Goal: Task Accomplishment & Management: Complete application form

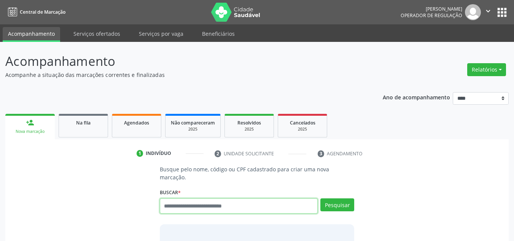
click at [217, 198] on input "text" at bounding box center [239, 205] width 158 height 15
drag, startPoint x: 223, startPoint y: 204, endPoint x: 227, endPoint y: 201, distance: 4.9
click at [225, 203] on input "text" at bounding box center [239, 205] width 158 height 15
click at [227, 201] on input "text" at bounding box center [239, 205] width 158 height 15
type input "******"
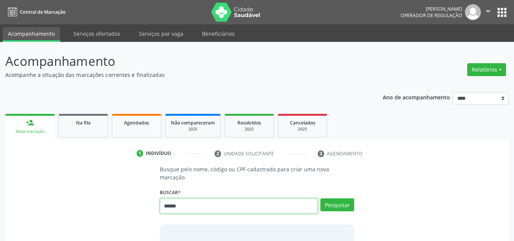
type input "******"
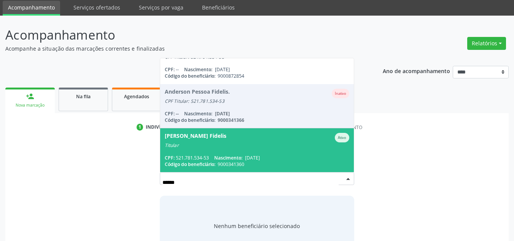
scroll to position [38, 0]
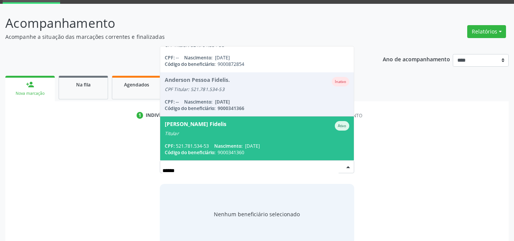
click at [255, 130] on span "Pedro Pessoa Fidelis Ativo Titular CPF: 521.781.534-53 Nascimento: 30/04/1951 C…" at bounding box center [257, 138] width 194 height 44
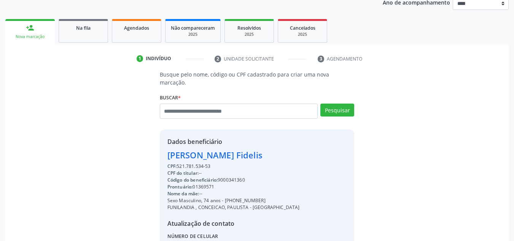
scroll to position [161, 0]
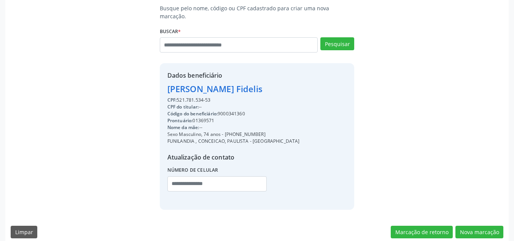
drag, startPoint x: 215, startPoint y: 105, endPoint x: 221, endPoint y: 106, distance: 6.2
click at [221, 110] on div "Código do beneficiário: 9000341360" at bounding box center [233, 113] width 132 height 7
copy div "9000341360"
drag, startPoint x: 226, startPoint y: 124, endPoint x: 257, endPoint y: 126, distance: 31.3
click at [267, 127] on div "Dados beneficiário Pedro Pessoa Fidelis CPF: 521.781.534-53 CPF do titular: -- …" at bounding box center [257, 136] width 195 height 146
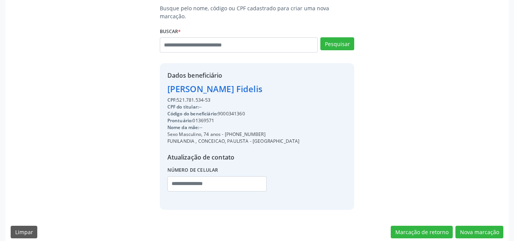
copy div "81) 98754-4531"
paste input "**********"
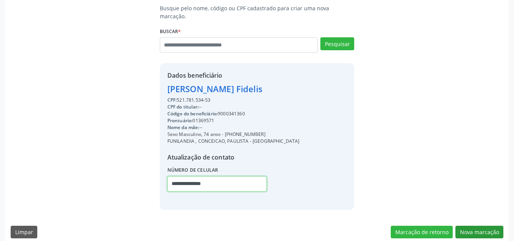
type input "**********"
click at [462, 226] on button "Nova marcação" at bounding box center [479, 232] width 48 height 13
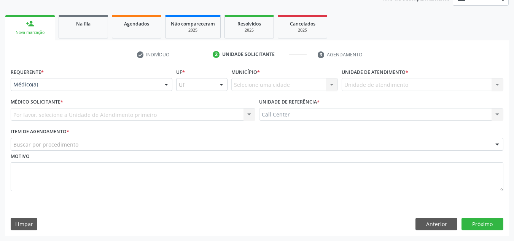
scroll to position [99, 0]
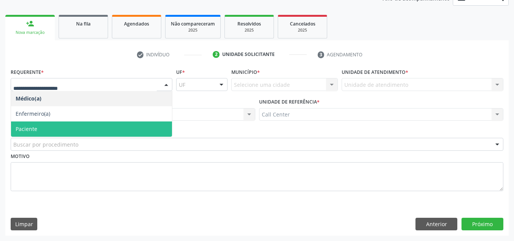
click at [78, 130] on span "Paciente" at bounding box center [91, 128] width 161 height 15
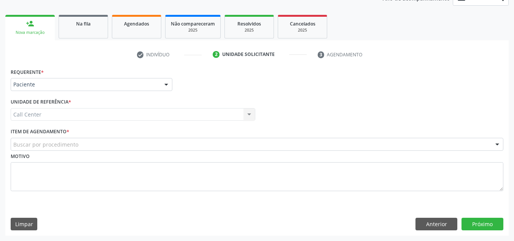
click at [79, 144] on div "Buscar por procedimento" at bounding box center [257, 144] width 493 height 13
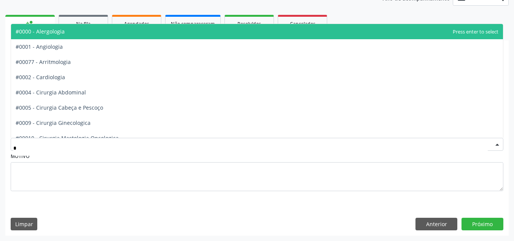
type input "**"
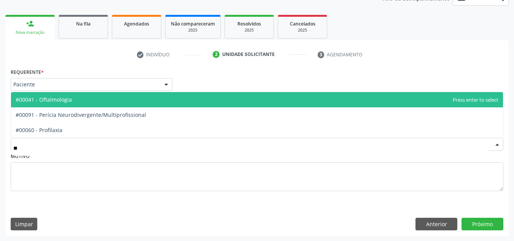
drag, startPoint x: 54, startPoint y: 99, endPoint x: 380, endPoint y: 186, distance: 337.8
click at [54, 98] on span "#00041 - Oftalmologia" at bounding box center [44, 99] width 56 height 7
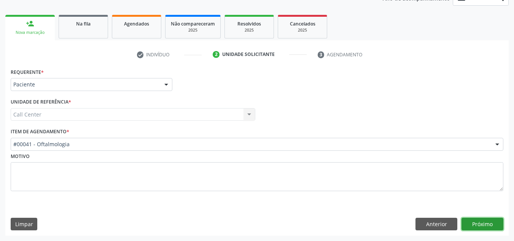
click at [489, 219] on button "Próximo" at bounding box center [483, 224] width 42 height 13
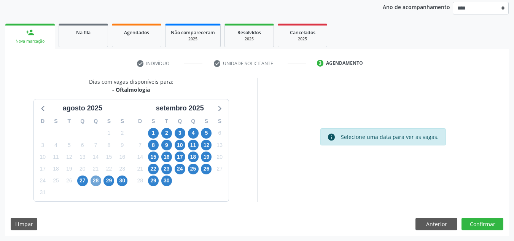
click at [97, 180] on span "28" at bounding box center [96, 180] width 11 height 11
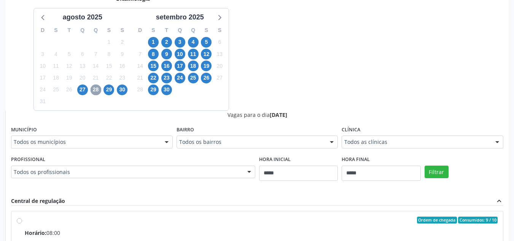
scroll to position [280, 0]
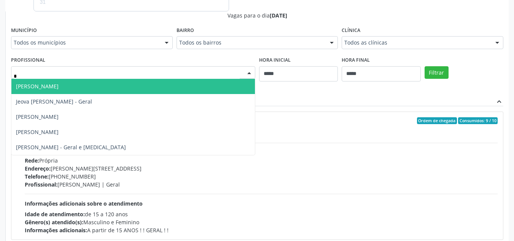
type input "**"
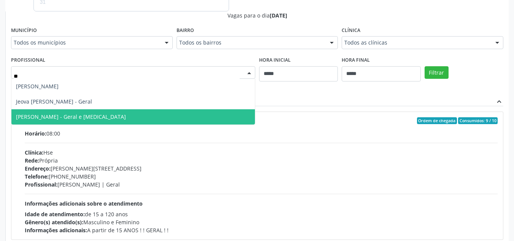
click at [109, 110] on span "Valdemiro Ferreira de Souza Neto - Geral e Glaucoma" at bounding box center [133, 116] width 244 height 15
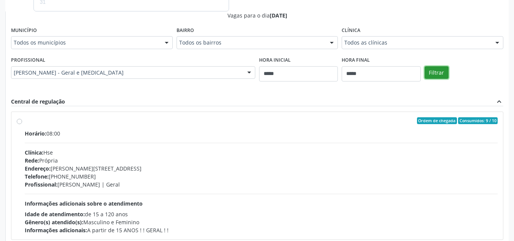
click at [427, 75] on button "Filtrar" at bounding box center [437, 72] width 24 height 13
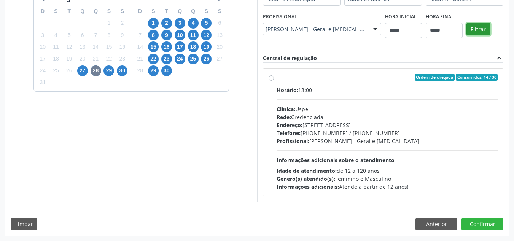
scroll to position [200, 0]
click at [387, 123] on div "Endereço: Rua do Espinheiro, nº 71, Espinheiro, Recife - PE" at bounding box center [387, 125] width 221 height 8
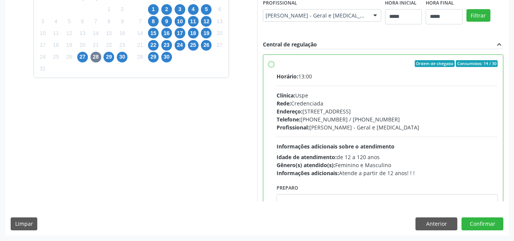
scroll to position [38, 0]
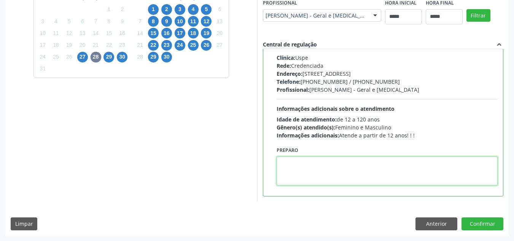
paste textarea "**********"
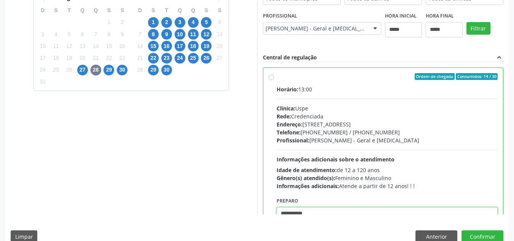
scroll to position [214, 0]
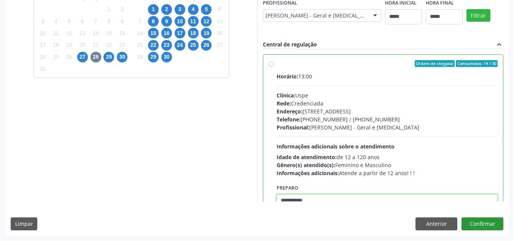
type textarea "**********"
click at [474, 224] on button "Confirmar" at bounding box center [483, 223] width 42 height 13
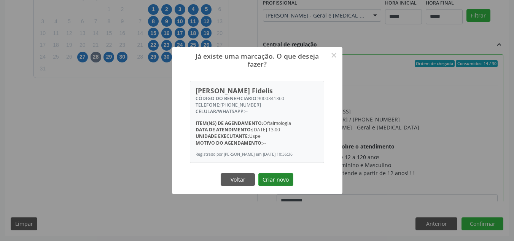
click at [283, 182] on button "Criar novo" at bounding box center [275, 179] width 35 height 13
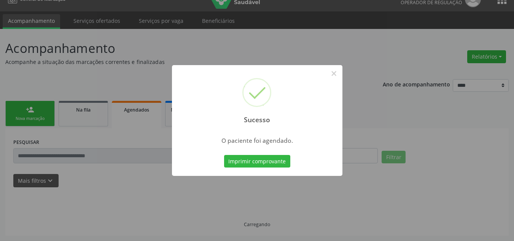
scroll to position [13, 0]
click at [269, 159] on button "Imprimir comprovante" at bounding box center [257, 161] width 66 height 13
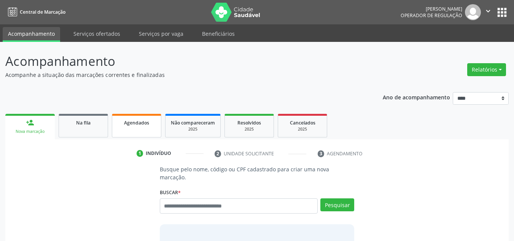
click at [150, 125] on div "Agendados" at bounding box center [137, 122] width 38 height 8
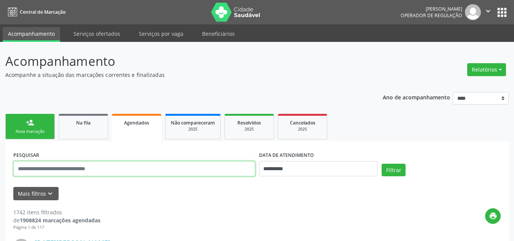
drag, startPoint x: 98, startPoint y: 169, endPoint x: 83, endPoint y: 166, distance: 15.9
paste input "**********"
type input "**********"
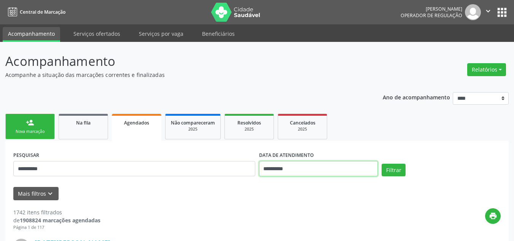
click at [320, 169] on input "**********" at bounding box center [318, 168] width 119 height 15
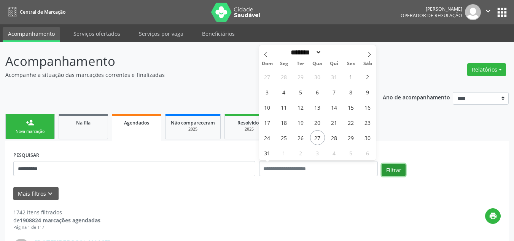
click at [392, 170] on button "Filtrar" at bounding box center [394, 170] width 24 height 13
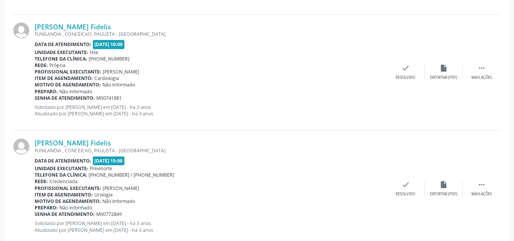
scroll to position [1767, 0]
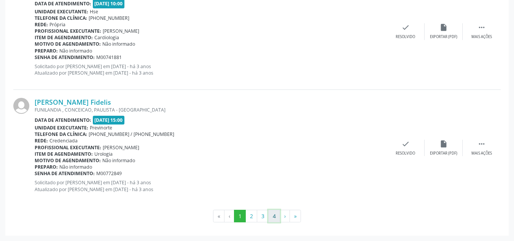
click at [276, 211] on button "4" at bounding box center [274, 216] width 12 height 13
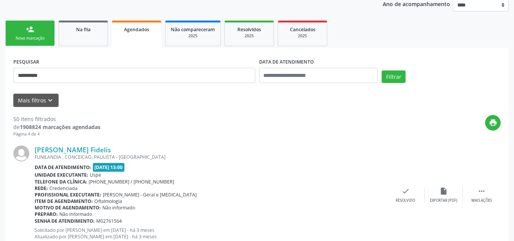
scroll to position [0, 0]
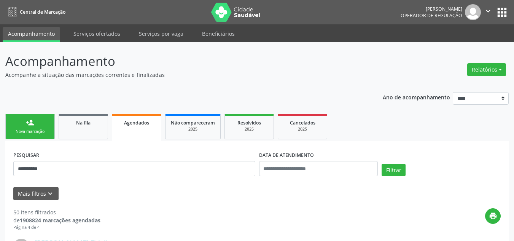
click at [110, 30] on link "Serviços ofertados" at bounding box center [96, 33] width 57 height 13
select select "*"
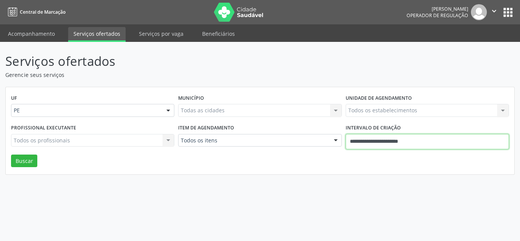
click at [387, 140] on input "**********" at bounding box center [426, 141] width 163 height 15
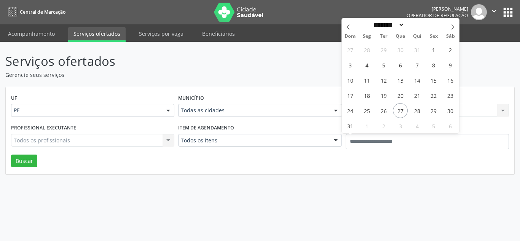
drag, startPoint x: 254, startPoint y: 146, endPoint x: 256, endPoint y: 143, distance: 4.1
click at [256, 146] on div "Todos os itens" at bounding box center [259, 140] width 163 height 13
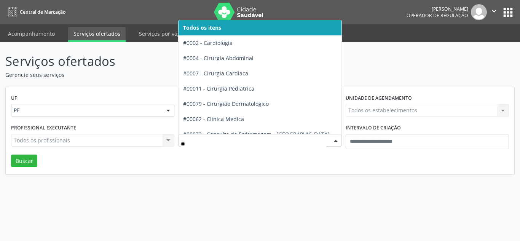
type input "***"
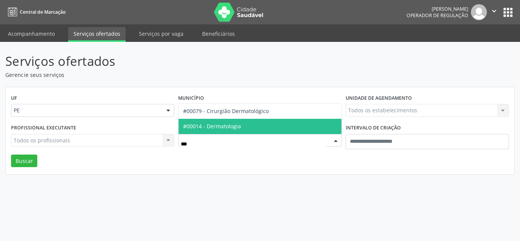
click at [228, 121] on span "#00014 - Dermatologia" at bounding box center [259, 126] width 162 height 15
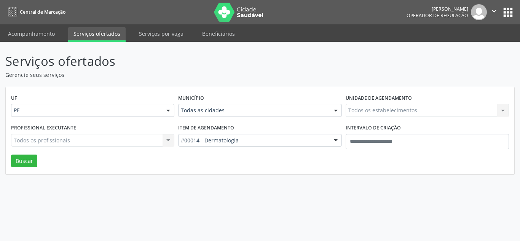
click at [233, 103] on div "Município Todas as cidades Todas as cidades Abreu e Lima Afogados da Ingazeira …" at bounding box center [259, 107] width 167 height 30
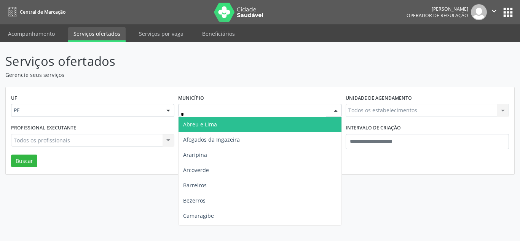
type input "**"
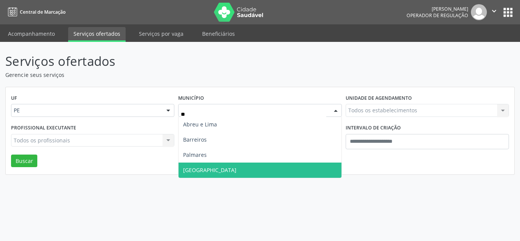
drag, startPoint x: 214, startPoint y: 166, endPoint x: 223, endPoint y: 163, distance: 8.9
click at [216, 165] on span "Recife" at bounding box center [259, 169] width 162 height 15
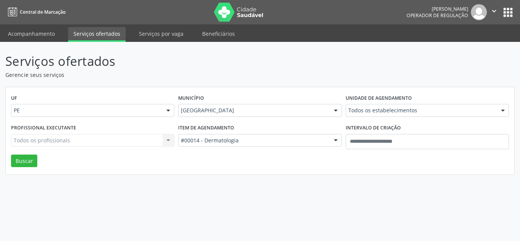
drag, startPoint x: 361, startPoint y: 116, endPoint x: 361, endPoint y: 110, distance: 5.8
click at [361, 113] on div "Todos os estabelecimentos Todos os estabelecimentos Alergoimuno W Antunes Ltda …" at bounding box center [426, 110] width 163 height 13
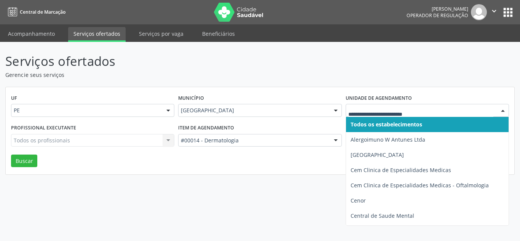
click at [363, 107] on input "text" at bounding box center [420, 114] width 145 height 15
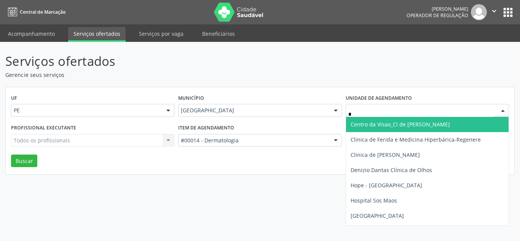
type input "**"
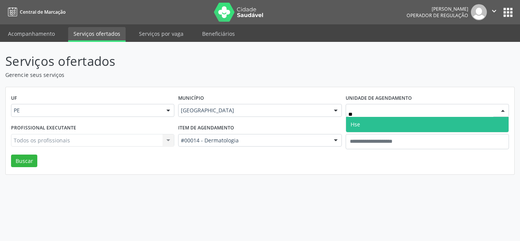
drag, startPoint x: 361, startPoint y: 122, endPoint x: 238, endPoint y: 115, distance: 122.7
click at [353, 119] on span "Hse" at bounding box center [427, 124] width 162 height 15
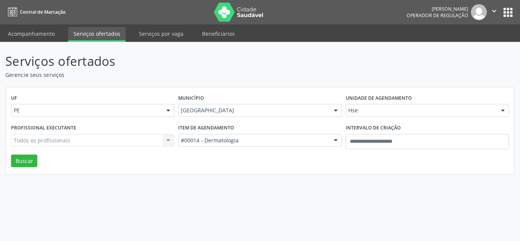
click at [67, 142] on div "Todos os profissionais Todos os profissionais Nenhum resultado encontrado para:…" at bounding box center [92, 140] width 163 height 13
click at [65, 140] on div "Todos os profissionais Todos os profissionais Nenhum resultado encontrado para:…" at bounding box center [92, 140] width 163 height 13
drag, startPoint x: 64, startPoint y: 140, endPoint x: 57, endPoint y: 140, distance: 7.2
click at [61, 140] on div "Todos os profissionais Todos os profissionais Nenhum resultado encontrado para:…" at bounding box center [92, 140] width 163 height 13
click at [43, 140] on div "Todos os profissionais Todos os profissionais Nenhum resultado encontrado para:…" at bounding box center [92, 140] width 163 height 13
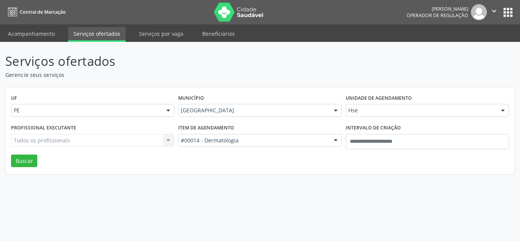
drag, startPoint x: 43, startPoint y: 139, endPoint x: 37, endPoint y: 140, distance: 5.5
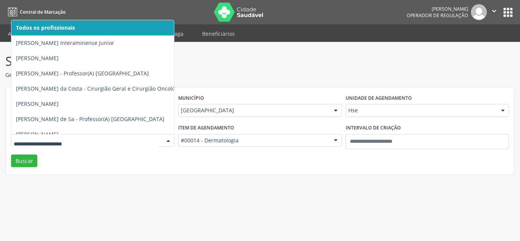
click at [37, 141] on input "text" at bounding box center [86, 144] width 145 height 15
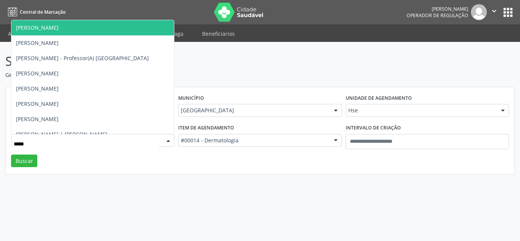
type input "******"
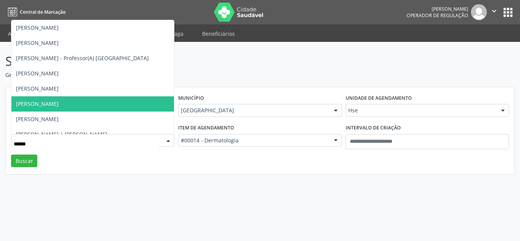
drag, startPoint x: 58, startPoint y: 103, endPoint x: 30, endPoint y: 149, distance: 53.6
click at [57, 104] on span "Carlos Jose Vilar Sarmento" at bounding box center [37, 103] width 43 height 7
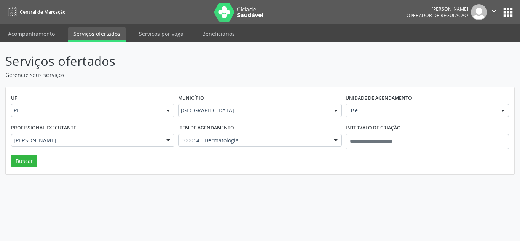
click at [32, 153] on div "Profissional executante Carlos Jose Vilar Sarmento Todos os profissionais Adalb…" at bounding box center [92, 138] width 167 height 32
click at [32, 157] on button "Buscar" at bounding box center [24, 160] width 26 height 13
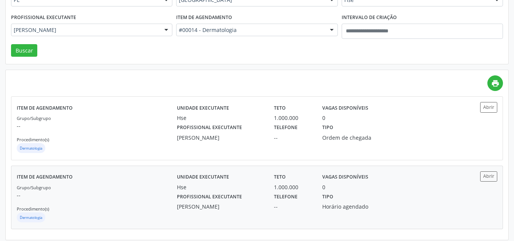
scroll to position [114, 0]
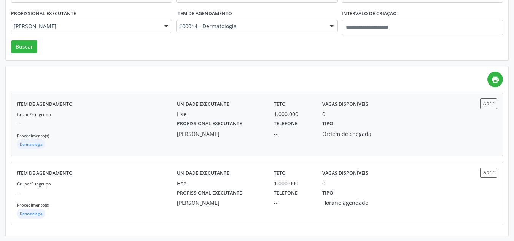
click at [243, 137] on div "Unidade executante Hse Teto 1.000.000 Vagas disponíveis 0 Profissional executan…" at bounding box center [317, 124] width 280 height 52
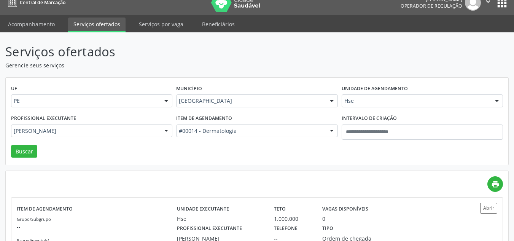
scroll to position [38, 0]
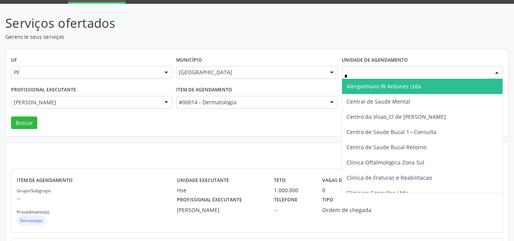
type input "**"
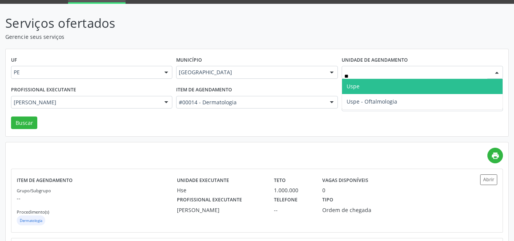
drag, startPoint x: 361, startPoint y: 85, endPoint x: 115, endPoint y: 87, distance: 245.4
click at [356, 85] on span "Uspe" at bounding box center [422, 86] width 161 height 15
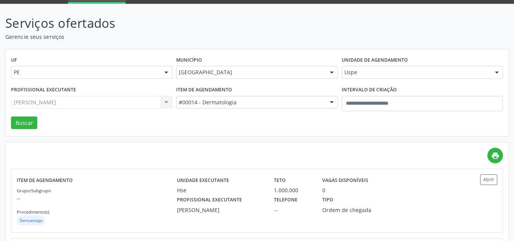
click at [107, 98] on div "Carlos Jose Vilar Sarmento Todos os profissionais Adalberto Aguiar Interaminens…" at bounding box center [91, 102] width 161 height 13
click at [103, 102] on div "Carlos Jose Vilar Sarmento Todos os profissionais Adalberto Aguiar Interaminens…" at bounding box center [91, 102] width 161 height 13
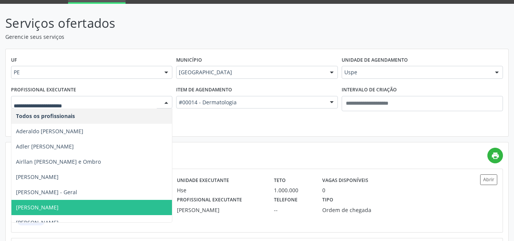
drag, startPoint x: 87, startPoint y: 98, endPoint x: 124, endPoint y: 101, distance: 37.1
click at [92, 98] on div at bounding box center [91, 102] width 161 height 13
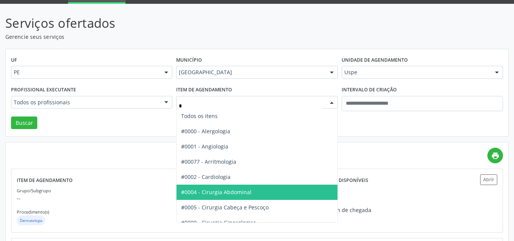
type input "**"
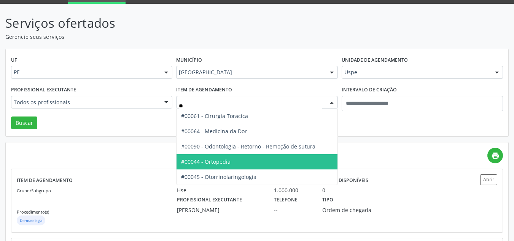
click at [205, 156] on span "#00044 - Ortopedia" at bounding box center [257, 161] width 161 height 15
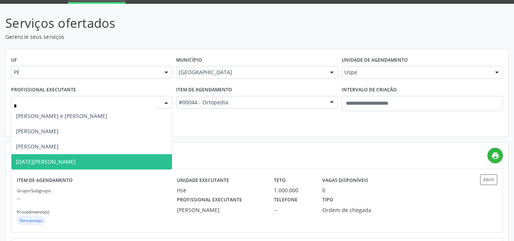
type input "**"
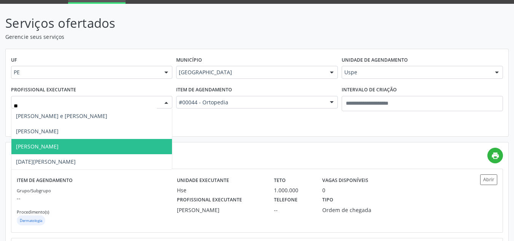
drag, startPoint x: 107, startPoint y: 146, endPoint x: 67, endPoint y: 143, distance: 39.8
click at [59, 145] on span "Henrique Augusto Leite Marques - Joelho" at bounding box center [37, 146] width 43 height 7
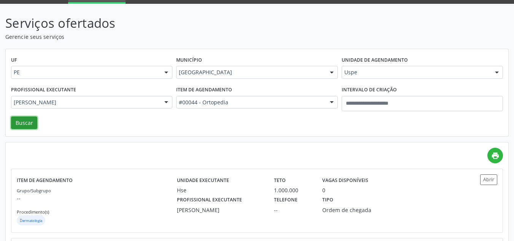
click at [30, 126] on button "Buscar" at bounding box center [24, 122] width 26 height 13
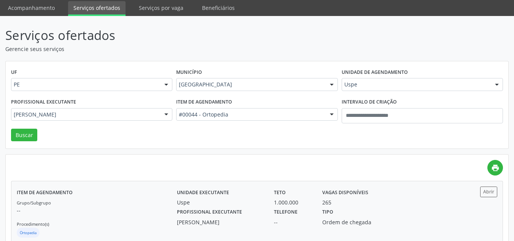
scroll to position [46, 0]
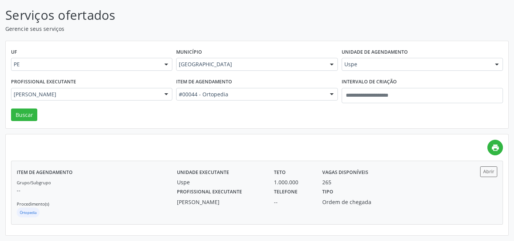
click at [280, 198] on div "--" at bounding box center [293, 202] width 38 height 8
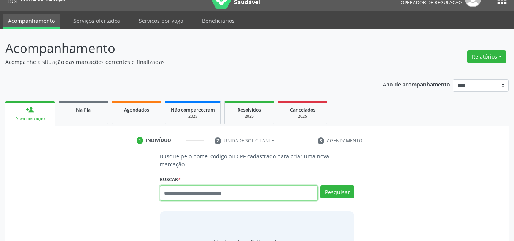
scroll to position [13, 0]
click at [188, 185] on input "text" at bounding box center [239, 192] width 158 height 15
click at [188, 187] on input "text" at bounding box center [239, 192] width 158 height 15
click at [188, 185] on input "text" at bounding box center [239, 192] width 158 height 15
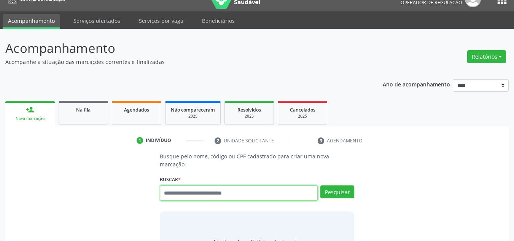
click at [208, 185] on input "text" at bounding box center [239, 192] width 158 height 15
click at [211, 188] on input "text" at bounding box center [239, 192] width 158 height 15
click at [214, 185] on input "text" at bounding box center [239, 192] width 158 height 15
type input "****"
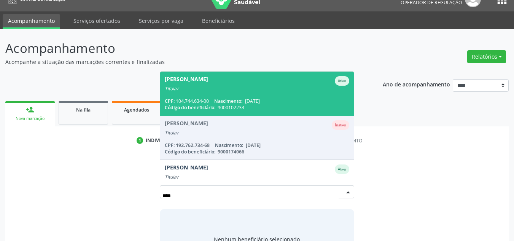
click at [218, 85] on span "Abelardo Luiz Freire Lopes Ativo Titular CPF: 104.744.634-00 Nascimento: 12/06/…" at bounding box center [257, 94] width 194 height 44
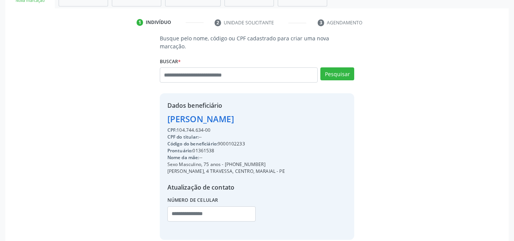
scroll to position [161, 0]
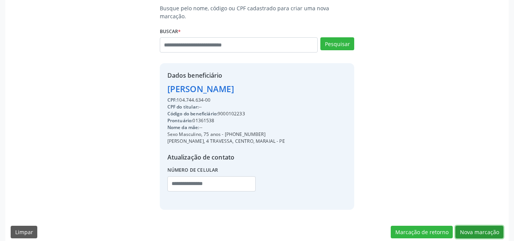
click at [478, 226] on button "Nova marcação" at bounding box center [479, 232] width 48 height 13
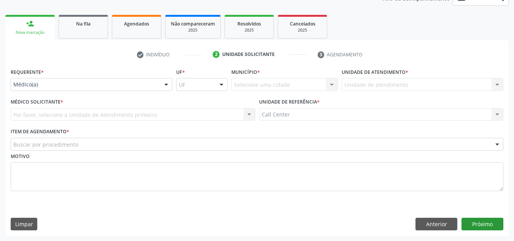
scroll to position [99, 0]
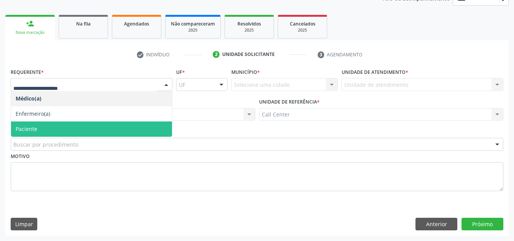
drag, startPoint x: 29, startPoint y: 123, endPoint x: 24, endPoint y: 141, distance: 18.5
click at [29, 123] on span "Paciente" at bounding box center [91, 128] width 161 height 15
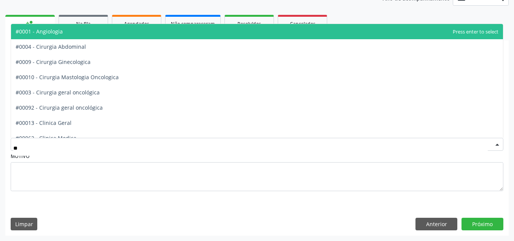
type input "***"
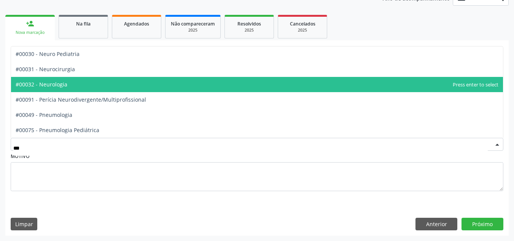
drag, startPoint x: 39, startPoint y: 85, endPoint x: 146, endPoint y: 101, distance: 108.5
click at [40, 84] on span "#00032 - Neurologia" at bounding box center [42, 84] width 52 height 7
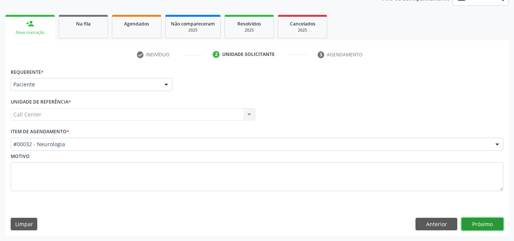
click at [495, 223] on button "Próximo" at bounding box center [483, 224] width 42 height 13
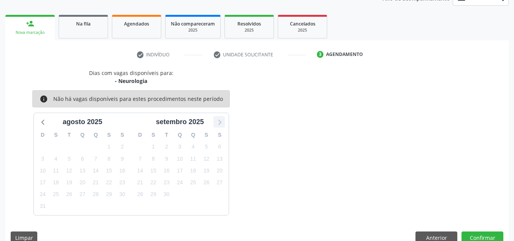
click at [221, 125] on icon at bounding box center [219, 122] width 10 height 10
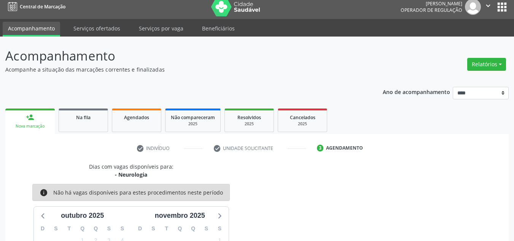
scroll to position [0, 0]
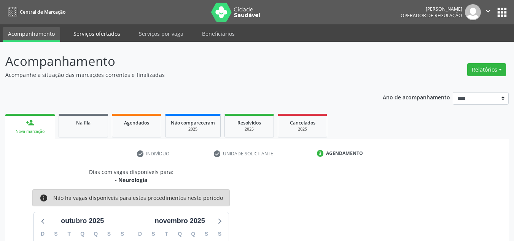
click at [90, 33] on link "Serviços ofertados" at bounding box center [96, 33] width 57 height 13
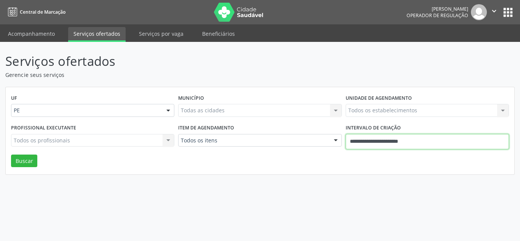
click at [395, 139] on input "**********" at bounding box center [426, 141] width 163 height 15
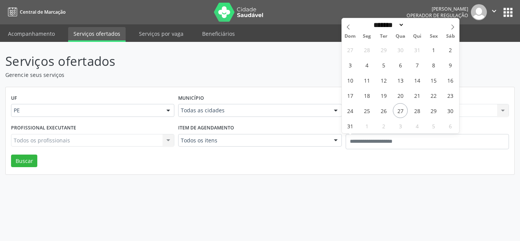
click at [321, 142] on div "Todos os itens" at bounding box center [259, 140] width 163 height 13
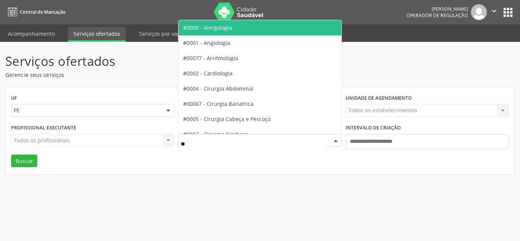
type input "***"
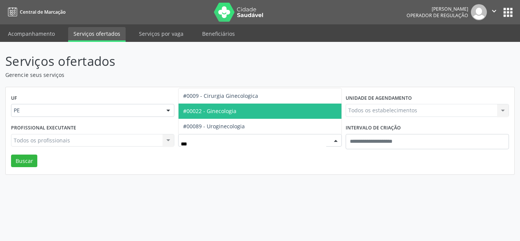
click at [271, 113] on span "#00022 - Ginecologia" at bounding box center [259, 110] width 162 height 15
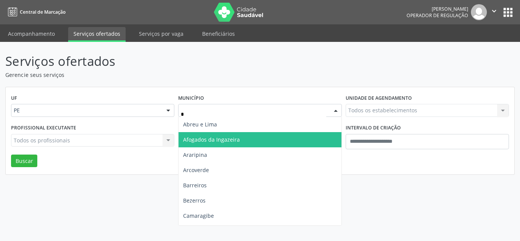
type input "**"
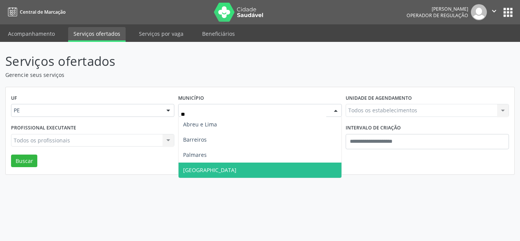
drag, startPoint x: 220, startPoint y: 171, endPoint x: 327, endPoint y: 141, distance: 111.8
click at [222, 169] on span "Recife" at bounding box center [259, 169] width 162 height 15
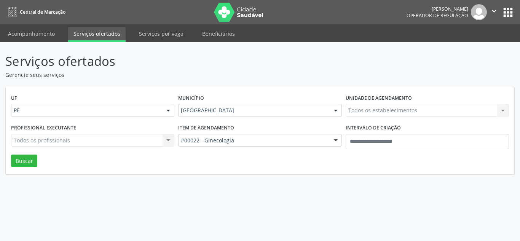
drag, startPoint x: 373, startPoint y: 120, endPoint x: 371, endPoint y: 113, distance: 6.9
click at [373, 119] on div "Unidade de agendamento Todos os estabelecimentos Todos os estabelecimentos Nenh…" at bounding box center [427, 107] width 167 height 30
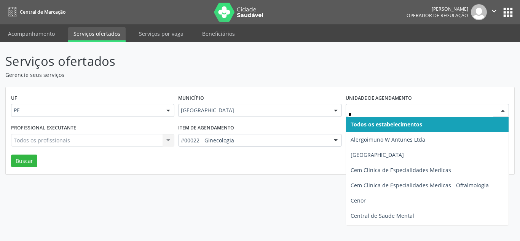
type input "**"
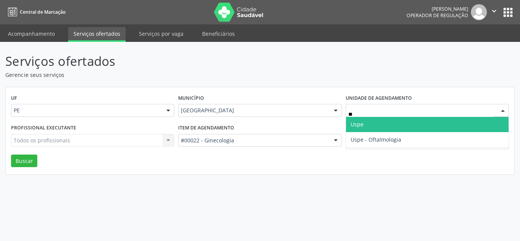
click at [399, 120] on span "Uspe" at bounding box center [427, 124] width 162 height 15
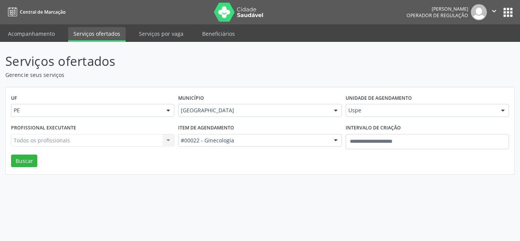
drag, startPoint x: 45, startPoint y: 141, endPoint x: 41, endPoint y: 145, distance: 5.1
click at [44, 141] on div "Todos os profissionais Todos os profissionais Nenhum resultado encontrado para:…" at bounding box center [92, 140] width 163 height 13
drag, startPoint x: 41, startPoint y: 145, endPoint x: 36, endPoint y: 139, distance: 7.3
click at [40, 145] on div "Todos os profissionais Todos os profissionais Nenhum resultado encontrado para:…" at bounding box center [92, 140] width 163 height 13
drag, startPoint x: 35, startPoint y: 139, endPoint x: 26, endPoint y: 141, distance: 9.3
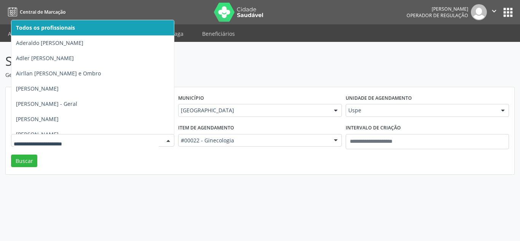
click at [26, 141] on input "text" at bounding box center [86, 144] width 145 height 15
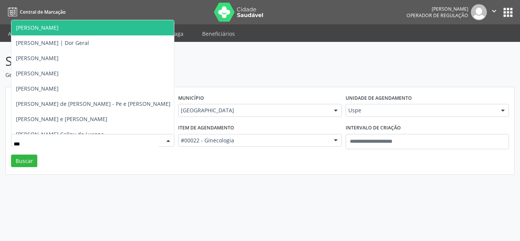
type input "****"
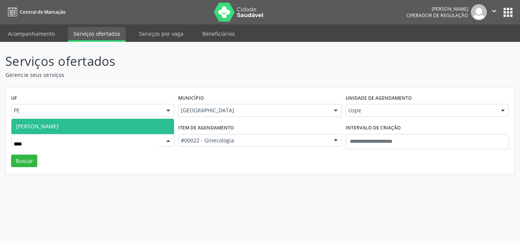
drag, startPoint x: 27, startPoint y: 129, endPoint x: 22, endPoint y: 150, distance: 22.2
click at [27, 129] on span "Rita Clara Baltar de Medeiros" at bounding box center [37, 126] width 43 height 7
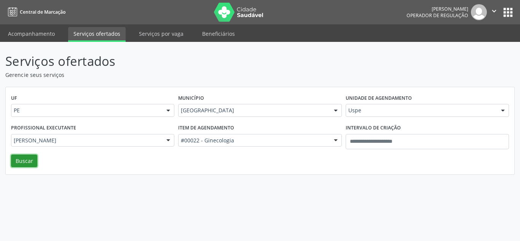
click at [22, 160] on button "Buscar" at bounding box center [24, 160] width 26 height 13
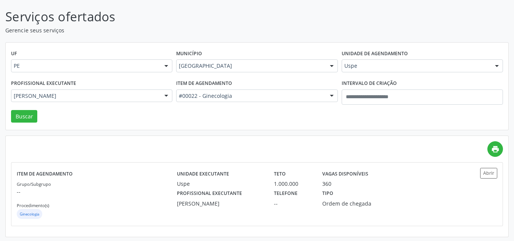
scroll to position [46, 0]
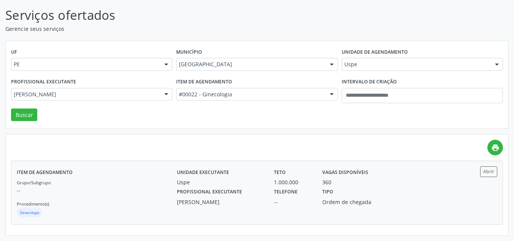
click at [385, 182] on div "Vagas disponíveis 360" at bounding box center [353, 176] width 73 height 20
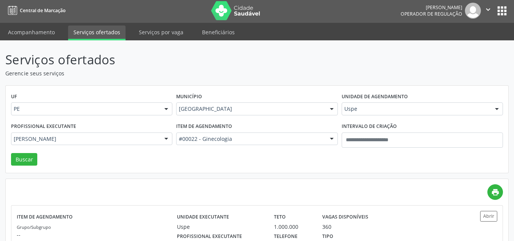
scroll to position [0, 0]
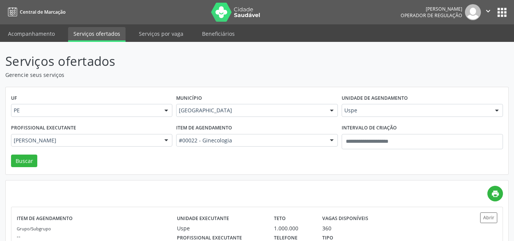
drag, startPoint x: 232, startPoint y: 134, endPoint x: 232, endPoint y: 149, distance: 15.6
click at [232, 139] on div "#00022 - Ginecologia" at bounding box center [256, 140] width 161 height 13
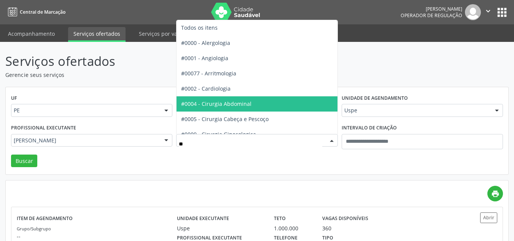
type input "***"
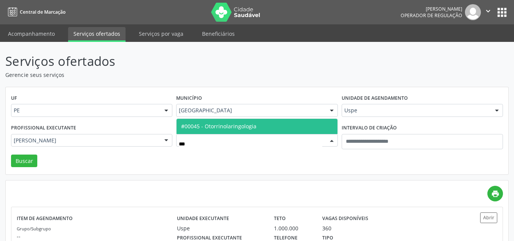
click at [253, 127] on span "#00045 - Otorrinolaringologia" at bounding box center [257, 126] width 161 height 15
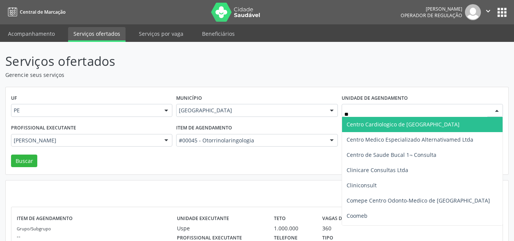
type input "***"
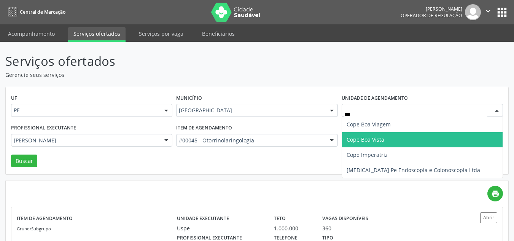
click at [374, 137] on span "Cope Boa Vista" at bounding box center [366, 139] width 38 height 7
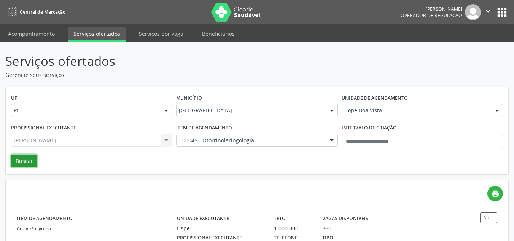
click at [28, 160] on button "Buscar" at bounding box center [24, 160] width 26 height 13
drag, startPoint x: 32, startPoint y: 35, endPoint x: 51, endPoint y: 50, distance: 23.9
click at [32, 35] on link "Acompanhamento" at bounding box center [31, 33] width 57 height 13
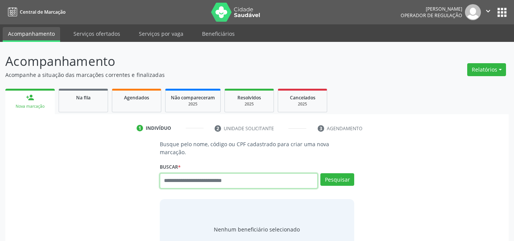
click at [182, 177] on input "text" at bounding box center [239, 180] width 158 height 15
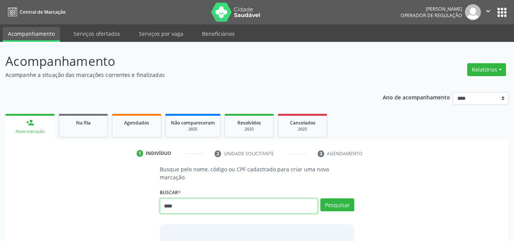
type input "****"
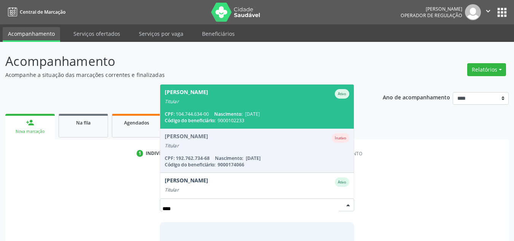
click at [198, 99] on div "Titular" at bounding box center [257, 102] width 185 height 6
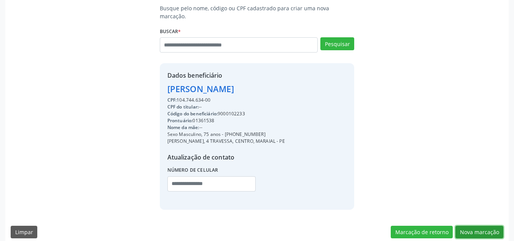
click at [470, 226] on button "Nova marcação" at bounding box center [479, 232] width 48 height 13
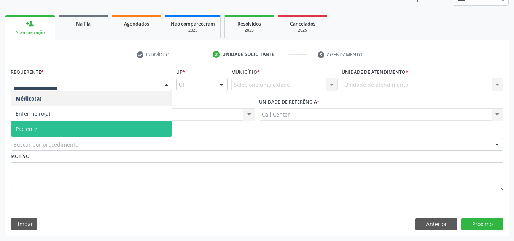
drag, startPoint x: 39, startPoint y: 130, endPoint x: 38, endPoint y: 137, distance: 6.5
click at [39, 131] on span "Paciente" at bounding box center [91, 128] width 161 height 15
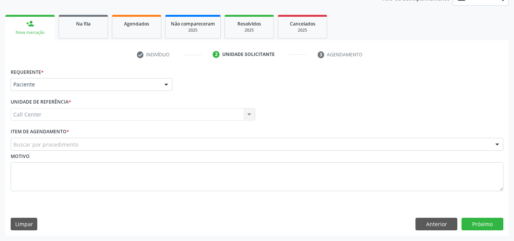
drag, startPoint x: 40, startPoint y: 144, endPoint x: 34, endPoint y: 146, distance: 6.6
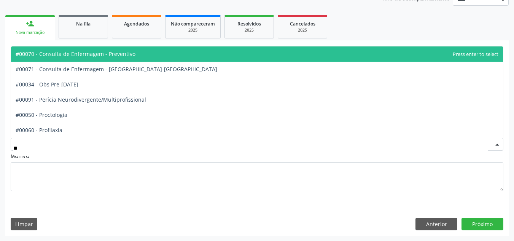
type input "***"
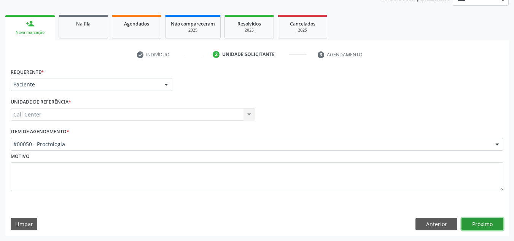
click at [496, 224] on button "Próximo" at bounding box center [483, 224] width 42 height 13
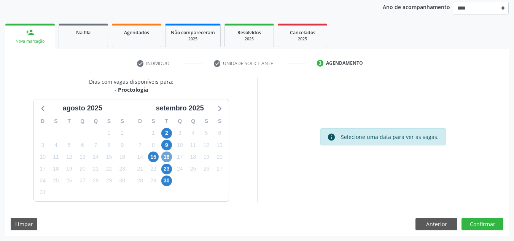
click at [168, 152] on span "16" at bounding box center [166, 156] width 11 height 11
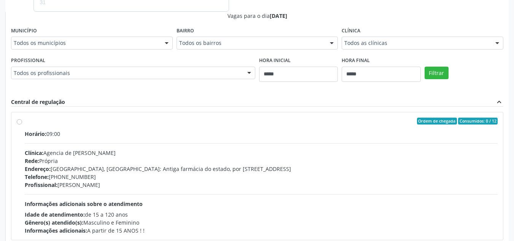
scroll to position [166, 0]
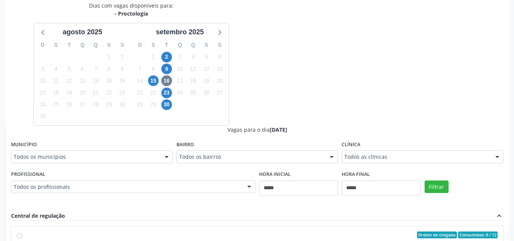
drag, startPoint x: 392, startPoint y: 167, endPoint x: 394, endPoint y: 161, distance: 6.5
click at [394, 161] on fieldset "Clínica Todos as clínicas Todos as clínicas Agencia de Petrolina Nenhum resulta…" at bounding box center [423, 154] width 162 height 30
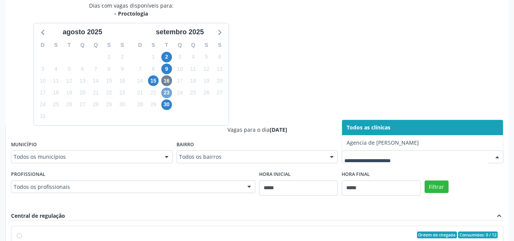
click at [164, 92] on span "23" at bounding box center [166, 93] width 11 height 11
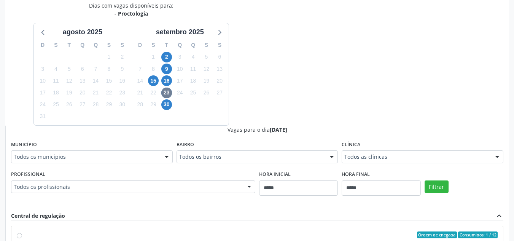
click at [455, 152] on div "Todos as clínicas" at bounding box center [423, 156] width 162 height 13
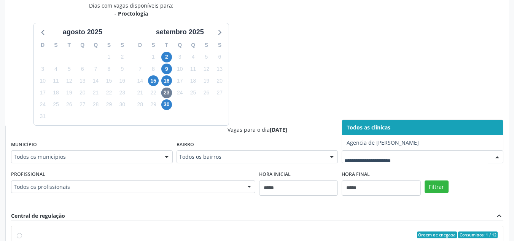
click at [165, 63] on div "9" at bounding box center [166, 69] width 11 height 12
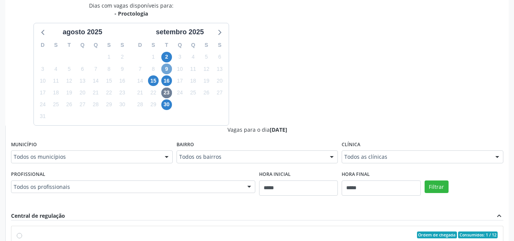
click at [164, 69] on span "9" at bounding box center [166, 69] width 11 height 11
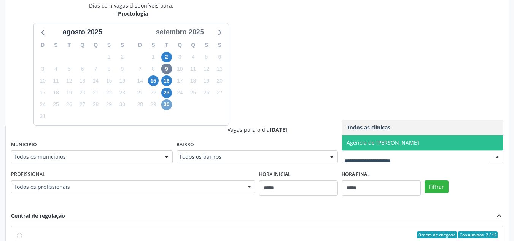
click at [162, 104] on span "30" at bounding box center [166, 104] width 11 height 11
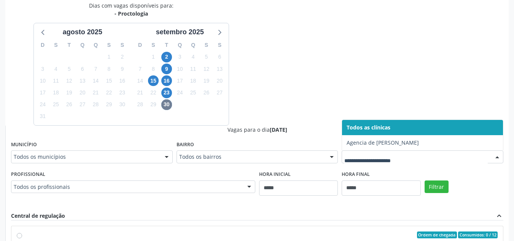
click at [211, 34] on div "setembro 2025" at bounding box center [180, 32] width 90 height 10
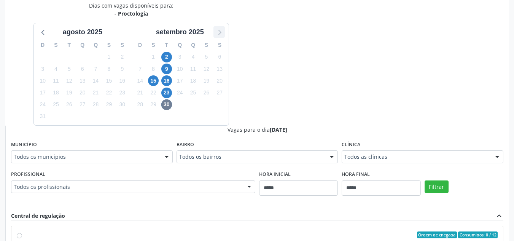
click at [217, 29] on icon at bounding box center [219, 32] width 10 height 10
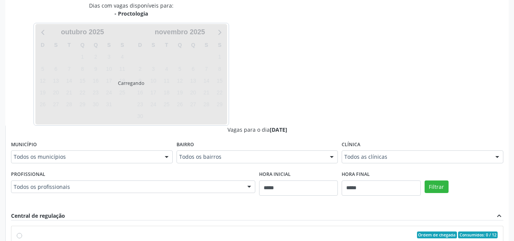
scroll to position [113, 0]
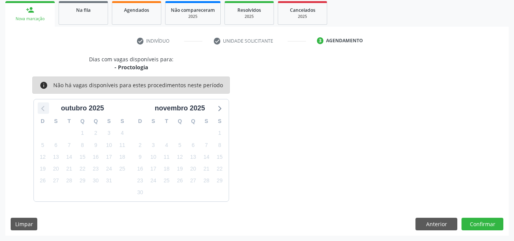
click at [45, 110] on icon at bounding box center [43, 108] width 10 height 10
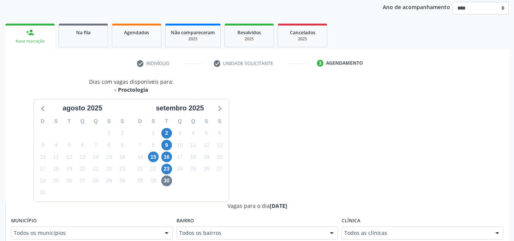
scroll to position [0, 0]
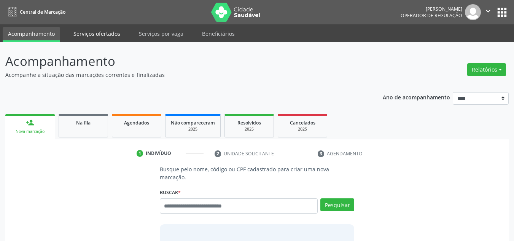
click at [105, 36] on link "Serviços ofertados" at bounding box center [96, 33] width 57 height 13
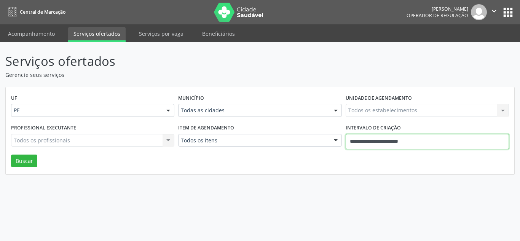
click at [379, 143] on input "**********" at bounding box center [426, 141] width 163 height 15
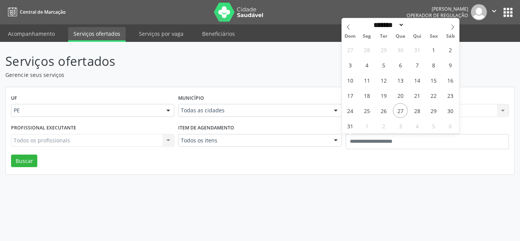
click at [265, 143] on div "Todos os itens" at bounding box center [259, 140] width 163 height 13
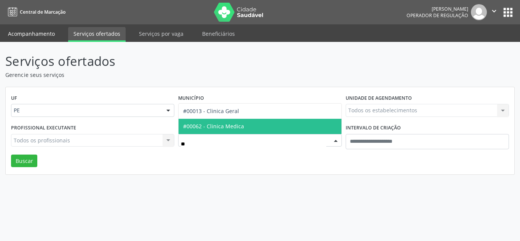
type input "***"
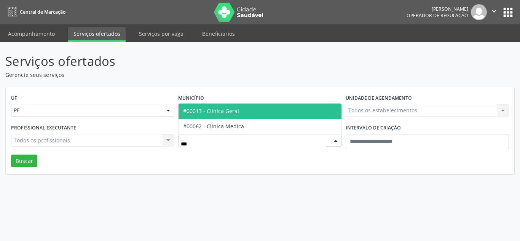
click at [281, 109] on span "#00013 - Clinica Geral" at bounding box center [259, 110] width 162 height 15
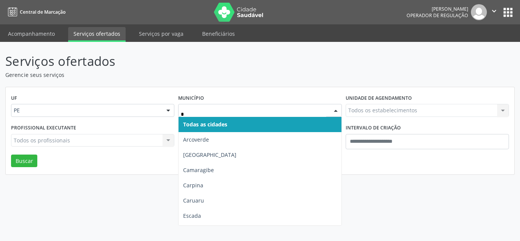
type input "**"
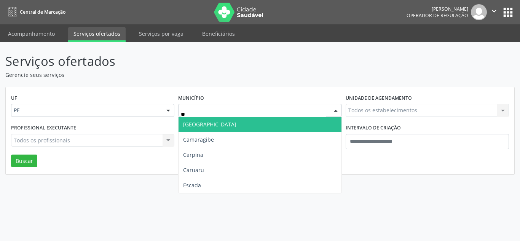
click at [260, 126] on span "[GEOGRAPHIC_DATA]" at bounding box center [259, 124] width 162 height 15
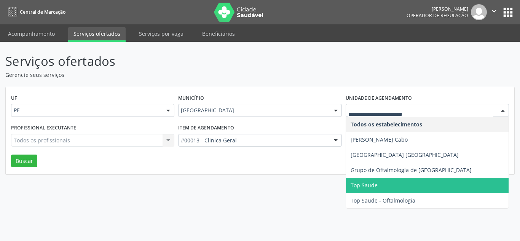
drag, startPoint x: 390, startPoint y: 185, endPoint x: 163, endPoint y: 140, distance: 231.5
click at [374, 181] on span "Top Saude" at bounding box center [427, 185] width 162 height 15
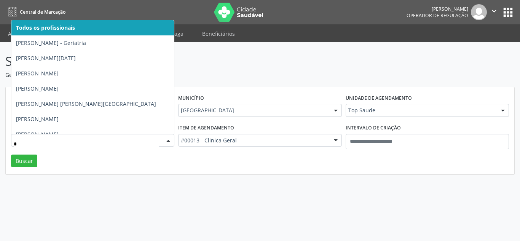
type input "**"
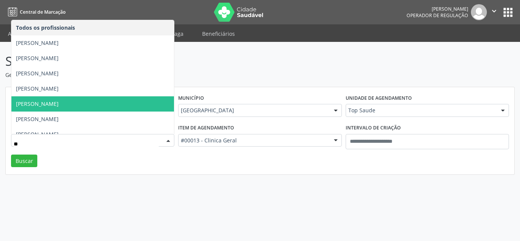
click at [59, 101] on span "Isis Conte" at bounding box center [92, 103] width 162 height 15
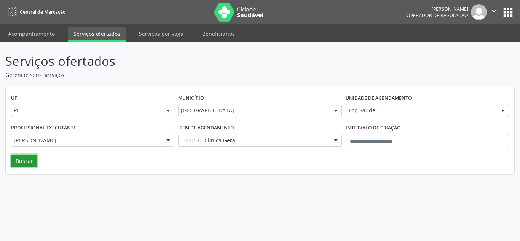
click at [31, 166] on button "Buscar" at bounding box center [24, 160] width 26 height 13
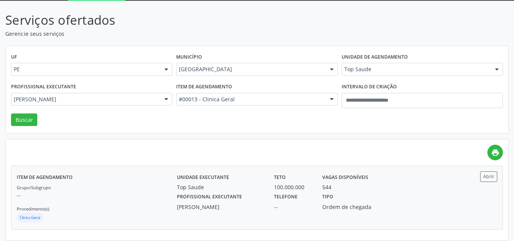
scroll to position [46, 0]
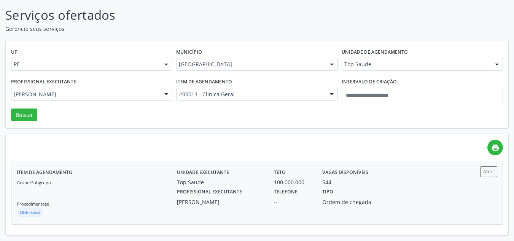
click at [262, 212] on div "Unidade executante Top Saude Teto 100.000.000 Vagas disponíveis 544 Profissiona…" at bounding box center [317, 192] width 280 height 52
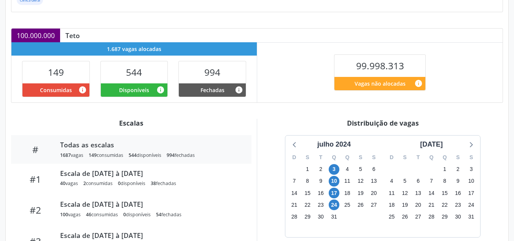
scroll to position [152, 0]
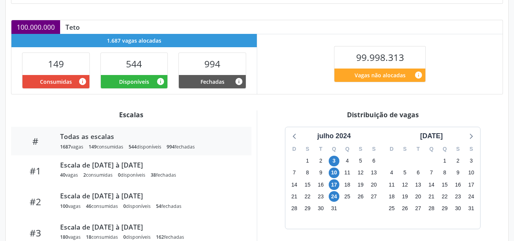
drag, startPoint x: 427, startPoint y: 136, endPoint x: 435, endPoint y: 144, distance: 11.9
click at [427, 137] on div "[DATE]" at bounding box center [431, 136] width 29 height 10
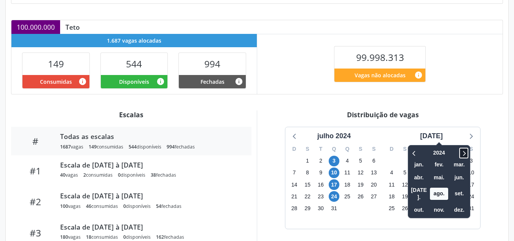
click at [460, 155] on icon at bounding box center [464, 152] width 8 height 9
click at [460, 154] on icon at bounding box center [464, 152] width 8 height 9
click at [411, 150] on icon at bounding box center [415, 152] width 8 height 9
click at [450, 189] on span "set." at bounding box center [459, 194] width 18 height 12
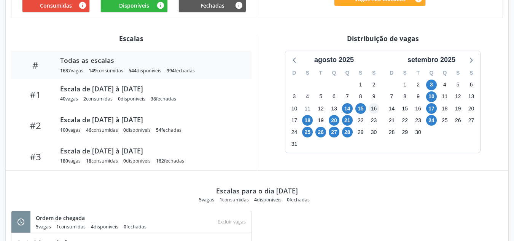
scroll to position [190, 0]
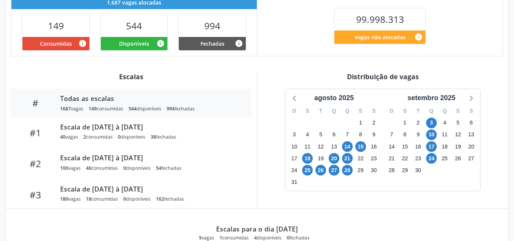
click at [340, 169] on div "D S T Q Q S S 27 28 29 30 31 1 2 3 4 5 6 7 8 9 10 11 12 13 14 15 16 17 18 19 20…" at bounding box center [333, 147] width 97 height 88
click at [338, 169] on span "27" at bounding box center [334, 170] width 11 height 11
click at [337, 169] on span "27" at bounding box center [334, 170] width 11 height 11
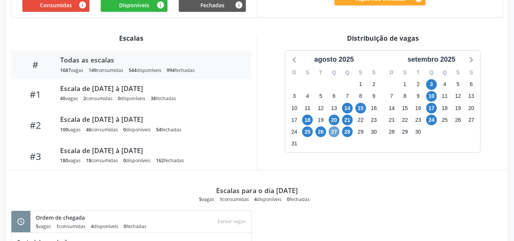
scroll to position [241, 0]
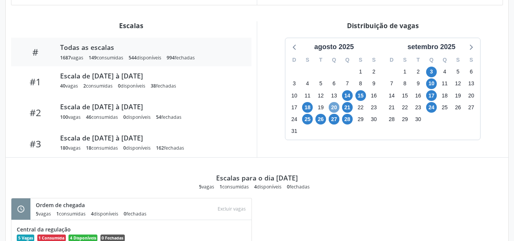
click at [337, 108] on span "20" at bounding box center [334, 107] width 11 height 11
click at [345, 122] on span "28" at bounding box center [347, 119] width 11 height 11
click at [346, 122] on span "28" at bounding box center [347, 119] width 11 height 11
click at [350, 118] on span "28" at bounding box center [347, 119] width 11 height 11
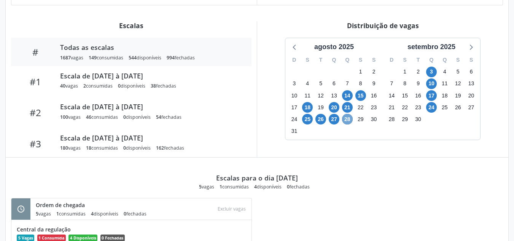
click at [348, 119] on span "28" at bounding box center [347, 119] width 11 height 11
click at [347, 121] on span "28" at bounding box center [347, 119] width 11 height 11
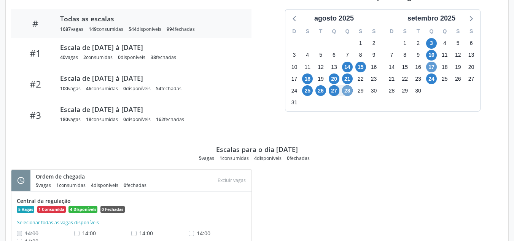
scroll to position [228, 0]
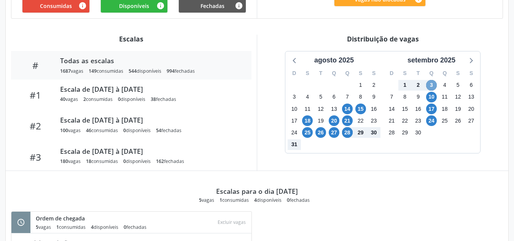
click at [434, 85] on span "3" at bounding box center [431, 85] width 11 height 11
click at [432, 86] on span "3" at bounding box center [431, 85] width 11 height 11
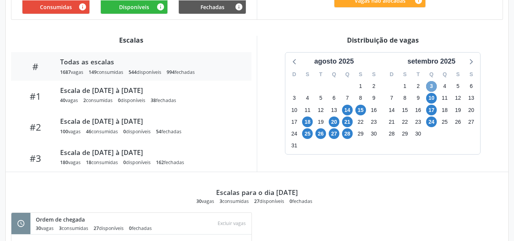
scroll to position [190, 0]
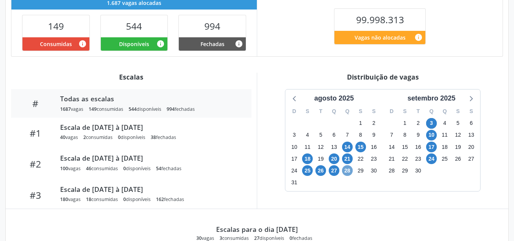
click at [348, 167] on span "28" at bounding box center [347, 170] width 11 height 11
click at [349, 169] on span "28" at bounding box center [347, 170] width 11 height 11
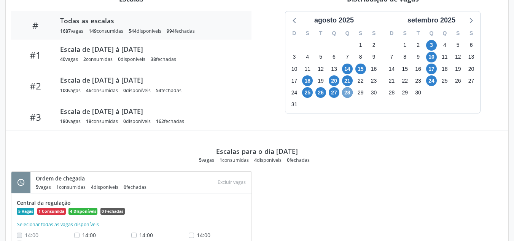
scroll to position [304, 0]
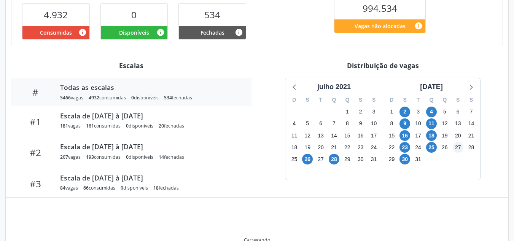
scroll to position [202, 0]
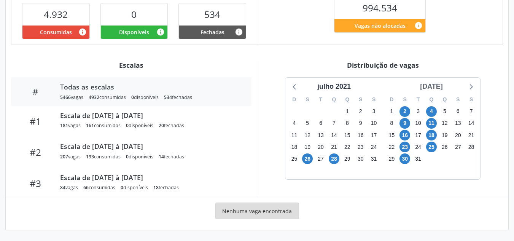
click at [434, 84] on div "agosto 2021" at bounding box center [431, 86] width 29 height 10
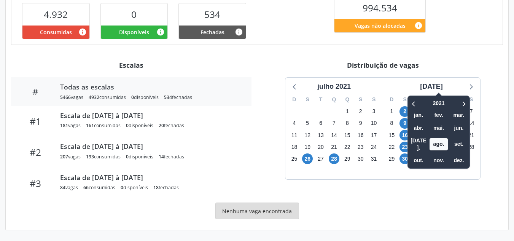
click at [451, 101] on div at bounding box center [458, 103] width 19 height 12
click at [459, 101] on span at bounding box center [463, 103] width 9 height 11
click at [460, 101] on icon at bounding box center [464, 103] width 8 height 9
click at [460, 103] on icon at bounding box center [464, 103] width 8 height 9
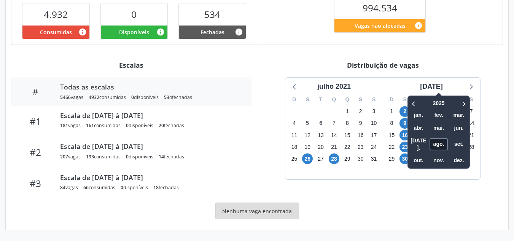
click at [430, 139] on span "ago." at bounding box center [439, 144] width 18 height 12
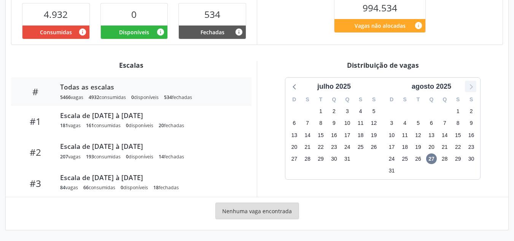
click at [469, 87] on icon at bounding box center [471, 86] width 10 height 10
click at [292, 82] on icon at bounding box center [295, 86] width 10 height 10
click at [292, 83] on icon at bounding box center [295, 86] width 10 height 10
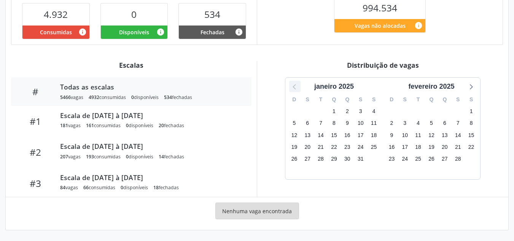
click at [292, 84] on icon at bounding box center [295, 86] width 10 height 10
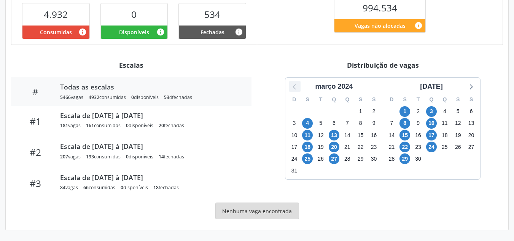
click at [292, 84] on icon at bounding box center [295, 86] width 10 height 10
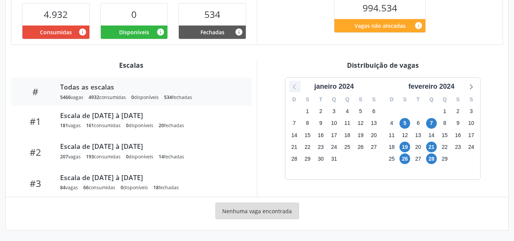
click at [292, 84] on icon at bounding box center [295, 86] width 10 height 10
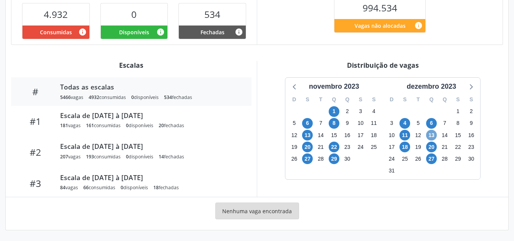
click at [432, 130] on span "13" at bounding box center [431, 135] width 11 height 11
click at [433, 133] on span "13" at bounding box center [431, 135] width 11 height 11
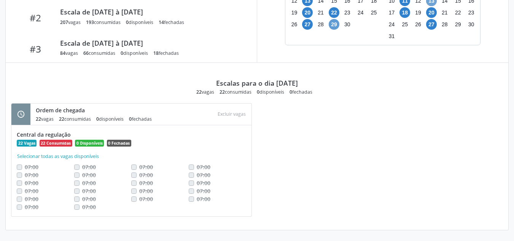
scroll to position [222, 0]
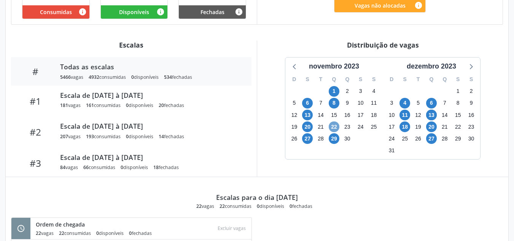
click at [336, 127] on span "22" at bounding box center [334, 126] width 11 height 11
click at [336, 126] on span "22" at bounding box center [334, 126] width 11 height 11
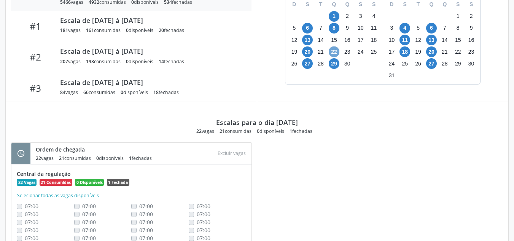
scroll to position [336, 0]
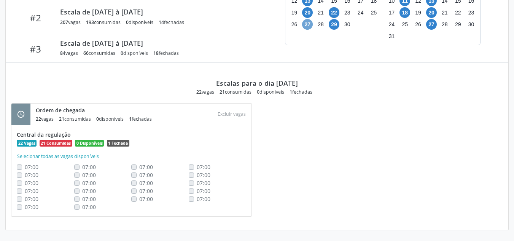
click at [308, 22] on span "27" at bounding box center [307, 24] width 11 height 11
click at [405, 17] on span "18" at bounding box center [405, 12] width 11 height 11
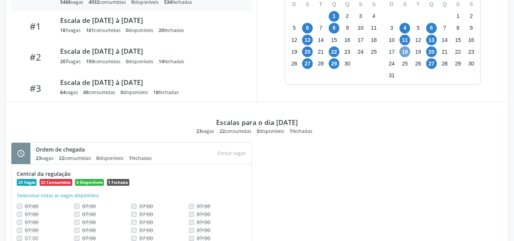
scroll to position [260, 0]
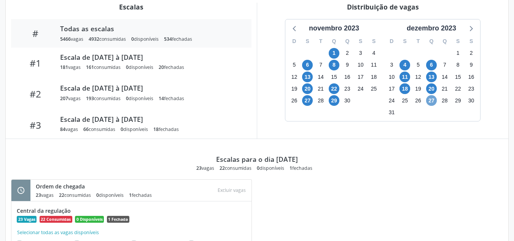
click at [434, 102] on span "27" at bounding box center [431, 100] width 11 height 11
click at [433, 102] on span "27" at bounding box center [431, 100] width 11 height 11
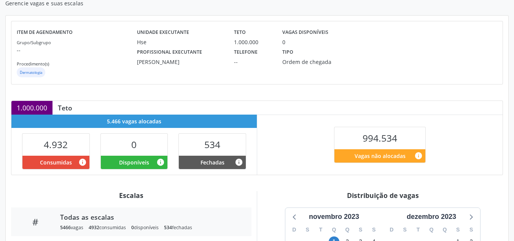
scroll to position [70, 0]
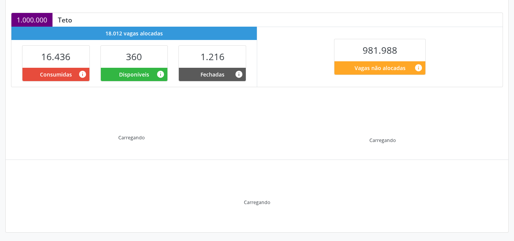
scroll to position [162, 0]
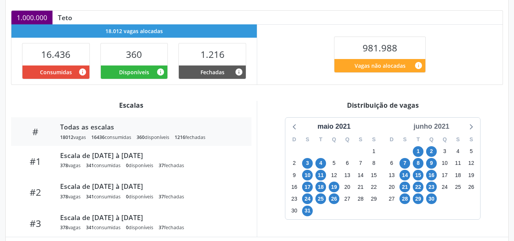
click at [428, 127] on div "junho 2021" at bounding box center [432, 126] width 42 height 10
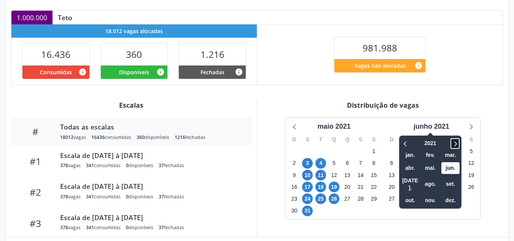
click at [452, 145] on icon at bounding box center [455, 143] width 8 height 9
click at [454, 143] on icon at bounding box center [455, 143] width 8 height 9
click at [438, 178] on span "ago." at bounding box center [430, 184] width 18 height 12
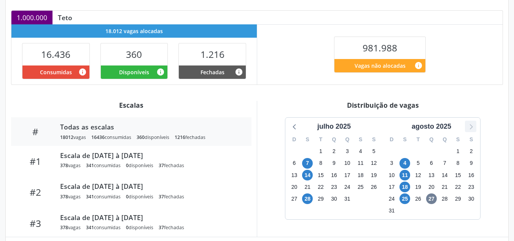
click at [469, 129] on icon at bounding box center [471, 126] width 10 height 10
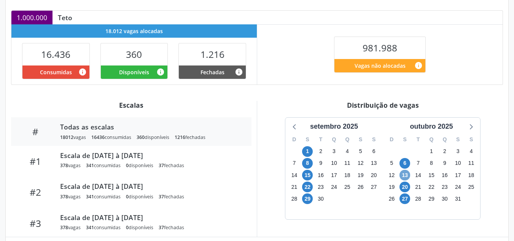
click at [401, 175] on span "13" at bounding box center [405, 175] width 11 height 11
click at [305, 162] on span "8" at bounding box center [307, 163] width 11 height 11
click at [306, 162] on span "8" at bounding box center [307, 163] width 11 height 11
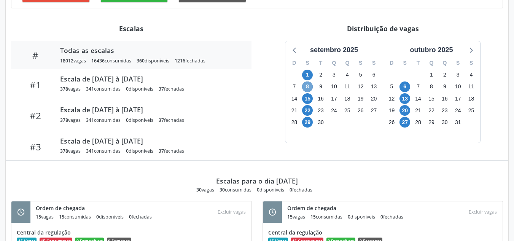
scroll to position [241, 0]
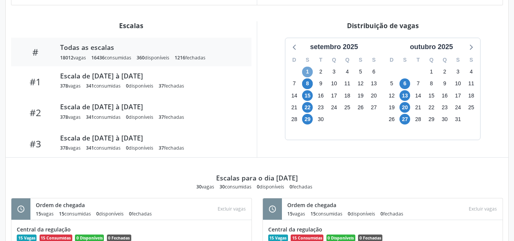
click at [309, 73] on span "1" at bounding box center [307, 72] width 11 height 11
click at [310, 107] on span "22" at bounding box center [307, 107] width 11 height 11
click at [310, 106] on span "22" at bounding box center [307, 107] width 11 height 11
click at [307, 119] on span "29" at bounding box center [307, 119] width 11 height 11
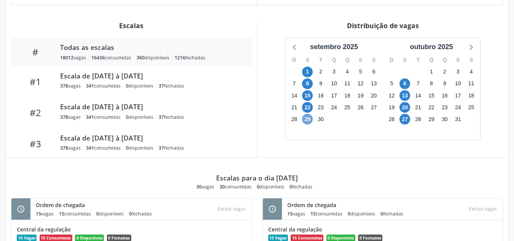
click at [307, 119] on span "29" at bounding box center [307, 119] width 11 height 11
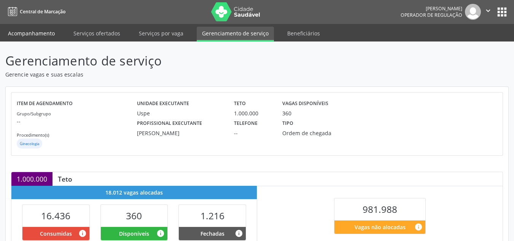
scroll to position [0, 0]
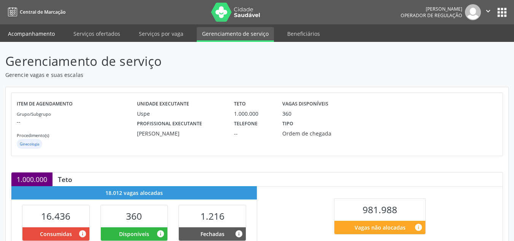
click at [40, 35] on link "Acompanhamento" at bounding box center [31, 33] width 57 height 13
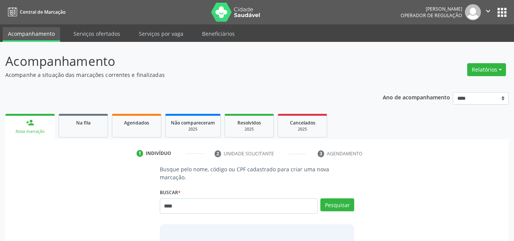
type input "*****"
type input "****"
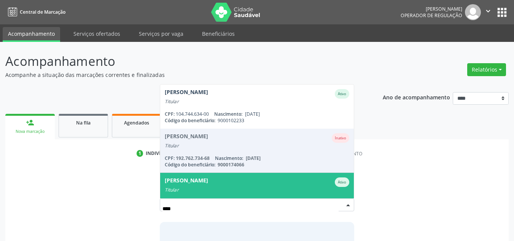
click at [122, 189] on div "Busque pelo nome, código ou CPF cadastrado para criar uma nova marcação. Buscar…" at bounding box center [257, 223] width 493 height 117
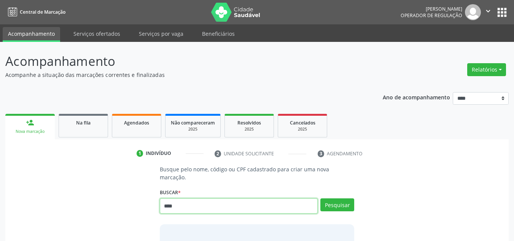
click at [197, 206] on div "**** Busque por nome, código ou CPF Abelardo Luiz Freire Lopes Ativo Titular CP…" at bounding box center [257, 208] width 195 height 21
click at [112, 34] on link "Serviços ofertados" at bounding box center [96, 33] width 57 height 13
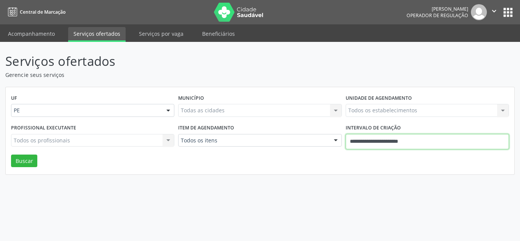
click at [410, 135] on input "**********" at bounding box center [426, 141] width 163 height 15
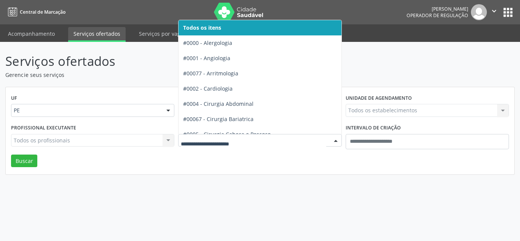
drag, startPoint x: 306, startPoint y: 138, endPoint x: 310, endPoint y: 146, distance: 8.7
type input "**"
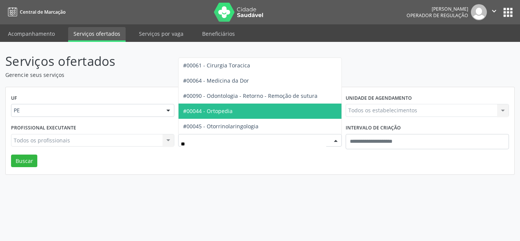
click at [262, 115] on span "#00044 - Ortopedia" at bounding box center [259, 110] width 162 height 15
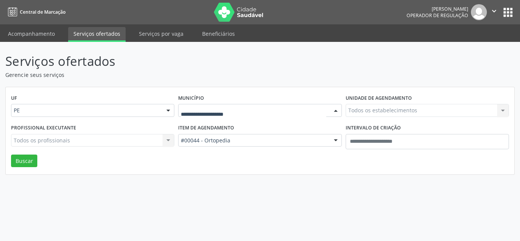
click at [239, 115] on div at bounding box center [259, 110] width 163 height 13
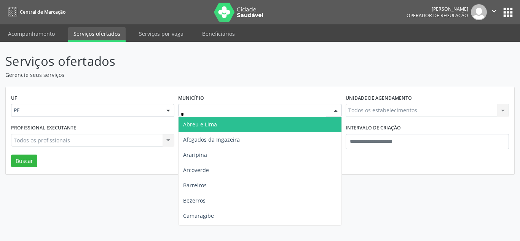
type input "**"
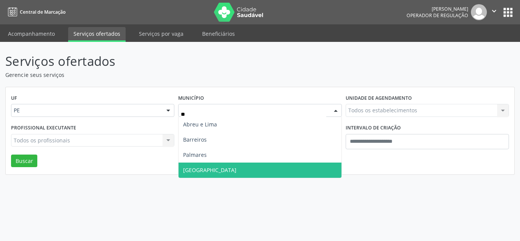
click at [197, 170] on span "[GEOGRAPHIC_DATA]" at bounding box center [209, 169] width 53 height 7
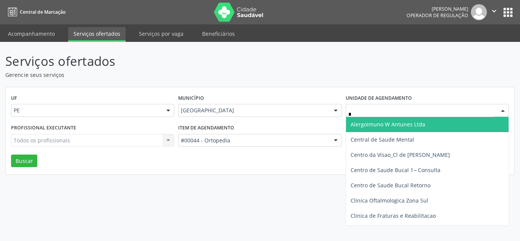
type input "**"
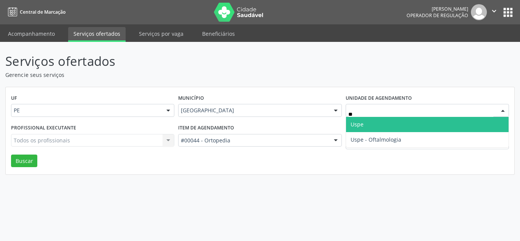
drag, startPoint x: 387, startPoint y: 125, endPoint x: 142, endPoint y: 120, distance: 245.1
click at [386, 124] on span "Uspe" at bounding box center [427, 124] width 162 height 15
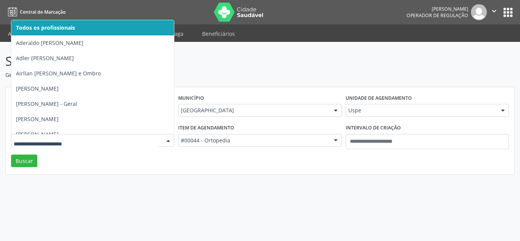
click at [101, 136] on div at bounding box center [92, 140] width 163 height 13
click at [101, 141] on input "text" at bounding box center [86, 144] width 145 height 15
click at [103, 141] on input "text" at bounding box center [86, 144] width 145 height 15
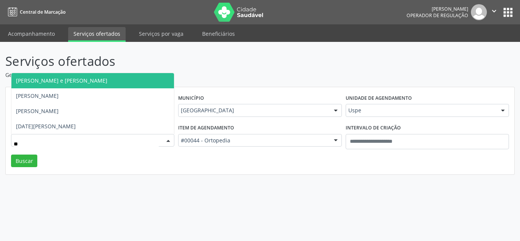
type input "***"
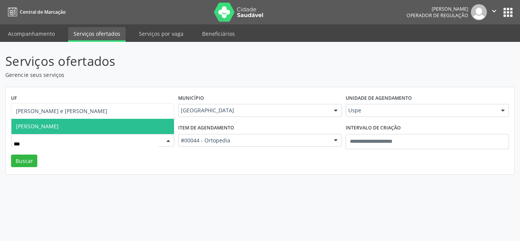
click at [59, 126] on span "[PERSON_NAME]" at bounding box center [37, 126] width 43 height 7
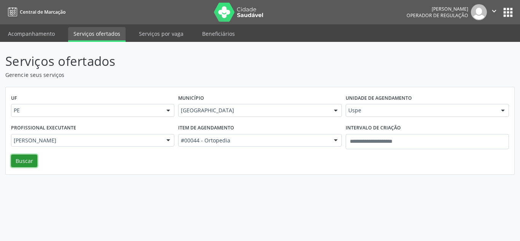
click at [28, 160] on button "Buscar" at bounding box center [24, 160] width 26 height 13
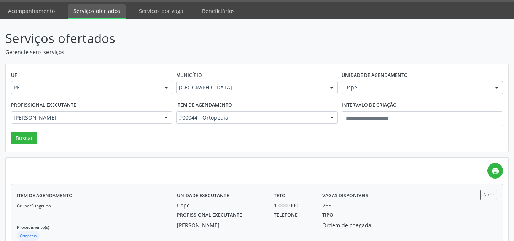
scroll to position [46, 0]
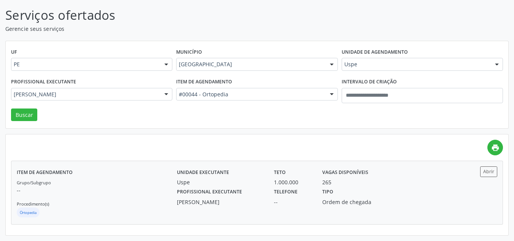
drag, startPoint x: 265, startPoint y: 185, endPoint x: 267, endPoint y: 180, distance: 4.8
click at [267, 180] on div "Unidade executante Uspe" at bounding box center [220, 176] width 97 height 20
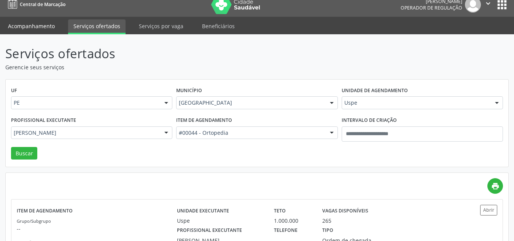
scroll to position [0, 0]
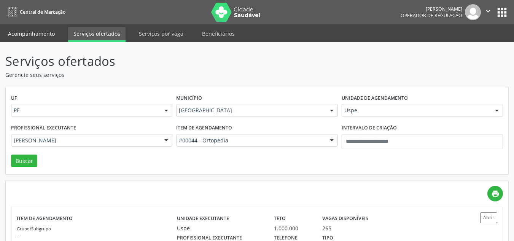
click at [46, 36] on link "Acompanhamento" at bounding box center [31, 33] width 57 height 13
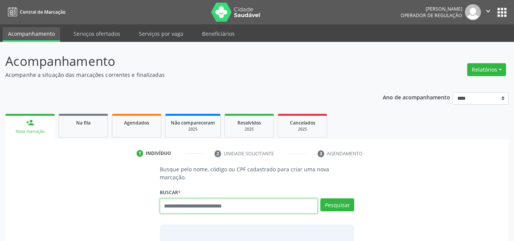
click at [216, 199] on input "text" at bounding box center [239, 205] width 158 height 15
type input "******"
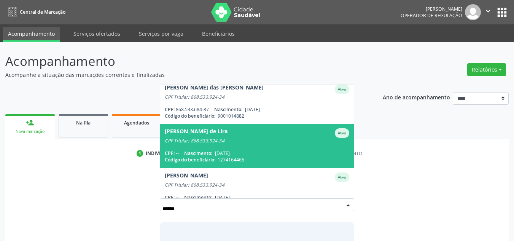
scroll to position [106, 0]
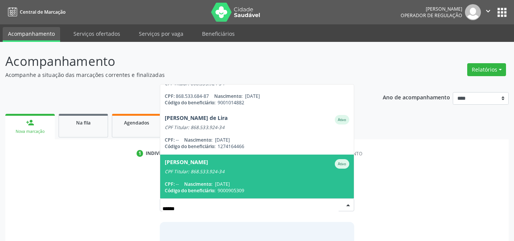
click at [258, 170] on span "Robenilson Franklin de Lira Ativo CPF Titular: 868.533.924-34 CPF: -- Nasciment…" at bounding box center [257, 176] width 194 height 44
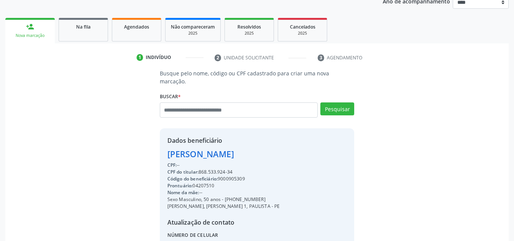
scroll to position [152, 0]
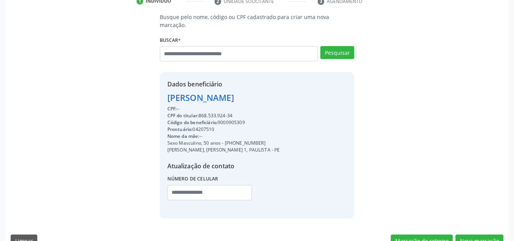
drag, startPoint x: 225, startPoint y: 135, endPoint x: 261, endPoint y: 136, distance: 36.2
click at [261, 140] on div "Sexo Masculino, 50 anos - (81) 98824-8565" at bounding box center [223, 143] width 113 height 7
copy div "(81) 98824-8565"
paste input "**********"
type input "**********"
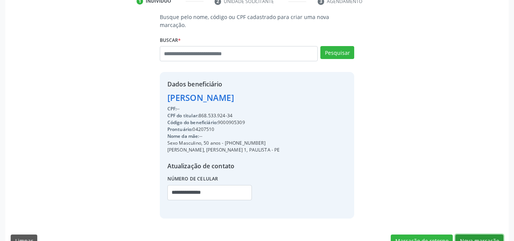
click at [478, 234] on button "Nova marcação" at bounding box center [479, 240] width 48 height 13
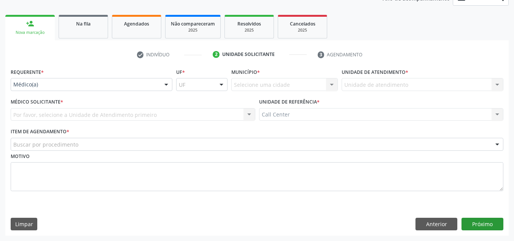
scroll to position [99, 0]
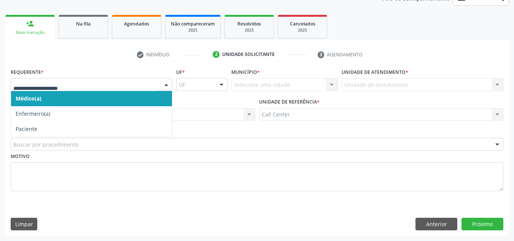
click at [34, 79] on div at bounding box center [92, 84] width 162 height 13
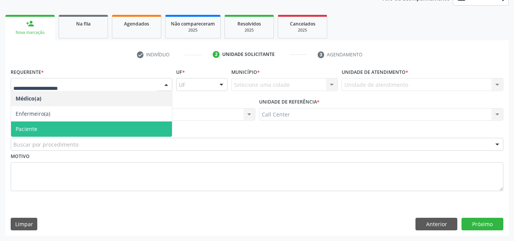
click at [30, 129] on span "Paciente" at bounding box center [27, 128] width 22 height 7
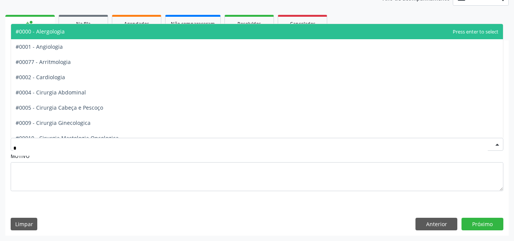
type input "**"
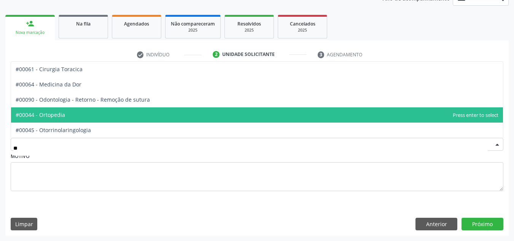
click at [41, 114] on span "#00044 - Ortopedia" at bounding box center [40, 114] width 49 height 7
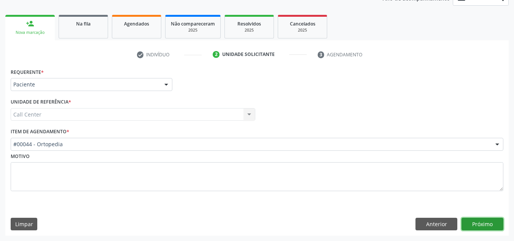
click at [494, 223] on button "Próximo" at bounding box center [483, 224] width 42 height 13
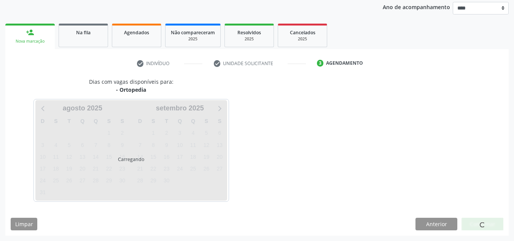
scroll to position [90, 0]
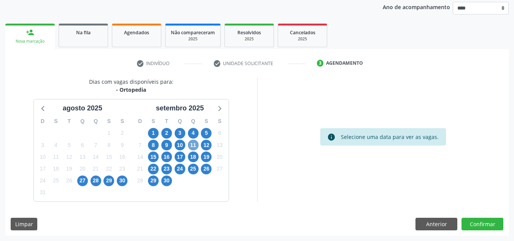
click at [193, 145] on span "11" at bounding box center [193, 145] width 11 height 11
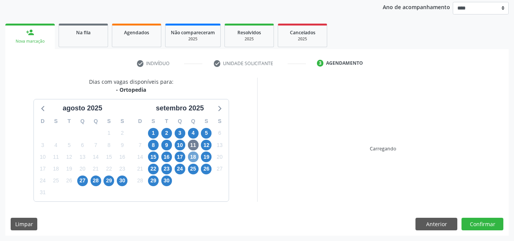
click at [193, 156] on span "18" at bounding box center [193, 156] width 11 height 11
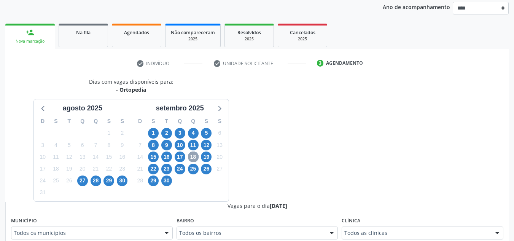
click at [193, 156] on span "18" at bounding box center [193, 156] width 11 height 11
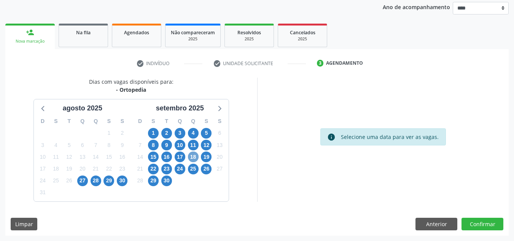
click at [193, 155] on span "18" at bounding box center [193, 156] width 11 height 11
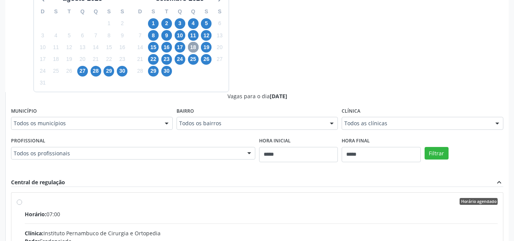
scroll to position [280, 0]
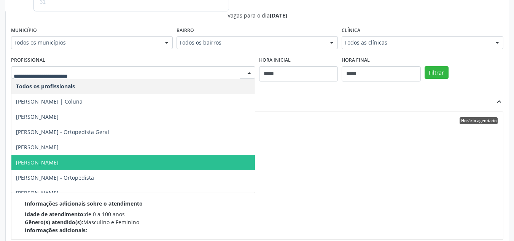
click at [59, 163] on span "[PERSON_NAME]" at bounding box center [37, 162] width 43 height 7
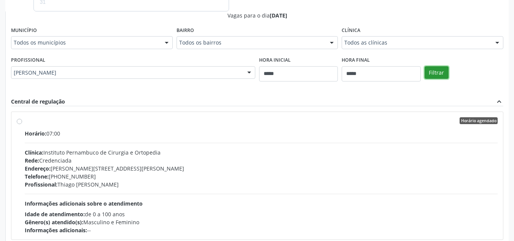
click at [436, 77] on button "Filtrar" at bounding box center [437, 72] width 24 height 13
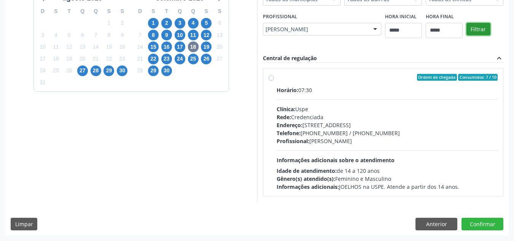
scroll to position [200, 0]
click at [405, 122] on div "Endereço: Rua do Espinheiro, nº 71, Espinheiro, Recife - PE" at bounding box center [387, 125] width 221 height 8
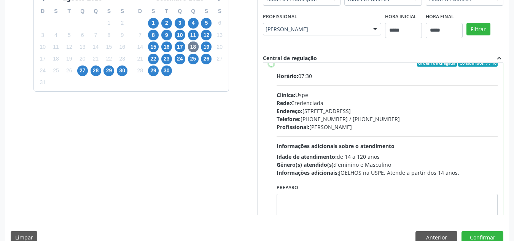
scroll to position [38, 0]
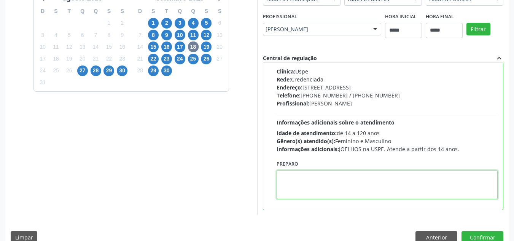
paste textarea "**********"
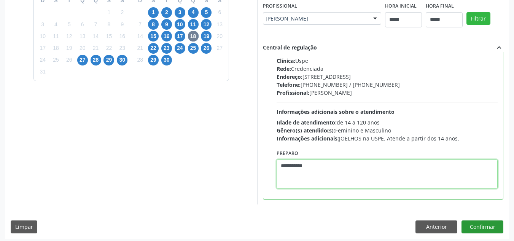
scroll to position [214, 0]
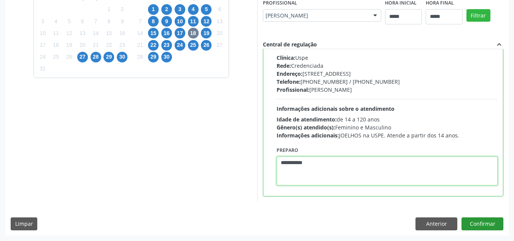
type textarea "**********"
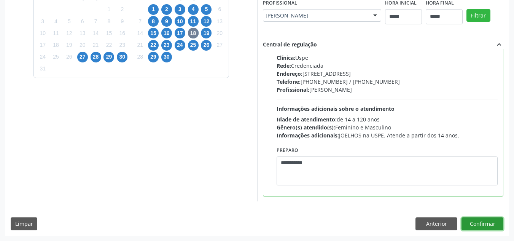
click at [481, 219] on button "Confirmar" at bounding box center [483, 223] width 42 height 13
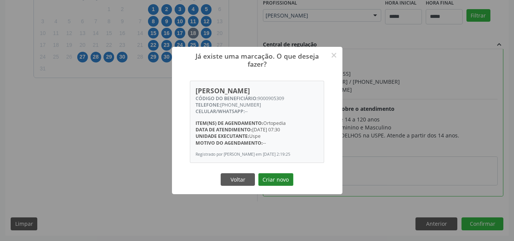
click at [282, 183] on button "Criar novo" at bounding box center [275, 179] width 35 height 13
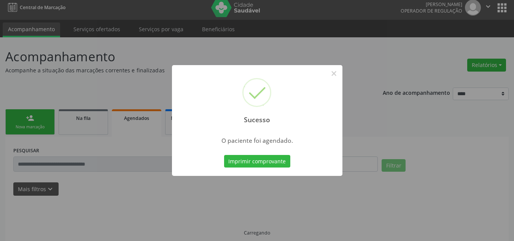
scroll to position [0, 0]
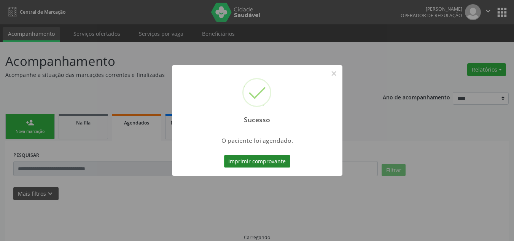
click at [264, 166] on button "Imprimir comprovante" at bounding box center [257, 161] width 66 height 13
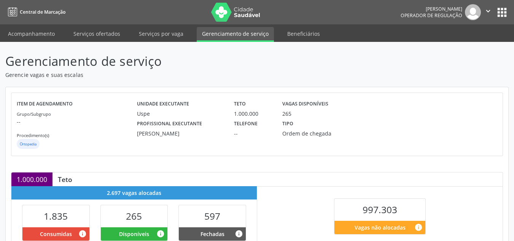
drag, startPoint x: 51, startPoint y: 34, endPoint x: 67, endPoint y: 22, distance: 20.0
click at [51, 34] on link "Acompanhamento" at bounding box center [31, 33] width 57 height 13
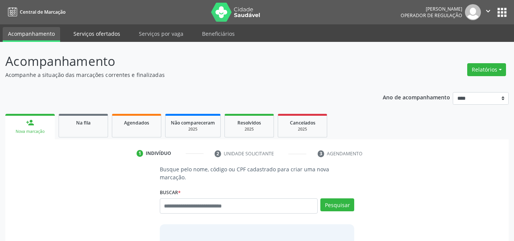
click at [113, 33] on link "Serviços ofertados" at bounding box center [96, 33] width 57 height 13
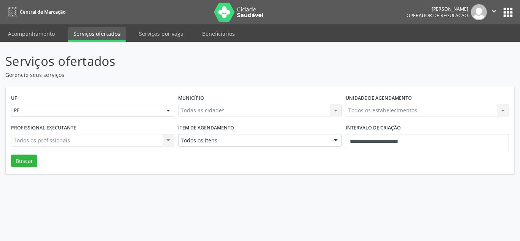
click at [371, 134] on label "Intervalo de criação" at bounding box center [372, 128] width 55 height 12
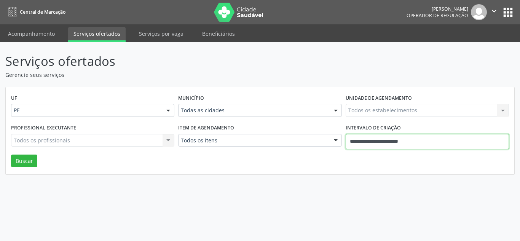
click at [374, 141] on input "**********" at bounding box center [426, 141] width 163 height 15
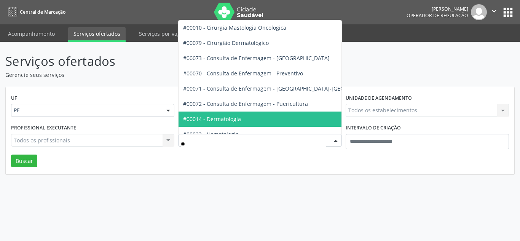
type input "***"
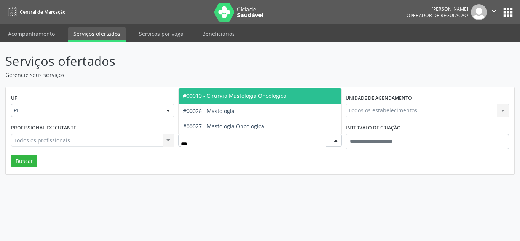
click at [244, 100] on span "#00010 - Cirurgia Mastologia Oncologica" at bounding box center [259, 95] width 162 height 15
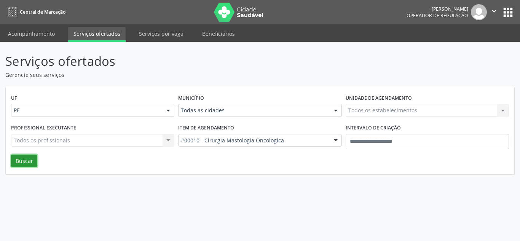
click at [25, 163] on button "Buscar" at bounding box center [24, 160] width 26 height 13
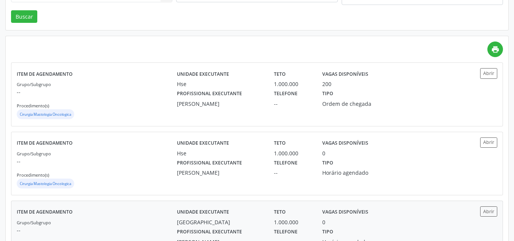
scroll to position [184, 0]
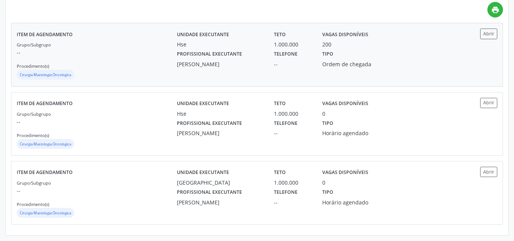
click at [245, 47] on div "Unidade executante Hse Teto 1.000.000 Vagas disponíveis 200 Profissional execut…" at bounding box center [317, 55] width 280 height 52
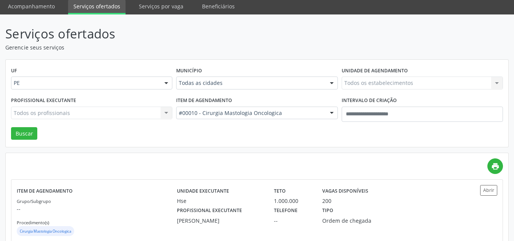
scroll to position [0, 0]
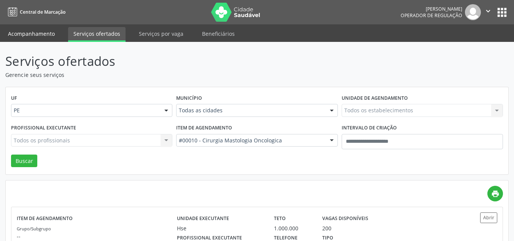
click at [48, 32] on link "Acompanhamento" at bounding box center [31, 33] width 57 height 13
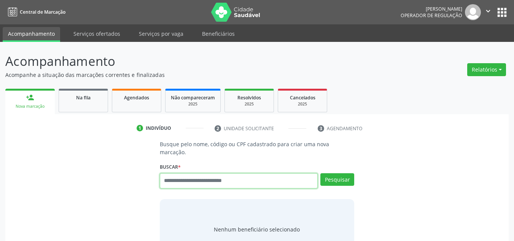
drag, startPoint x: 242, startPoint y: 168, endPoint x: 244, endPoint y: 175, distance: 7.2
click at [241, 173] on input "text" at bounding box center [239, 180] width 158 height 15
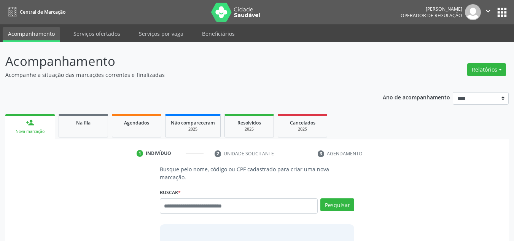
click at [245, 176] on div "Busque pelo nome, código ou CPF cadastrado para criar uma nova marcação. [GEOGR…" at bounding box center [256, 225] width 205 height 120
click at [275, 200] on input "text" at bounding box center [239, 205] width 158 height 15
type input "****"
click at [339, 198] on button "Pesquisar" at bounding box center [337, 204] width 34 height 13
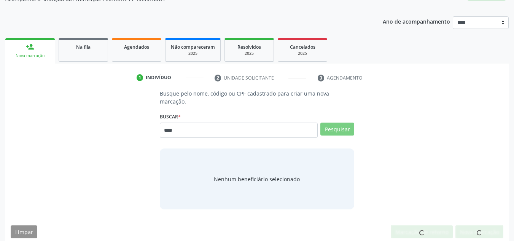
scroll to position [73, 0]
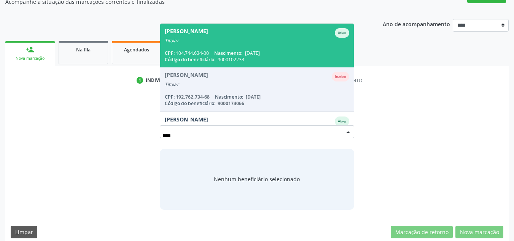
click at [220, 50] on span "Nascimento:" at bounding box center [228, 53] width 28 height 6
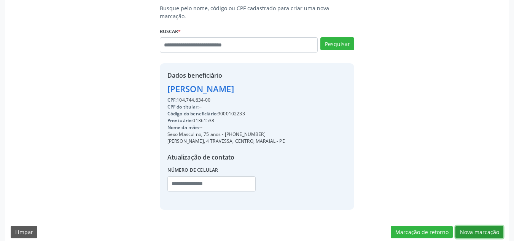
click at [470, 226] on button "Nova marcação" at bounding box center [479, 232] width 48 height 13
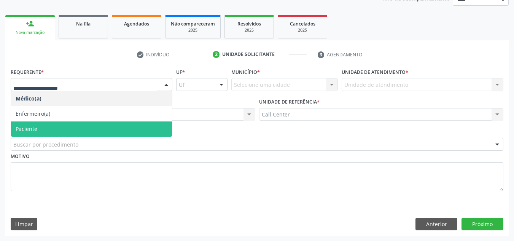
click at [59, 129] on span "Paciente" at bounding box center [91, 128] width 161 height 15
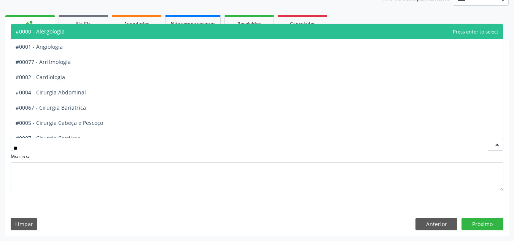
type input "***"
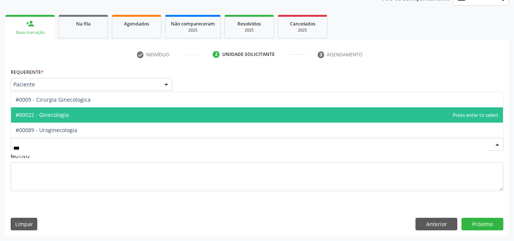
click at [120, 112] on span "#00022 - Ginecologia" at bounding box center [257, 114] width 492 height 15
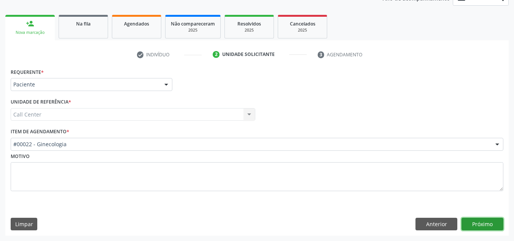
click at [478, 220] on button "Próximo" at bounding box center [483, 224] width 42 height 13
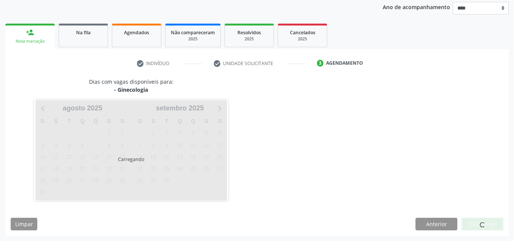
scroll to position [90, 0]
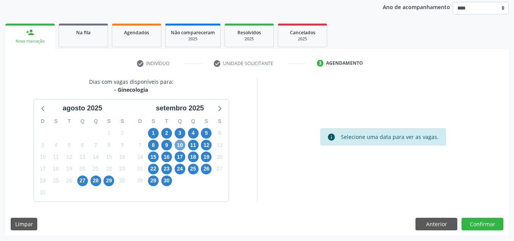
click at [182, 146] on span "10" at bounding box center [180, 145] width 11 height 11
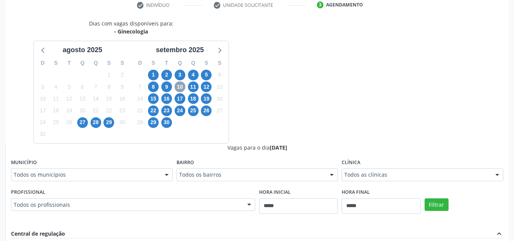
scroll to position [242, 0]
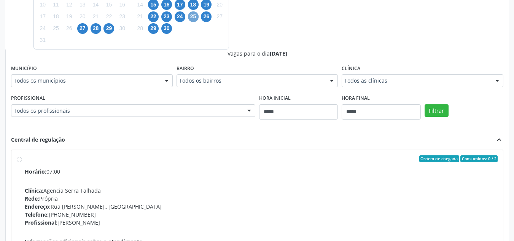
click at [193, 14] on span "25" at bounding box center [193, 16] width 11 height 11
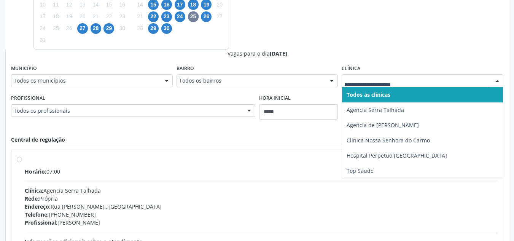
click at [392, 86] on div at bounding box center [423, 80] width 162 height 13
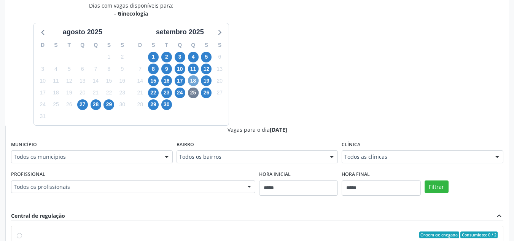
click at [188, 80] on span "18" at bounding box center [193, 80] width 11 height 11
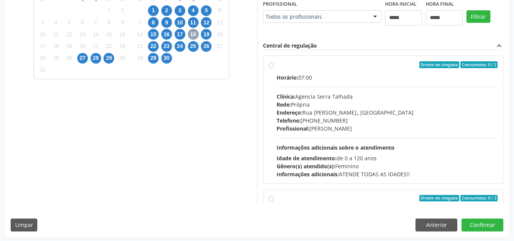
scroll to position [280, 0]
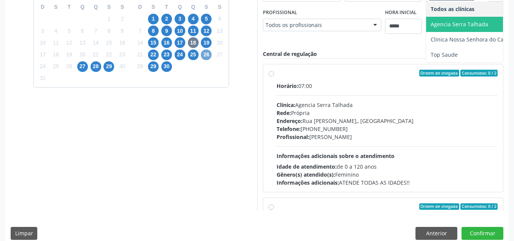
click at [204, 53] on span "26" at bounding box center [206, 54] width 11 height 11
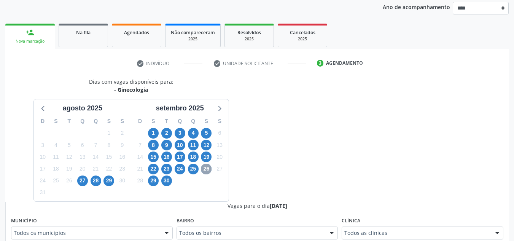
scroll to position [204, 0]
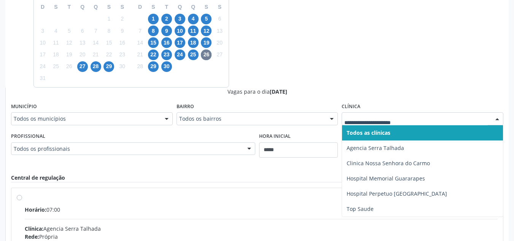
click at [415, 115] on div at bounding box center [423, 118] width 162 height 13
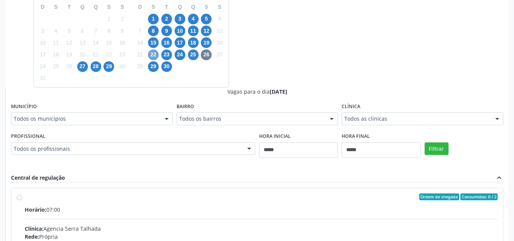
click at [149, 54] on span "22" at bounding box center [153, 54] width 11 height 11
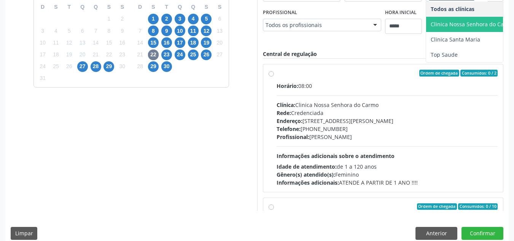
click at [431, 28] on span "Clinica Nossa Senhora do Carmo" at bounding box center [472, 24] width 83 height 7
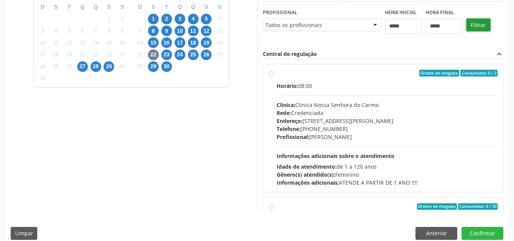
click at [466, 32] on button "Filtrar" at bounding box center [478, 25] width 24 height 13
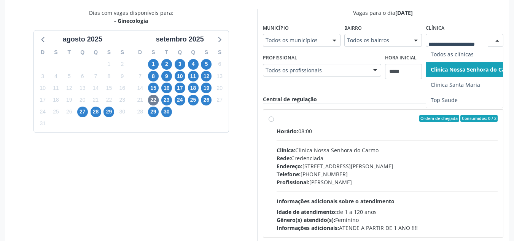
scroll to position [162, 0]
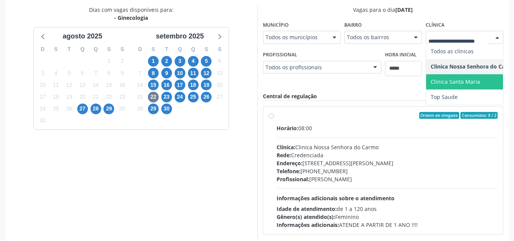
drag, startPoint x: 451, startPoint y: 85, endPoint x: 465, endPoint y: 80, distance: 15.4
click at [451, 84] on span "Clinica Santa Maria" at bounding box center [455, 81] width 49 height 7
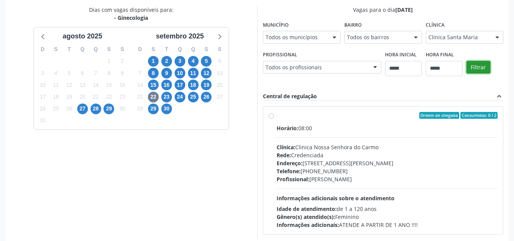
click at [470, 70] on button "Filtrar" at bounding box center [478, 67] width 24 height 13
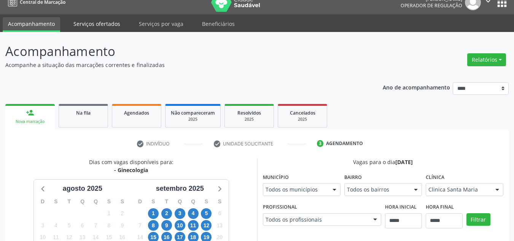
click at [90, 26] on link "Serviços ofertados" at bounding box center [96, 23] width 57 height 13
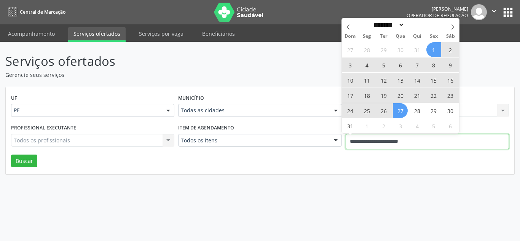
click at [416, 139] on input "**********" at bounding box center [426, 141] width 163 height 15
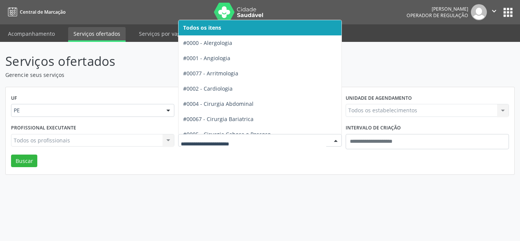
type input "*"
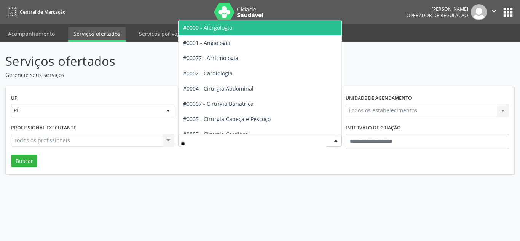
type input "***"
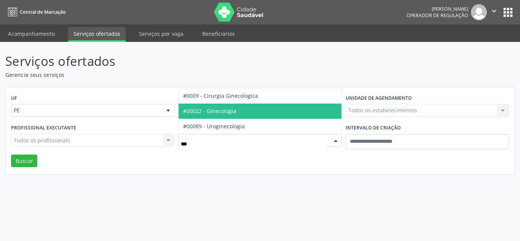
click at [263, 106] on span "#00022 - Ginecologia" at bounding box center [259, 110] width 162 height 15
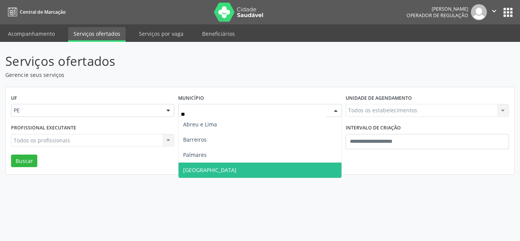
drag, startPoint x: 245, startPoint y: 163, endPoint x: 252, endPoint y: 160, distance: 6.6
click at [249, 161] on ul "Abreu e Lima Barreiros Palmares Recife Nenhum resultado encontrado para: " re "…" at bounding box center [259, 147] width 162 height 61
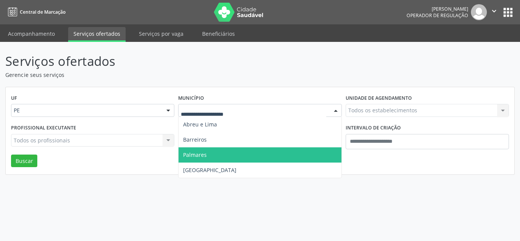
click at [396, 114] on div "Todos os estabelecimentos Todos os estabelecimentos Nenhum resultado encontrado…" at bounding box center [426, 110] width 163 height 13
type input "**"
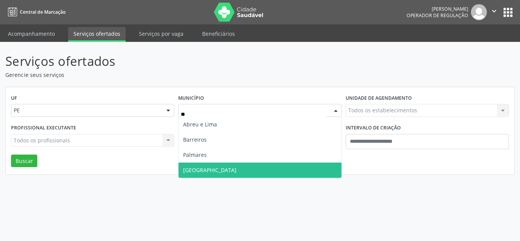
drag, startPoint x: 263, startPoint y: 168, endPoint x: 417, endPoint y: 152, distance: 154.6
click at [266, 166] on span "[GEOGRAPHIC_DATA]" at bounding box center [259, 169] width 162 height 15
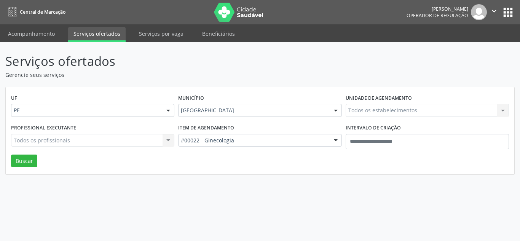
click at [430, 110] on div "Todos os estabelecimentos Todos os estabelecimentos Nenhum resultado encontrado…" at bounding box center [426, 110] width 163 height 13
drag, startPoint x: 406, startPoint y: 105, endPoint x: 401, endPoint y: 110, distance: 7.6
click at [406, 105] on div "Todos os estabelecimentos" at bounding box center [426, 110] width 163 height 13
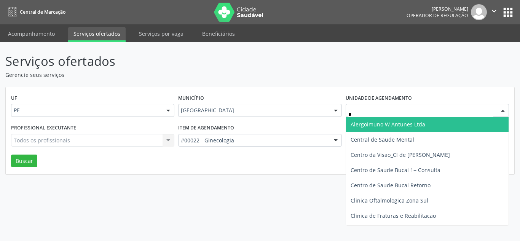
type input "**"
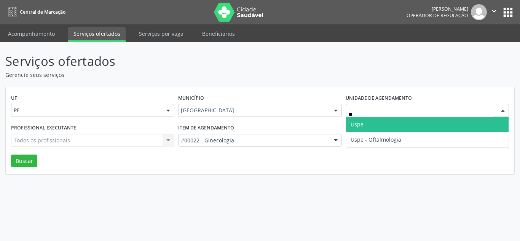
click at [360, 127] on span "Uspe" at bounding box center [356, 124] width 13 height 7
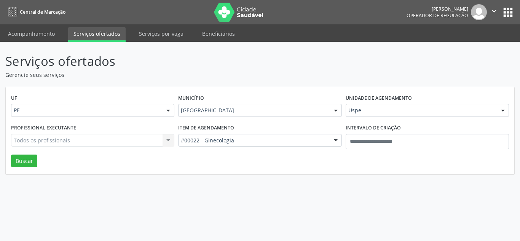
click at [22, 137] on div "Todos os profissionais Todos os profissionais Nenhum resultado encontrado para:…" at bounding box center [92, 140] width 163 height 13
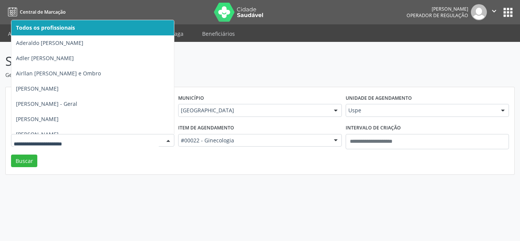
drag, startPoint x: 24, startPoint y: 140, endPoint x: 38, endPoint y: 150, distance: 16.8
click at [24, 138] on input "text" at bounding box center [86, 144] width 145 height 15
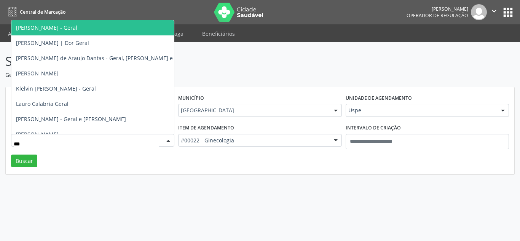
type input "**"
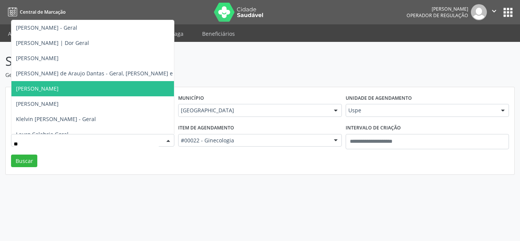
click at [48, 85] on span "[PERSON_NAME]" at bounding box center [37, 88] width 43 height 7
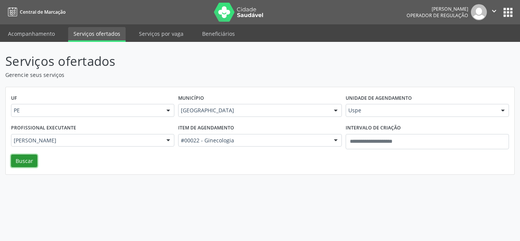
click at [25, 166] on button "Buscar" at bounding box center [24, 160] width 26 height 13
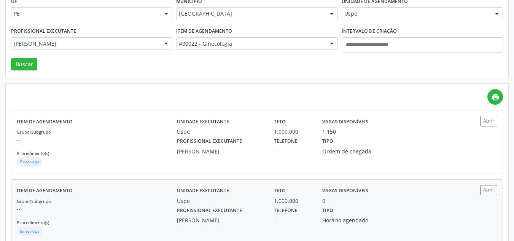
scroll to position [115, 0]
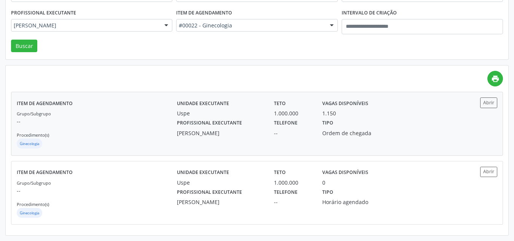
click at [339, 110] on div "1.150" at bounding box center [353, 113] width 62 height 8
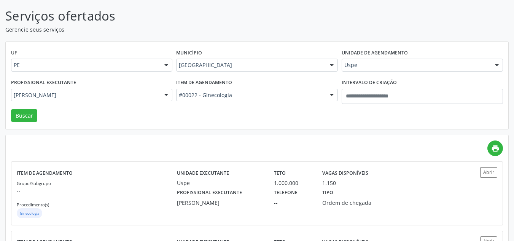
scroll to position [0, 0]
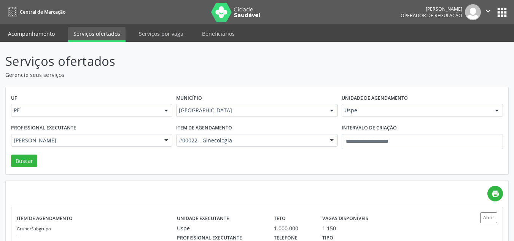
click at [21, 34] on link "Acompanhamento" at bounding box center [31, 33] width 57 height 13
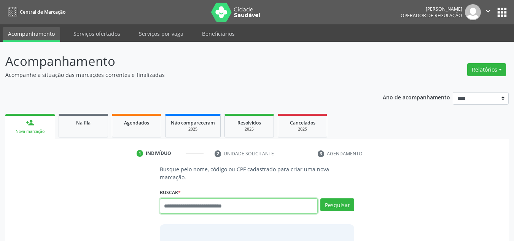
click at [217, 198] on input "text" at bounding box center [239, 205] width 158 height 15
click at [188, 198] on input "text" at bounding box center [239, 205] width 158 height 15
drag, startPoint x: 188, startPoint y: 196, endPoint x: 196, endPoint y: 197, distance: 8.0
click at [192, 198] on input "text" at bounding box center [239, 205] width 158 height 15
type input "****"
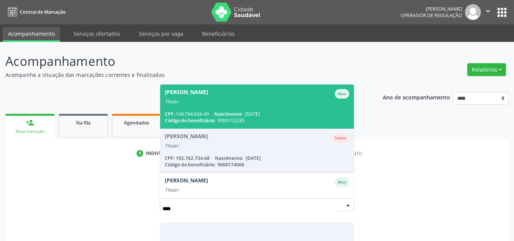
drag, startPoint x: 250, startPoint y: 103, endPoint x: 102, endPoint y: 89, distance: 149.4
click at [250, 111] on span "12/06/1950" at bounding box center [252, 114] width 15 height 6
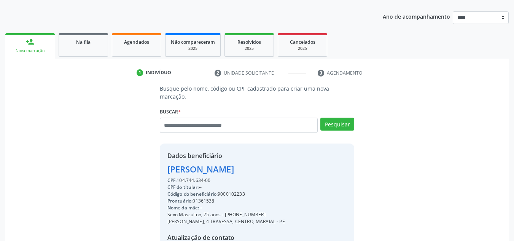
scroll to position [161, 0]
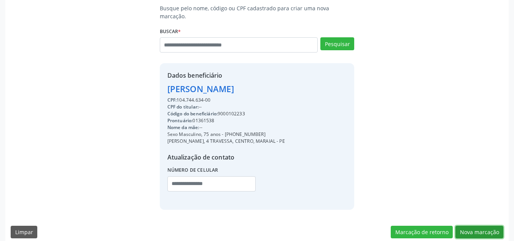
click at [473, 226] on button "Nova marcação" at bounding box center [479, 232] width 48 height 13
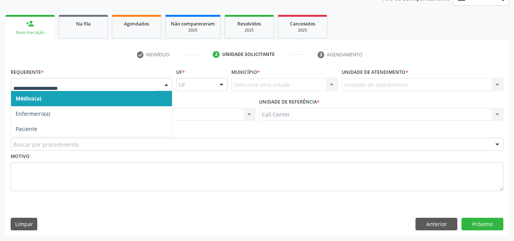
click at [147, 80] on div at bounding box center [92, 84] width 162 height 13
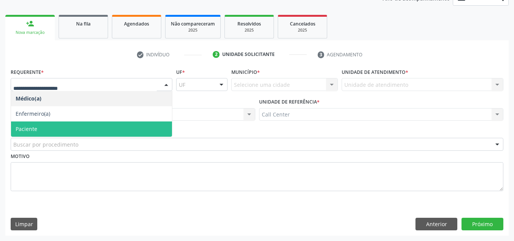
click at [73, 124] on span "Paciente" at bounding box center [91, 128] width 161 height 15
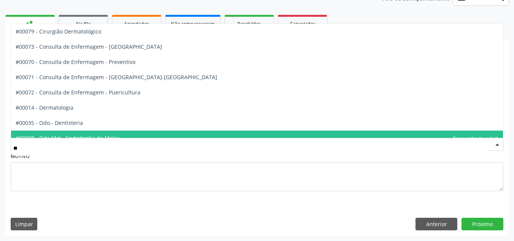
type input "***"
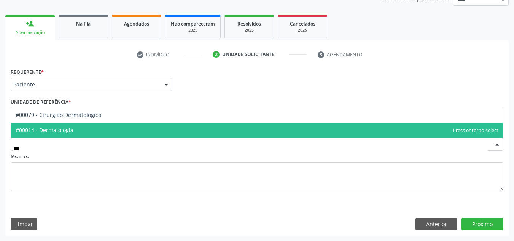
click at [86, 127] on span "#00014 - Dermatologia" at bounding box center [257, 130] width 492 height 15
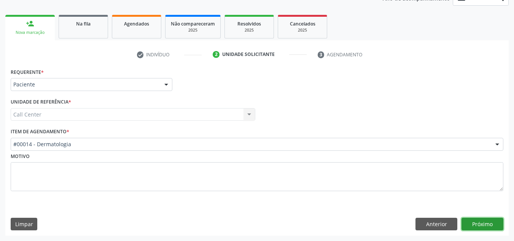
click at [482, 223] on button "Próximo" at bounding box center [483, 224] width 42 height 13
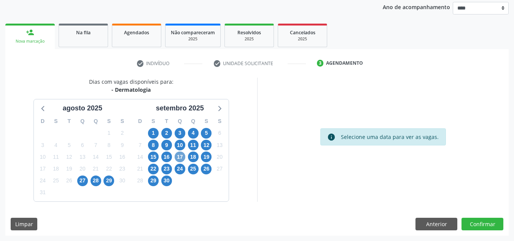
click at [178, 156] on span "17" at bounding box center [180, 156] width 11 height 11
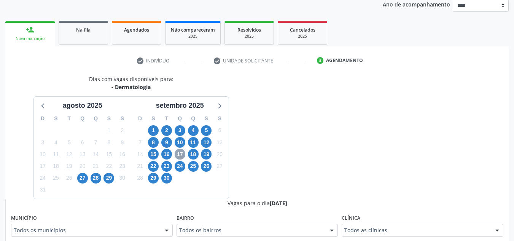
scroll to position [280, 0]
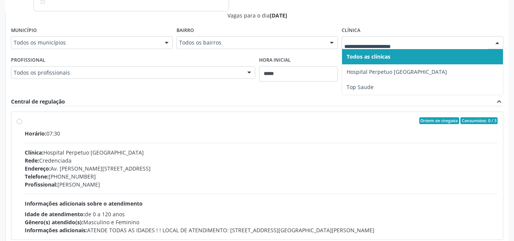
click at [368, 37] on div at bounding box center [423, 42] width 162 height 13
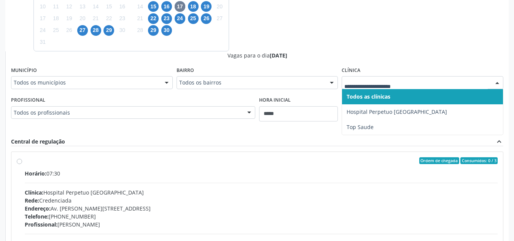
scroll to position [204, 0]
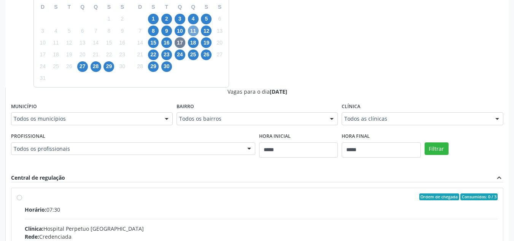
click at [198, 33] on span "11" at bounding box center [193, 30] width 11 height 11
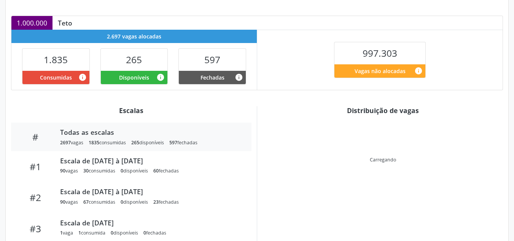
scroll to position [162, 0]
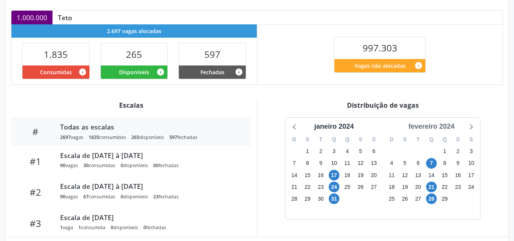
click at [424, 127] on div "fevereiro 2024" at bounding box center [431, 126] width 52 height 10
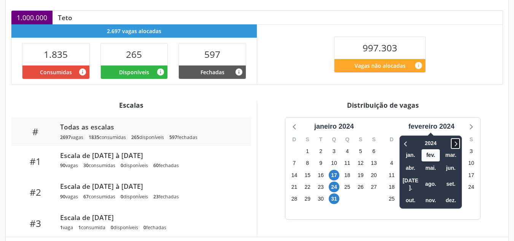
click at [455, 142] on icon at bounding box center [456, 143] width 8 height 9
click at [450, 178] on span "set." at bounding box center [451, 184] width 18 height 12
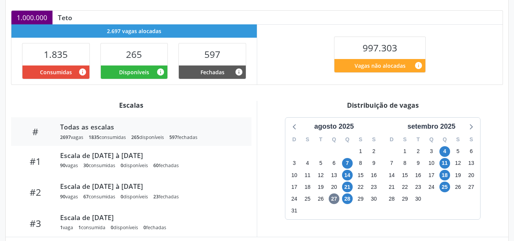
click at [449, 170] on div "18" at bounding box center [444, 175] width 11 height 12
click at [445, 174] on span "18" at bounding box center [444, 175] width 11 height 11
click at [445, 173] on span "18" at bounding box center [444, 175] width 11 height 11
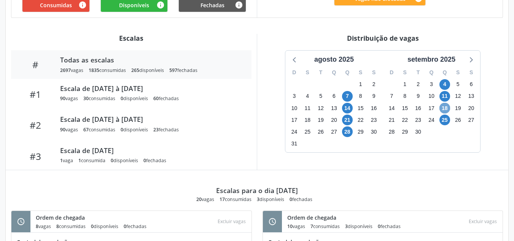
scroll to position [238, 0]
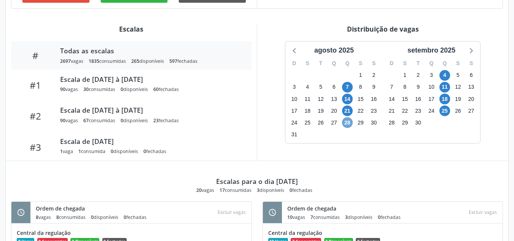
click at [346, 119] on span "28" at bounding box center [347, 122] width 11 height 11
click at [346, 120] on span "28" at bounding box center [347, 122] width 11 height 11
click at [448, 75] on span "4" at bounding box center [444, 75] width 11 height 11
click at [445, 75] on span "4" at bounding box center [444, 75] width 11 height 11
click at [447, 87] on span "11" at bounding box center [444, 87] width 11 height 11
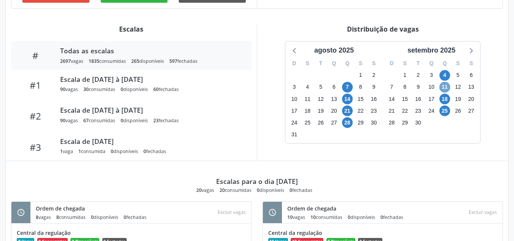
click at [447, 87] on span "11" at bounding box center [444, 87] width 11 height 11
click at [447, 100] on span "18" at bounding box center [444, 99] width 11 height 11
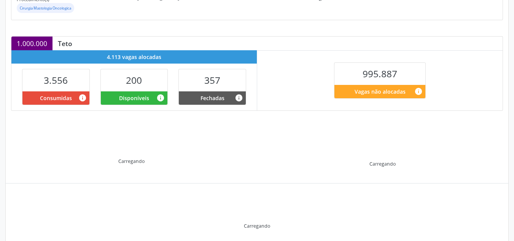
scroll to position [162, 0]
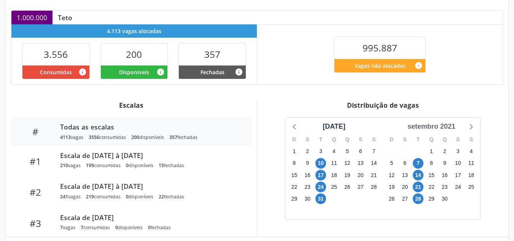
click at [417, 131] on div "setembro 2021" at bounding box center [431, 126] width 54 height 10
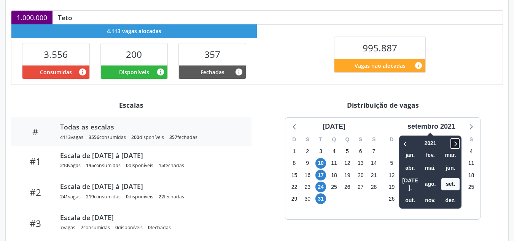
click at [452, 144] on span at bounding box center [455, 143] width 9 height 11
click at [453, 145] on icon at bounding box center [455, 143] width 8 height 9
click at [452, 146] on span at bounding box center [455, 143] width 9 height 11
drag, startPoint x: 452, startPoint y: 143, endPoint x: 452, endPoint y: 148, distance: 5.3
click at [453, 144] on span at bounding box center [455, 143] width 9 height 11
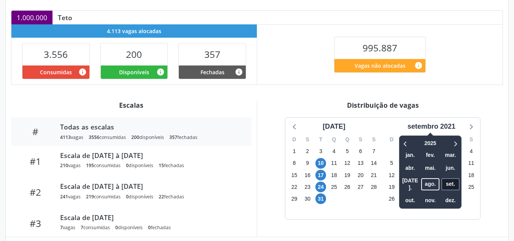
click at [448, 181] on span "set." at bounding box center [450, 184] width 18 height 12
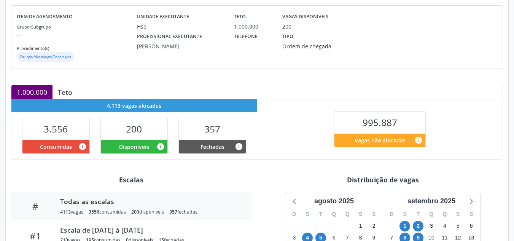
scroll to position [10, 0]
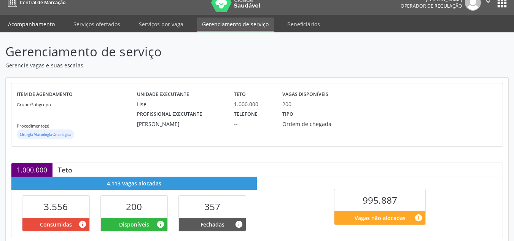
drag, startPoint x: 24, startPoint y: 31, endPoint x: 29, endPoint y: 25, distance: 7.9
click at [25, 30] on li "Acompanhamento" at bounding box center [31, 25] width 57 height 15
click at [29, 25] on link "Acompanhamento" at bounding box center [31, 24] width 57 height 13
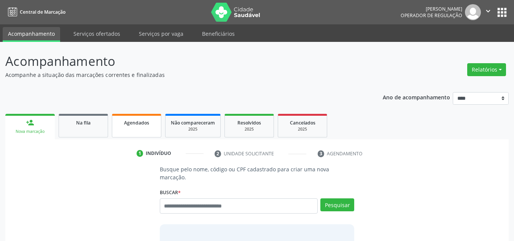
click at [135, 126] on link "Agendados" at bounding box center [136, 126] width 49 height 24
select select "*"
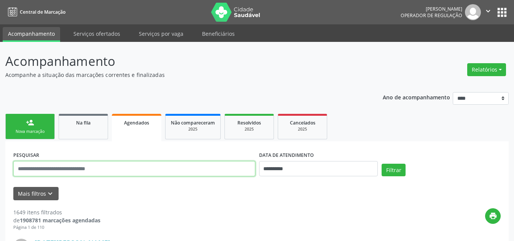
paste input "**********"
type input "**********"
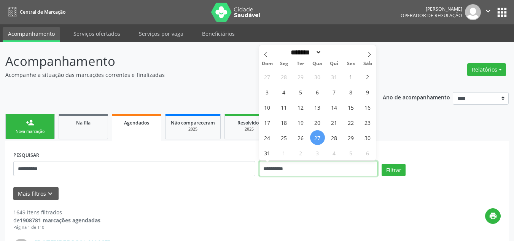
click at [298, 169] on input "**********" at bounding box center [318, 168] width 119 height 15
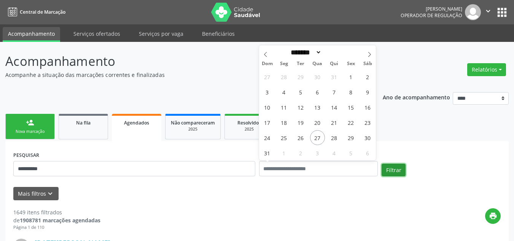
click at [385, 172] on button "Filtrar" at bounding box center [394, 170] width 24 height 13
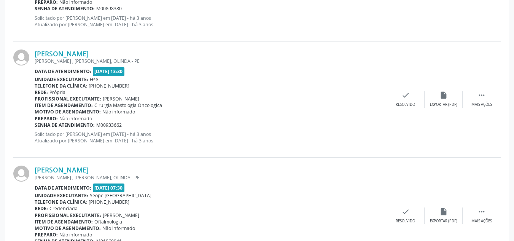
scroll to position [1767, 0]
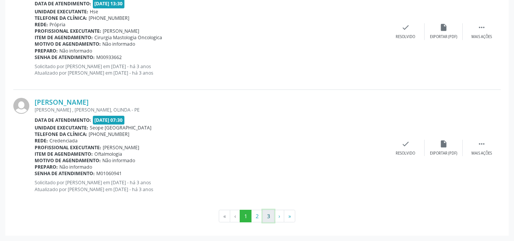
click at [266, 215] on button "3" at bounding box center [269, 216] width 12 height 13
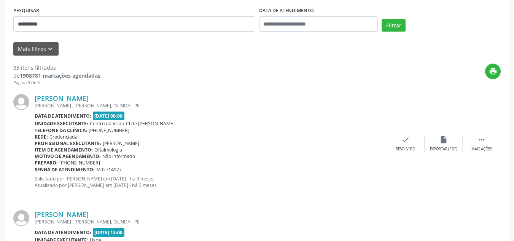
scroll to position [0, 0]
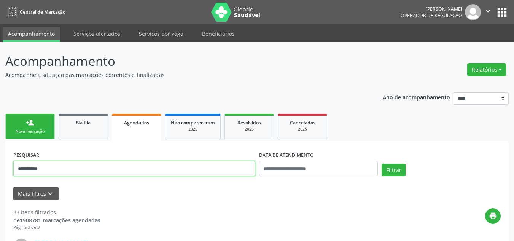
drag, startPoint x: 102, startPoint y: 171, endPoint x: 22, endPoint y: 166, distance: 80.1
click at [16, 165] on input "**********" at bounding box center [134, 168] width 242 height 15
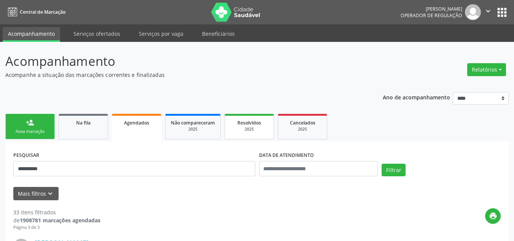
click at [256, 126] on div "Resolvidos" at bounding box center [249, 122] width 38 height 8
select select "*"
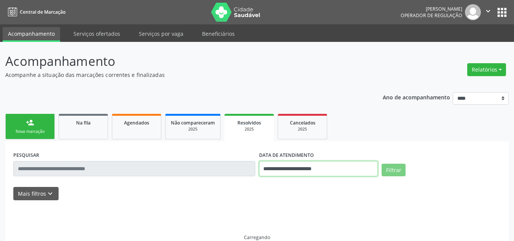
click at [307, 170] on input "**********" at bounding box center [318, 168] width 119 height 15
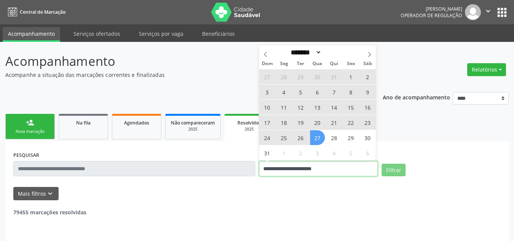
click at [307, 168] on input "**********" at bounding box center [318, 168] width 119 height 15
select select "*"
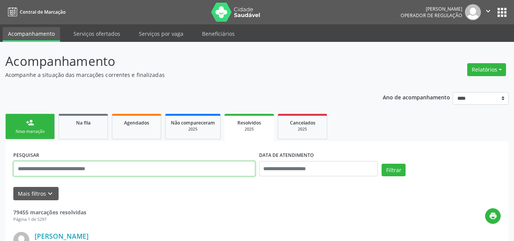
paste input "**********"
type input "**********"
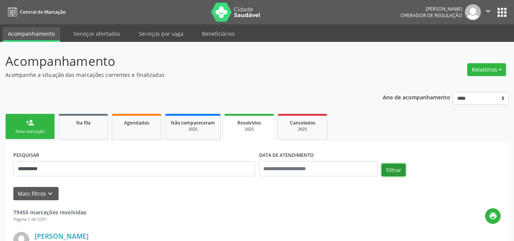
drag, startPoint x: 388, startPoint y: 170, endPoint x: 390, endPoint y: 164, distance: 7.1
click at [390, 164] on button "Filtrar" at bounding box center [394, 170] width 24 height 13
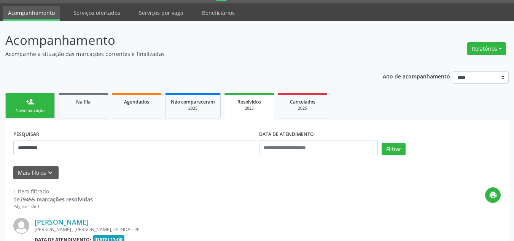
scroll to position [112, 0]
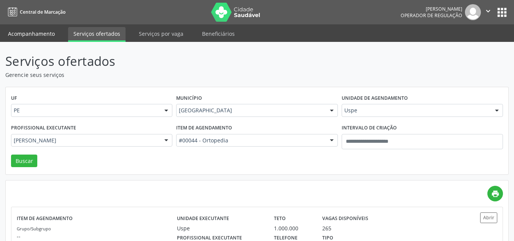
click at [20, 34] on link "Acompanhamento" at bounding box center [31, 33] width 57 height 13
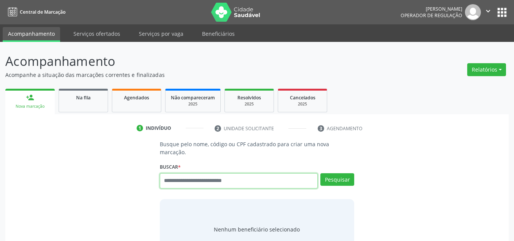
click at [272, 177] on input "text" at bounding box center [239, 180] width 158 height 15
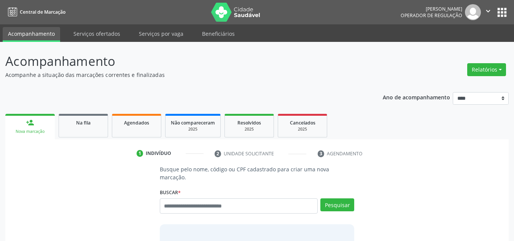
drag, startPoint x: 272, startPoint y: 174, endPoint x: 289, endPoint y: 177, distance: 17.7
click at [274, 172] on div "Busque pelo nome, código ou CPF cadastrado para criar uma nova marcação. [GEOGR…" at bounding box center [256, 225] width 205 height 120
click at [247, 198] on input "text" at bounding box center [239, 205] width 158 height 15
click at [244, 200] on input "text" at bounding box center [239, 205] width 158 height 15
type input "******"
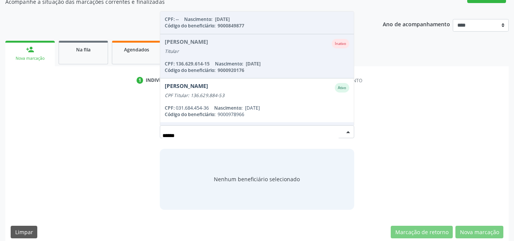
scroll to position [11, 0]
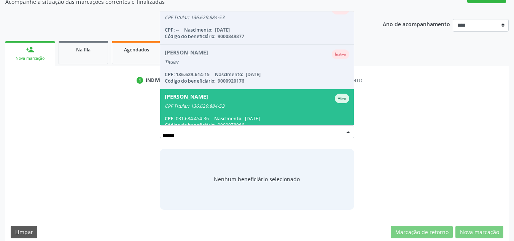
click at [208, 94] on div "[PERSON_NAME]" at bounding box center [186, 99] width 43 height 10
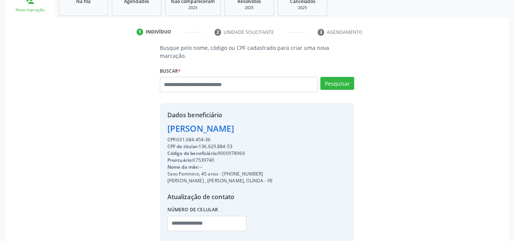
scroll to position [161, 0]
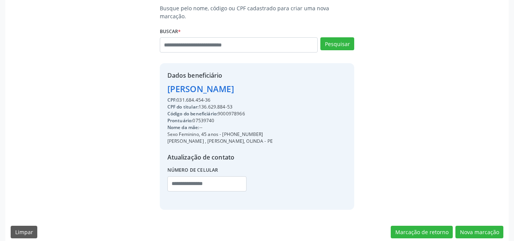
drag, startPoint x: 252, startPoint y: 105, endPoint x: 220, endPoint y: 105, distance: 31.6
click at [220, 110] on div "Código do beneficiário: 9000978966" at bounding box center [219, 113] width 105 height 7
copy div "9000978966"
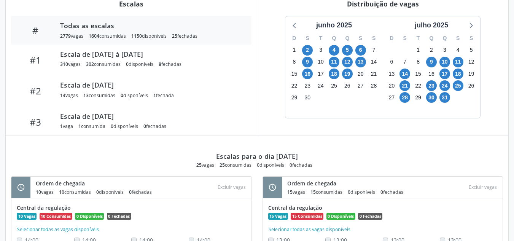
scroll to position [206, 0]
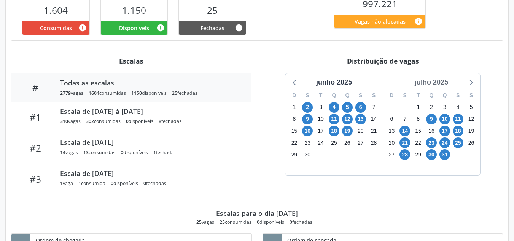
click at [443, 83] on div "julho 2025" at bounding box center [432, 82] width 40 height 10
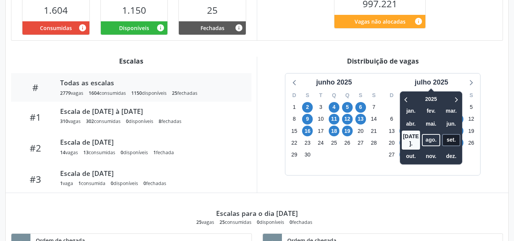
click at [448, 136] on span "set." at bounding box center [451, 140] width 18 height 12
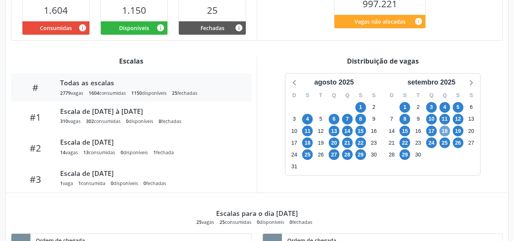
click at [446, 130] on span "18" at bounding box center [444, 131] width 11 height 11
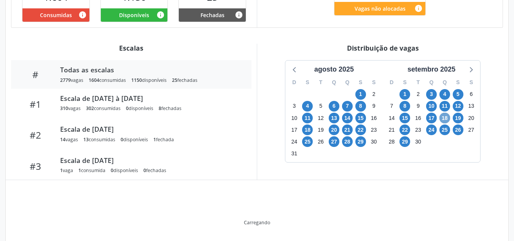
scroll to position [241, 0]
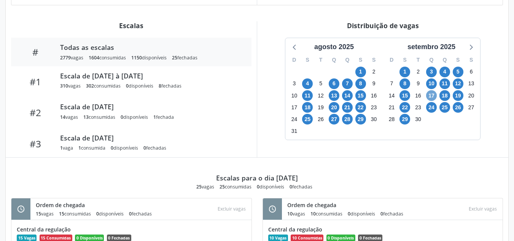
click at [435, 95] on span "17" at bounding box center [431, 95] width 11 height 11
click at [434, 95] on span "17" at bounding box center [431, 95] width 11 height 11
click at [349, 119] on span "28" at bounding box center [347, 119] width 11 height 11
click at [349, 118] on span "28" at bounding box center [347, 119] width 11 height 11
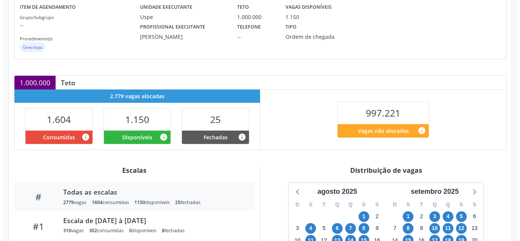
scroll to position [0, 0]
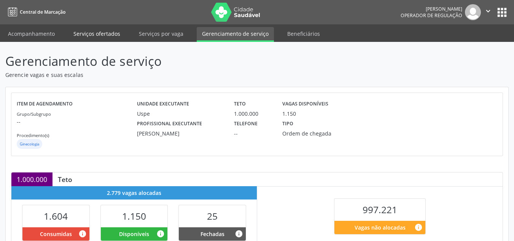
click at [111, 27] on link "Serviços ofertados" at bounding box center [96, 33] width 57 height 13
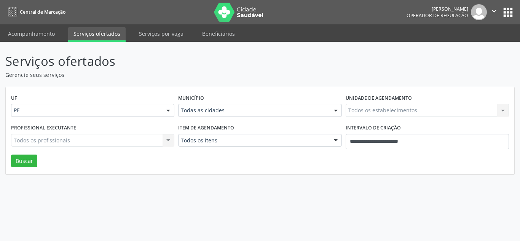
click at [396, 134] on label "Intervalo de criação" at bounding box center [372, 128] width 55 height 12
drag, startPoint x: 253, startPoint y: 126, endPoint x: 253, endPoint y: 139, distance: 12.6
click at [253, 131] on div "Item de agendamento Todos os itens Todos os itens #0000 - Alergologia #0001 - A…" at bounding box center [259, 138] width 167 height 32
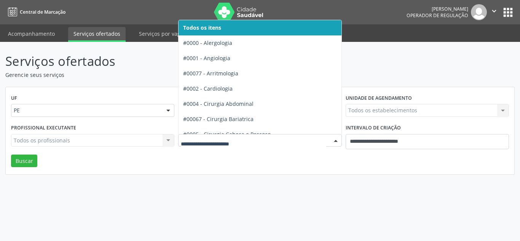
drag, startPoint x: 253, startPoint y: 139, endPoint x: 248, endPoint y: 149, distance: 11.7
type input "***"
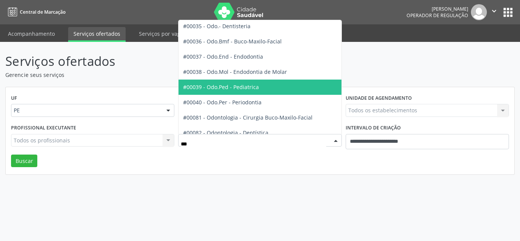
scroll to position [76, 0]
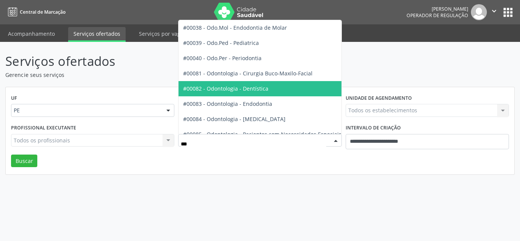
drag, startPoint x: 251, startPoint y: 85, endPoint x: 243, endPoint y: 90, distance: 9.2
click at [251, 84] on span "#00082 - Odontologia - Dentística" at bounding box center [279, 88] width 203 height 15
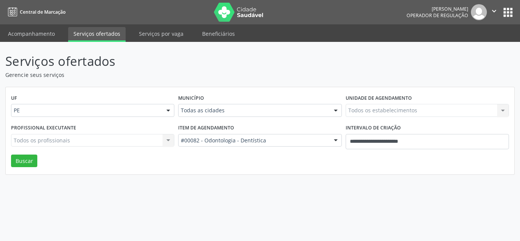
drag, startPoint x: 242, startPoint y: 96, endPoint x: 242, endPoint y: 102, distance: 5.7
click at [242, 97] on div "Município Todas as cidades Todas as cidades [GEOGRAPHIC_DATA] e [GEOGRAPHIC_DAT…" at bounding box center [259, 107] width 167 height 30
click at [237, 116] on div "Todas as cidades" at bounding box center [259, 110] width 163 height 13
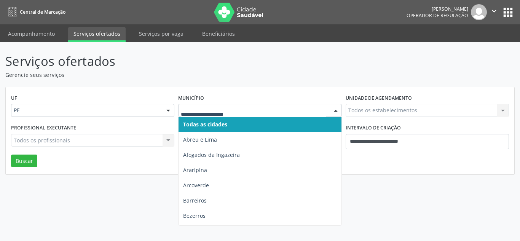
click at [239, 110] on input "text" at bounding box center [253, 114] width 145 height 15
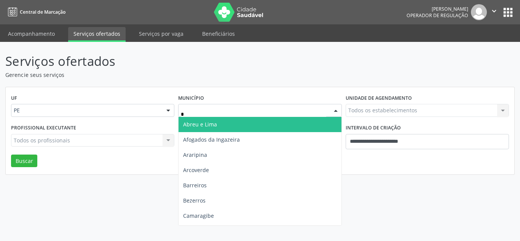
type input "**"
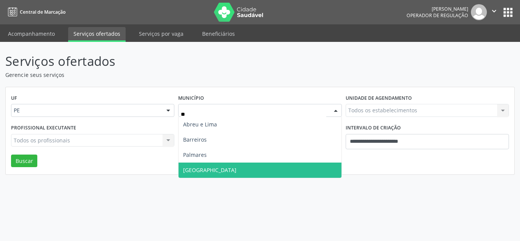
drag, startPoint x: 218, startPoint y: 171, endPoint x: 239, endPoint y: 164, distance: 22.1
click at [222, 167] on span "[GEOGRAPHIC_DATA]" at bounding box center [259, 169] width 162 height 15
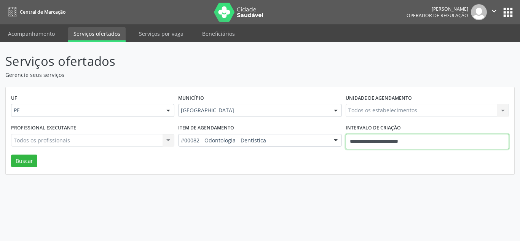
click at [363, 136] on input "**********" at bounding box center [426, 141] width 163 height 15
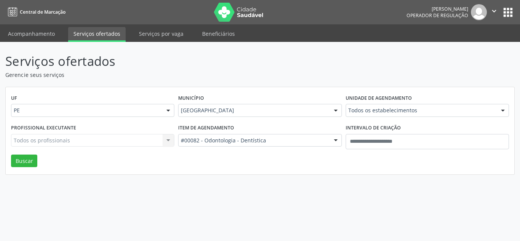
click at [322, 79] on div "Serviços ofertados Gerencie seus serviços UF PE PE Nenhum resultado encontrado …" at bounding box center [259, 113] width 509 height 123
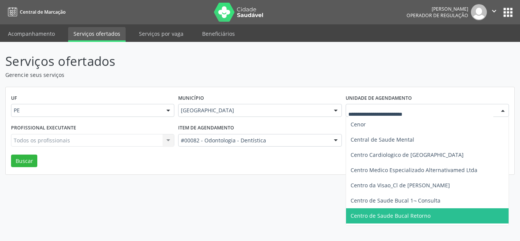
click at [411, 213] on span "Centro de Saude Bucal Retorno" at bounding box center [390, 215] width 80 height 7
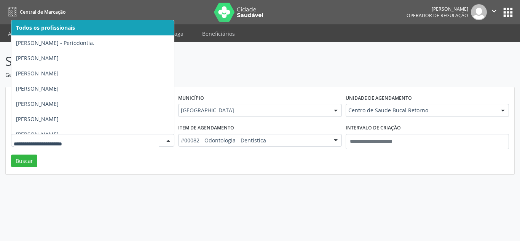
drag, startPoint x: 63, startPoint y: 137, endPoint x: 57, endPoint y: 146, distance: 11.3
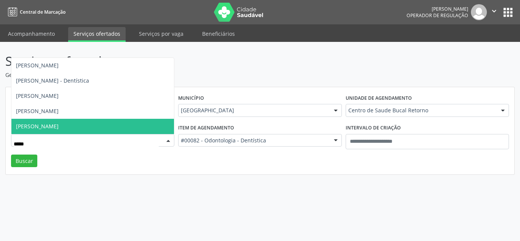
type input "*****"
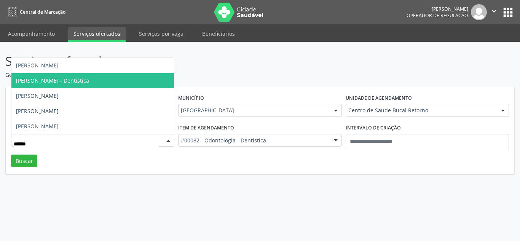
click at [63, 82] on span "[PERSON_NAME] - Dentística" at bounding box center [52, 80] width 73 height 7
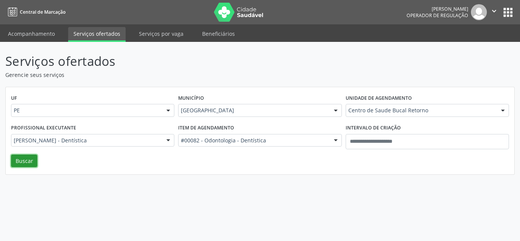
click at [30, 162] on button "Buscar" at bounding box center [24, 160] width 26 height 13
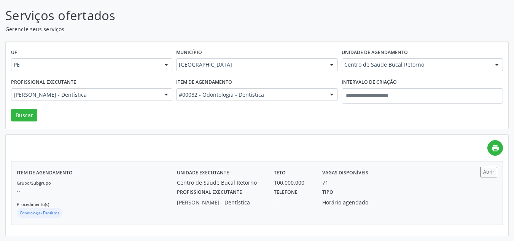
scroll to position [46, 0]
click at [231, 172] on div "Unidade executante Centro de Saude Bucal Retorno" at bounding box center [220, 176] width 97 height 20
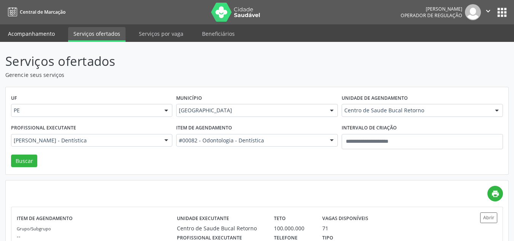
click at [43, 33] on link "Acompanhamento" at bounding box center [31, 33] width 57 height 13
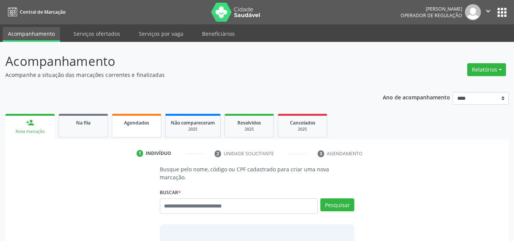
drag, startPoint x: 145, startPoint y: 130, endPoint x: 127, endPoint y: 141, distance: 20.7
click at [144, 129] on link "Agendados" at bounding box center [136, 126] width 49 height 24
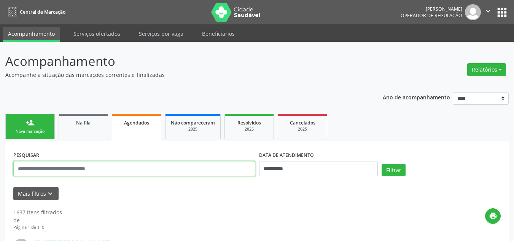
drag, startPoint x: 92, startPoint y: 166, endPoint x: 70, endPoint y: 167, distance: 22.8
paste input "**********"
type input "**********"
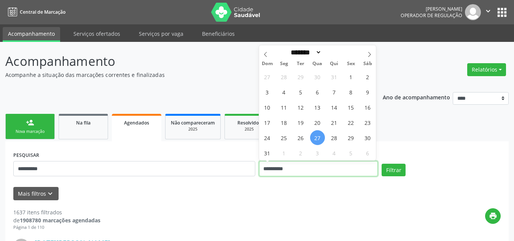
click at [318, 167] on input "**********" at bounding box center [318, 168] width 119 height 15
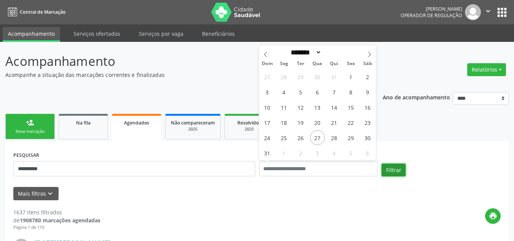
click at [393, 171] on button "Filtrar" at bounding box center [394, 170] width 24 height 13
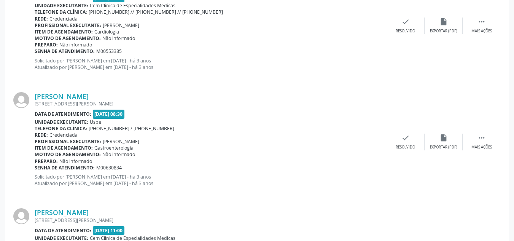
scroll to position [1767, 0]
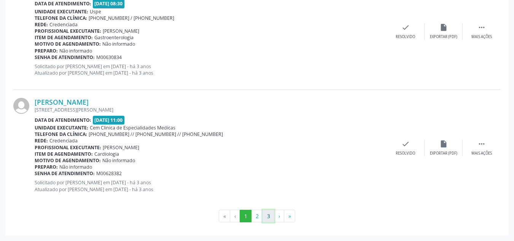
click at [269, 215] on button "3" at bounding box center [269, 216] width 12 height 13
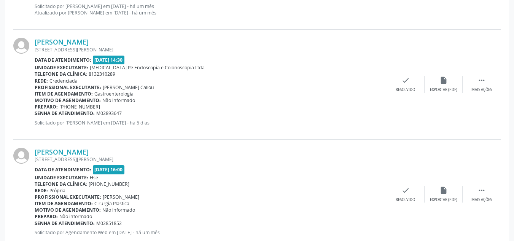
scroll to position [1048, 0]
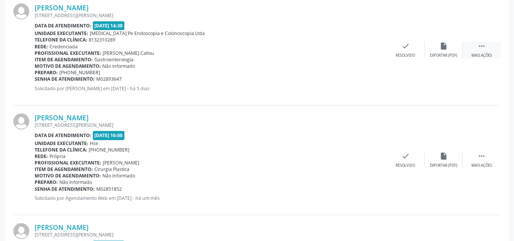
click at [483, 51] on div " Mais ações" at bounding box center [482, 50] width 38 height 16
click at [334, 54] on div "Imprimir" at bounding box center [329, 55] width 17 height 5
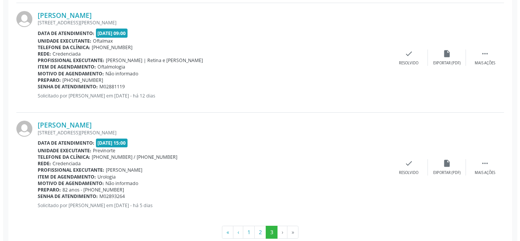
scroll to position [1277, 0]
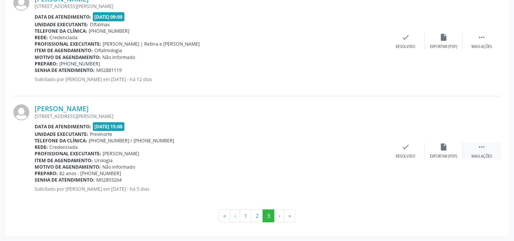
click at [484, 144] on icon "" at bounding box center [482, 147] width 8 height 8
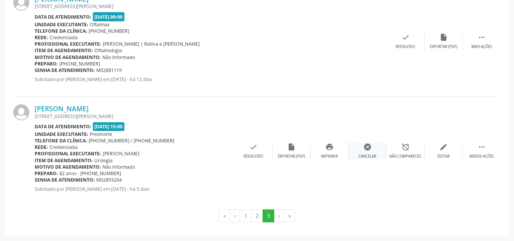
click at [371, 151] on div "cancel Cancelar" at bounding box center [368, 151] width 38 height 16
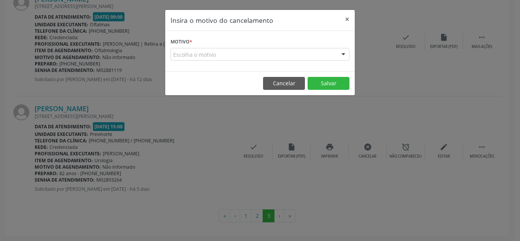
click at [226, 56] on div "Escolha o motivo" at bounding box center [259, 54] width 179 height 13
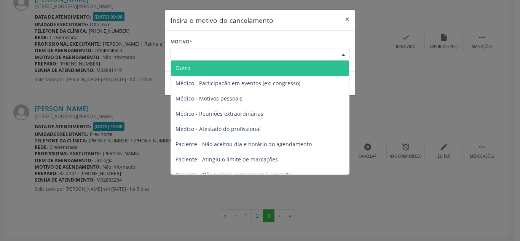
drag, startPoint x: 217, startPoint y: 68, endPoint x: 224, endPoint y: 77, distance: 11.6
click at [218, 68] on span "Outro" at bounding box center [260, 68] width 178 height 15
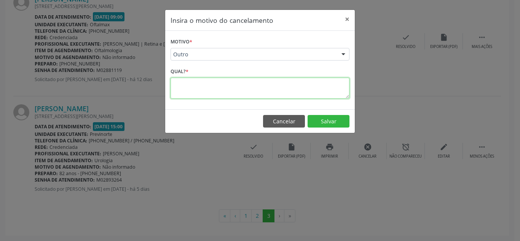
click at [230, 87] on textarea at bounding box center [259, 88] width 179 height 21
paste textarea "**********"
type textarea "**********"
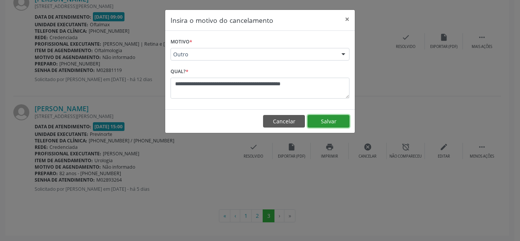
click at [334, 118] on button "Salvar" at bounding box center [328, 121] width 42 height 13
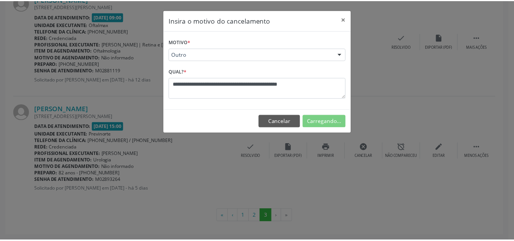
scroll to position [21, 0]
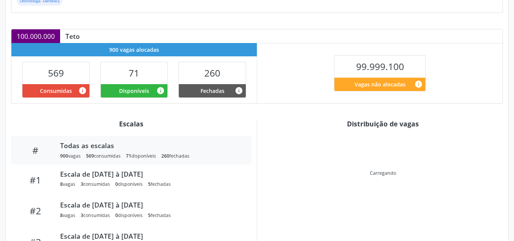
scroll to position [238, 0]
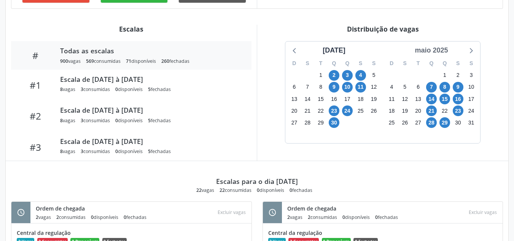
click at [444, 51] on div "maio 2025" at bounding box center [431, 50] width 39 height 10
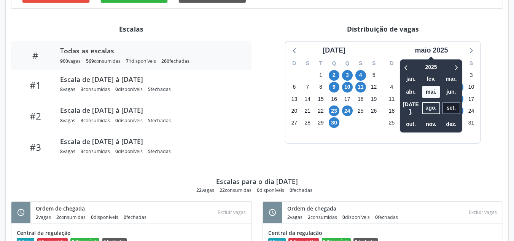
click at [455, 103] on span "set." at bounding box center [451, 108] width 18 height 12
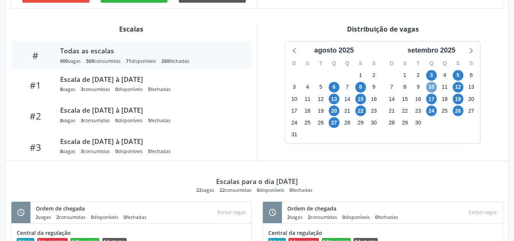
click at [431, 90] on span "10" at bounding box center [431, 87] width 11 height 11
click at [432, 89] on span "10" at bounding box center [431, 87] width 11 height 11
click at [455, 78] on span "5" at bounding box center [458, 75] width 11 height 11
click at [462, 84] on span "12" at bounding box center [458, 87] width 11 height 11
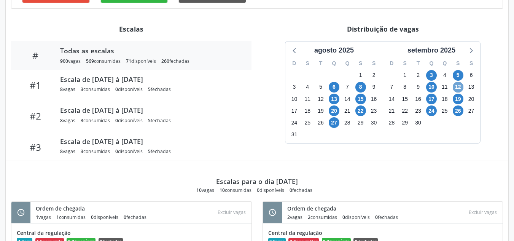
click at [462, 84] on span "12" at bounding box center [458, 87] width 11 height 11
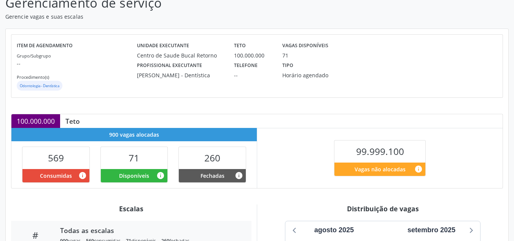
scroll to position [10, 0]
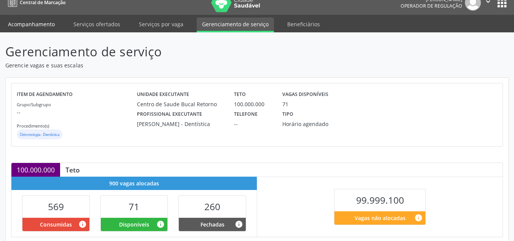
drag, startPoint x: 40, startPoint y: 31, endPoint x: 38, endPoint y: 24, distance: 7.3
click at [39, 27] on li "Acompanhamento" at bounding box center [31, 25] width 57 height 15
click at [38, 24] on link "Acompanhamento" at bounding box center [31, 24] width 57 height 13
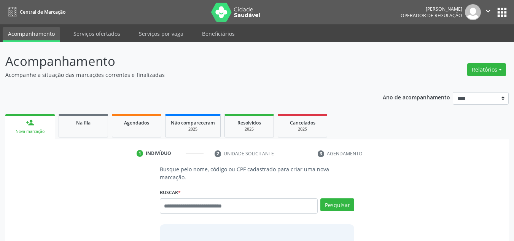
click at [193, 198] on input "text" at bounding box center [239, 205] width 158 height 15
type input "******"
drag, startPoint x: 331, startPoint y: 198, endPoint x: 330, endPoint y: 191, distance: 7.5
click at [332, 198] on button "Pesquisar" at bounding box center [337, 204] width 34 height 13
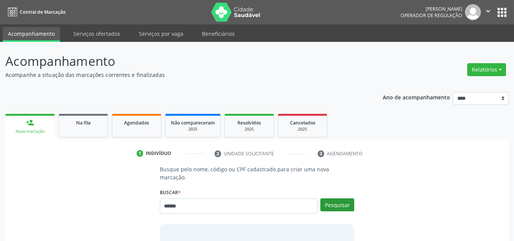
type input "******"
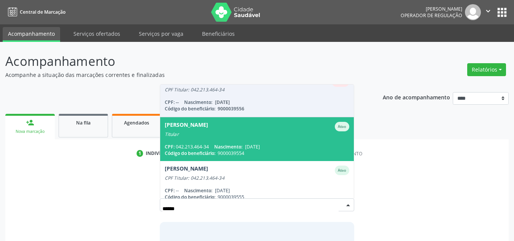
scroll to position [18, 0]
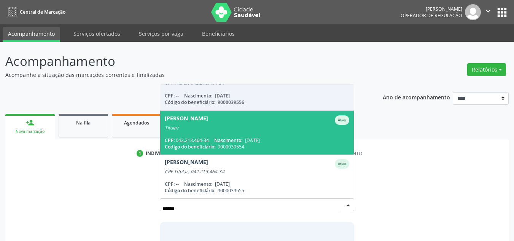
click at [260, 137] on span "19/10/1942" at bounding box center [252, 140] width 15 height 6
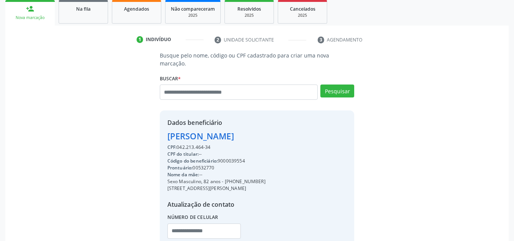
scroll to position [152, 0]
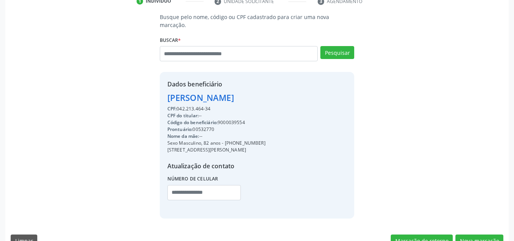
drag, startPoint x: 241, startPoint y: 135, endPoint x: 232, endPoint y: 130, distance: 9.9
click at [232, 130] on div "CPF: 042.213.464-34 CPF do titular: -- Código do beneficiário: 9000039554 Pront…" at bounding box center [216, 155] width 98 height 100
drag, startPoint x: 248, startPoint y: 113, endPoint x: 220, endPoint y: 112, distance: 28.2
click at [220, 119] on div "Código do beneficiário: 9000039554" at bounding box center [216, 122] width 98 height 7
copy div "9000039554"
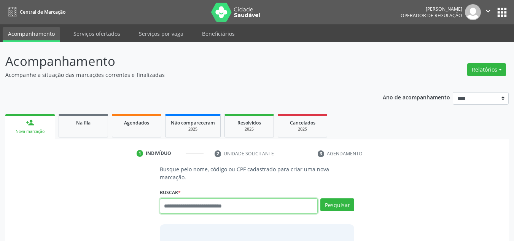
click at [214, 202] on input "text" at bounding box center [239, 205] width 158 height 15
click at [215, 198] on input "text" at bounding box center [239, 205] width 158 height 15
click at [226, 205] on input "text" at bounding box center [239, 205] width 158 height 15
click at [232, 203] on input "text" at bounding box center [239, 205] width 158 height 15
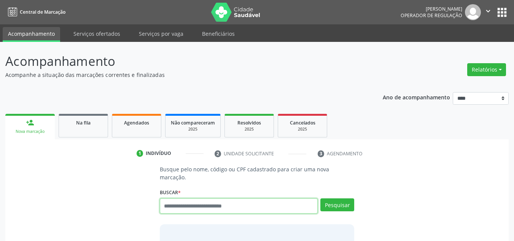
drag, startPoint x: 238, startPoint y: 204, endPoint x: 242, endPoint y: 201, distance: 5.4
click at [239, 204] on input "text" at bounding box center [239, 205] width 158 height 15
click at [242, 201] on input "text" at bounding box center [239, 205] width 158 height 15
drag, startPoint x: 242, startPoint y: 201, endPoint x: 250, endPoint y: 197, distance: 8.3
click at [247, 199] on input "text" at bounding box center [239, 205] width 158 height 15
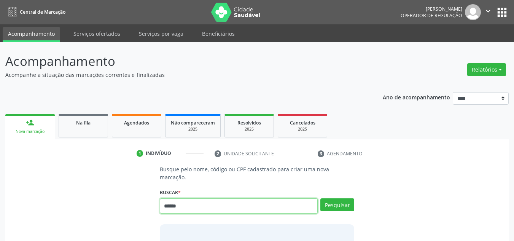
type input "******"
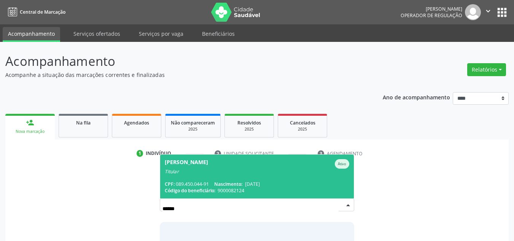
click at [268, 170] on span "[PERSON_NAME] Ativo Titular CPF: 089.450.044-91 Nascimento: [DATE] Código do be…" at bounding box center [257, 176] width 194 height 44
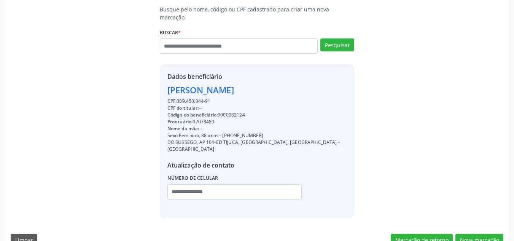
scroll to position [161, 0]
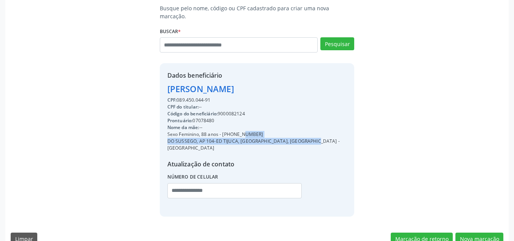
drag, startPoint x: 223, startPoint y: 126, endPoint x: 269, endPoint y: 125, distance: 45.3
click at [285, 131] on div "Sexo Feminino, 88 anos - [PHONE_NUMBER]" at bounding box center [257, 134] width 180 height 7
copy div "[PHONE_NUMBER]"
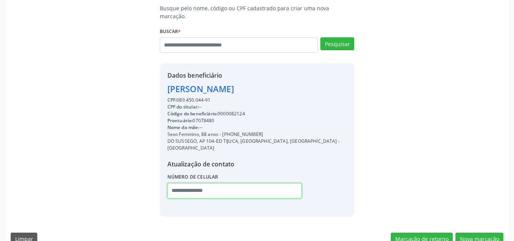
paste input "**********"
type input "**********"
drag, startPoint x: 261, startPoint y: 106, endPoint x: 219, endPoint y: 105, distance: 41.9
click at [219, 110] on div "Código do beneficiário: 9000082124" at bounding box center [257, 113] width 180 height 7
copy div "9000082124"
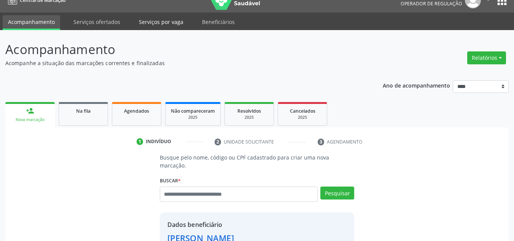
scroll to position [9, 0]
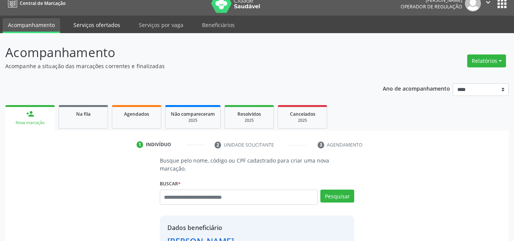
click at [103, 22] on link "Serviços ofertados" at bounding box center [96, 24] width 57 height 13
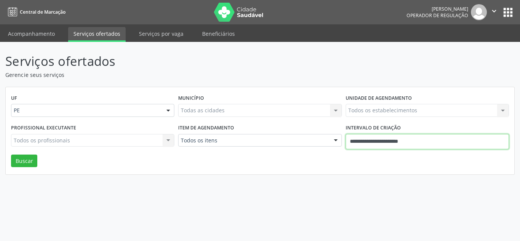
click at [390, 136] on input "**********" at bounding box center [426, 141] width 163 height 15
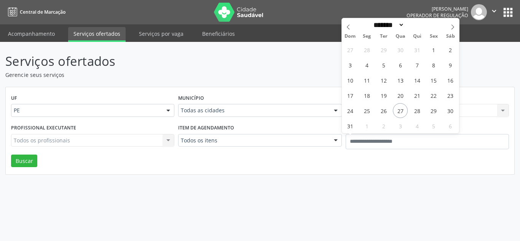
click at [289, 129] on div "Item de agendamento Todos os itens Todos os itens #0000 - Alergologia #0001 - A…" at bounding box center [259, 138] width 167 height 32
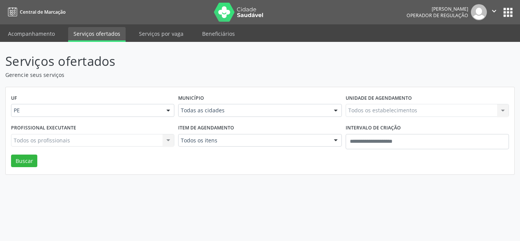
click at [290, 135] on div "Todos os itens" at bounding box center [259, 140] width 163 height 13
type input "**"
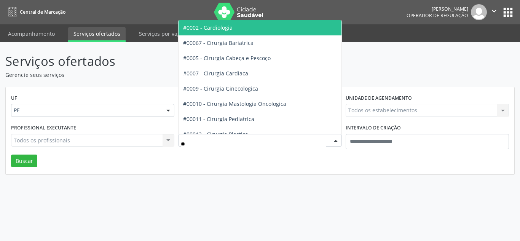
drag, startPoint x: 240, startPoint y: 31, endPoint x: 214, endPoint y: 83, distance: 58.4
click at [240, 31] on span "#0002 - Cardiologia" at bounding box center [259, 27] width 162 height 15
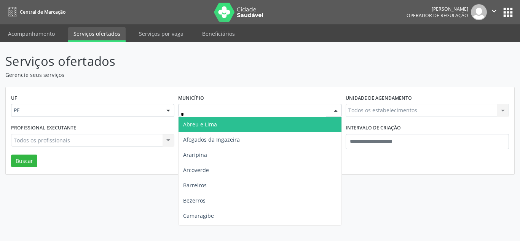
type input "**"
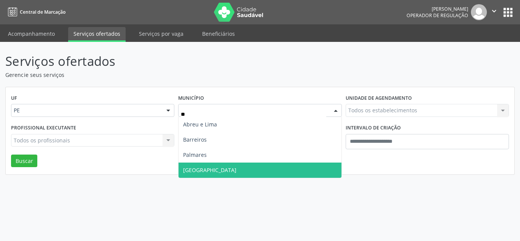
drag, startPoint x: 217, startPoint y: 166, endPoint x: 334, endPoint y: 148, distance: 118.2
click at [220, 165] on span "Recife" at bounding box center [259, 169] width 162 height 15
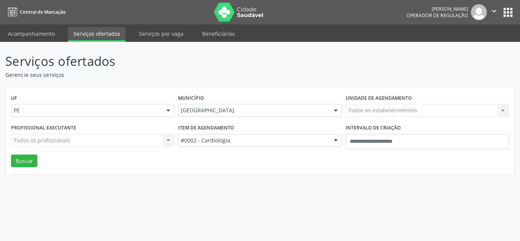
drag, startPoint x: 455, startPoint y: 106, endPoint x: 418, endPoint y: 113, distance: 37.9
click at [454, 106] on div "Todos os estabelecimentos Todos os estabelecimentos Nenhum resultado encontrado…" at bounding box center [426, 110] width 163 height 13
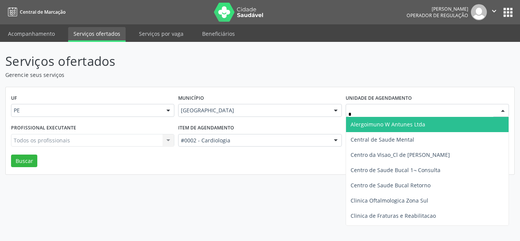
type input "**"
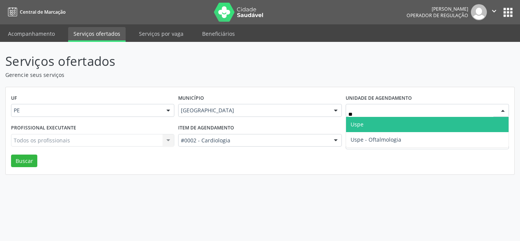
click at [385, 123] on span "Uspe" at bounding box center [427, 124] width 162 height 15
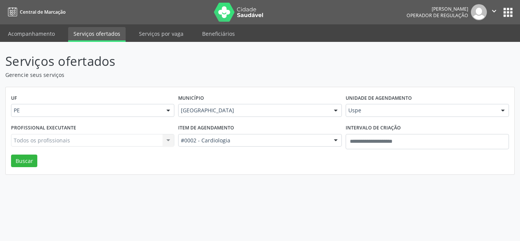
click at [89, 135] on div "Todos os profissionais Todos os profissionais Nenhum resultado encontrado para:…" at bounding box center [92, 140] width 163 height 13
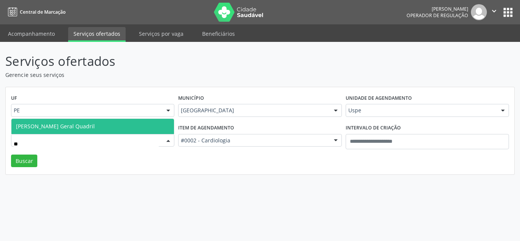
type input "*"
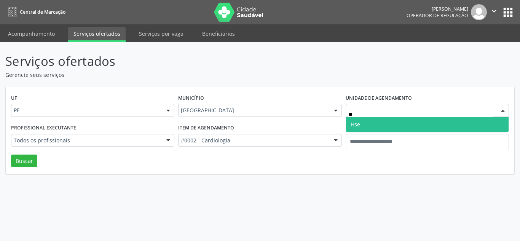
type input "***"
drag, startPoint x: 358, startPoint y: 125, endPoint x: 348, endPoint y: 127, distance: 10.4
click at [358, 125] on span "Hse" at bounding box center [355, 124] width 10 height 7
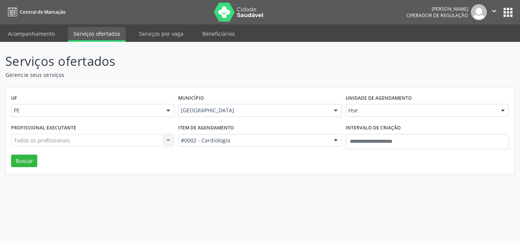
click at [122, 141] on div "Todos os profissionais Todos os profissionais Aderaldo Tadeu de Morais Adler Fe…" at bounding box center [92, 140] width 163 height 13
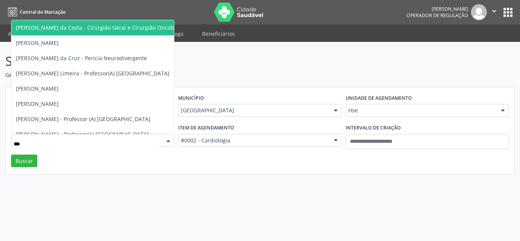
type input "***"
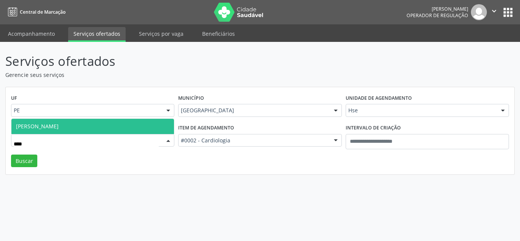
drag, startPoint x: 91, startPoint y: 126, endPoint x: 54, endPoint y: 135, distance: 38.1
click at [68, 130] on span "Rui Ferreira Tompson Neto" at bounding box center [92, 126] width 162 height 15
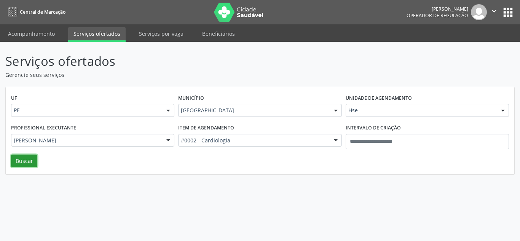
click at [19, 159] on button "Buscar" at bounding box center [24, 160] width 26 height 13
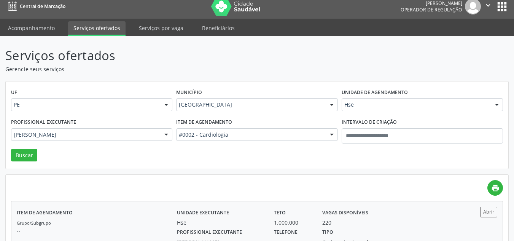
scroll to position [115, 0]
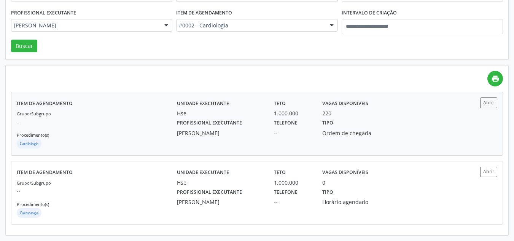
click at [177, 129] on div "Profissional executante Rui Ferreira Tompson Neto" at bounding box center [220, 127] width 97 height 20
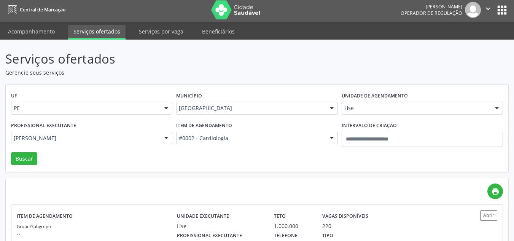
scroll to position [0, 0]
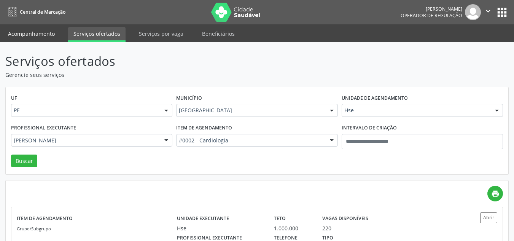
click at [28, 31] on link "Acompanhamento" at bounding box center [31, 33] width 57 height 13
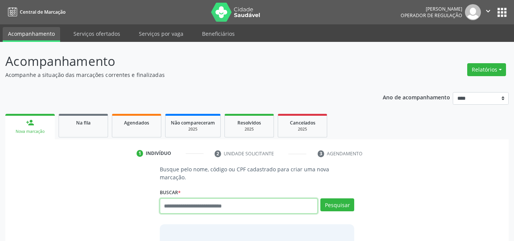
drag, startPoint x: 241, startPoint y: 193, endPoint x: 241, endPoint y: 197, distance: 4.9
click at [241, 198] on input "text" at bounding box center [239, 205] width 158 height 15
type input "******"
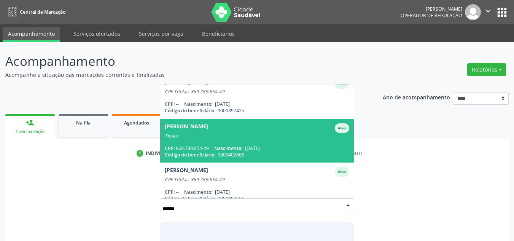
scroll to position [18, 0]
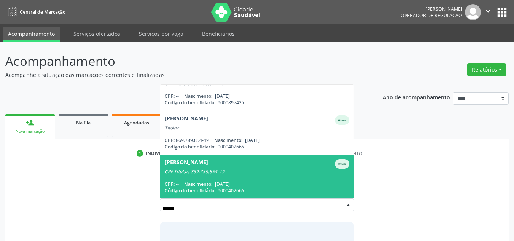
click at [250, 181] on div "CPF: -- Nascimento: 18/02/1945" at bounding box center [257, 184] width 185 height 6
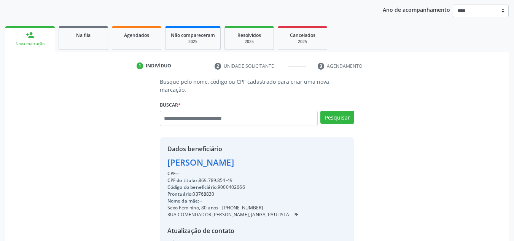
scroll to position [161, 0]
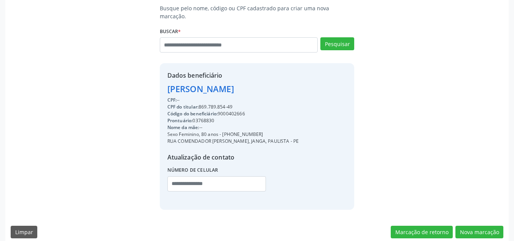
drag, startPoint x: 225, startPoint y: 126, endPoint x: 267, endPoint y: 125, distance: 41.5
click at [288, 131] on div "Sexo Feminino, 80 anos - (81) 99935-6563" at bounding box center [233, 134] width 132 height 7
copy div "81) 99935-6563"
paste input "**********"
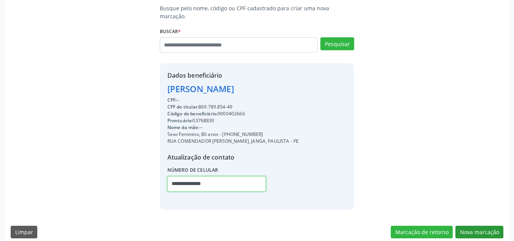
type input "**********"
click at [482, 226] on button "Nova marcação" at bounding box center [479, 232] width 48 height 13
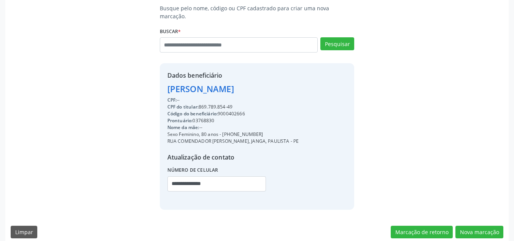
scroll to position [99, 0]
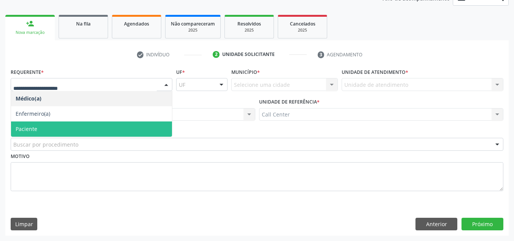
click at [45, 131] on span "Paciente" at bounding box center [91, 128] width 161 height 15
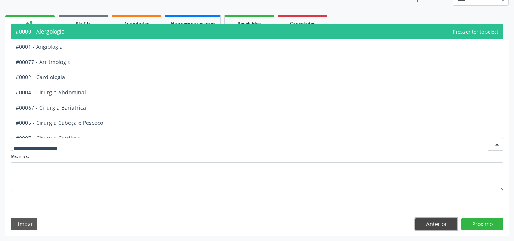
click at [431, 225] on button "Anterior" at bounding box center [437, 224] width 42 height 13
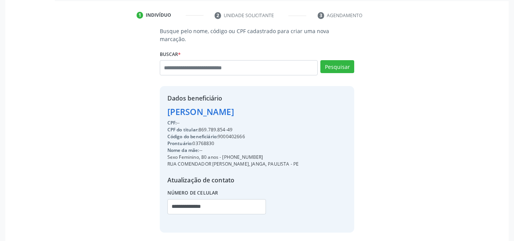
scroll to position [161, 0]
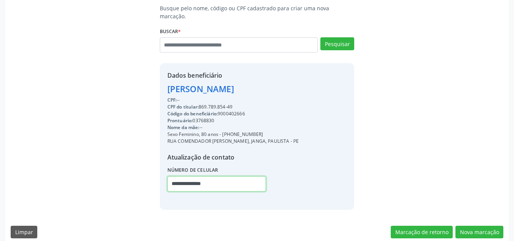
drag, startPoint x: 245, startPoint y: 180, endPoint x: 151, endPoint y: 177, distance: 93.7
click at [152, 177] on div "Busque pelo nome, código ou CPF cadastrado para criar uma nova marcação. Buscar…" at bounding box center [257, 106] width 493 height 205
paste input "**********"
type input "**********"
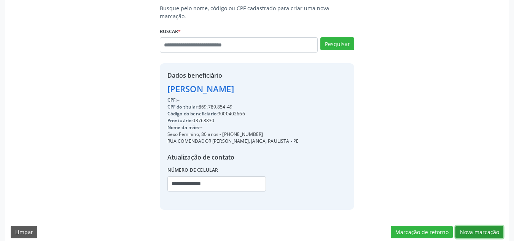
click at [476, 226] on button "Nova marcação" at bounding box center [479, 232] width 48 height 13
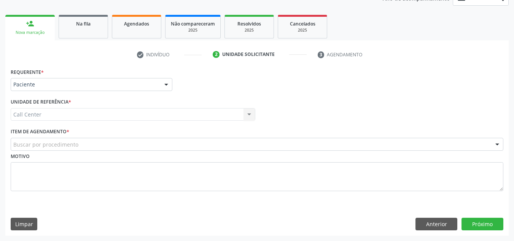
scroll to position [99, 0]
drag, startPoint x: 91, startPoint y: 153, endPoint x: 92, endPoint y: 149, distance: 3.9
click at [92, 149] on div "Requerente * Paciente Médico(a) Enfermeiro(a) Paciente Nenhum resultado encontr…" at bounding box center [257, 133] width 493 height 135
click at [99, 141] on div "Buscar por procedimento" at bounding box center [257, 144] width 493 height 13
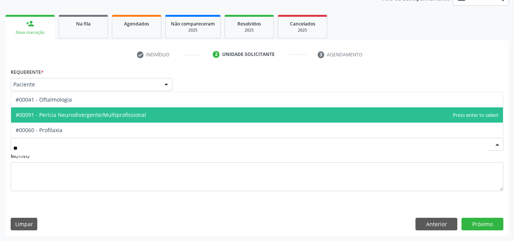
type input "*"
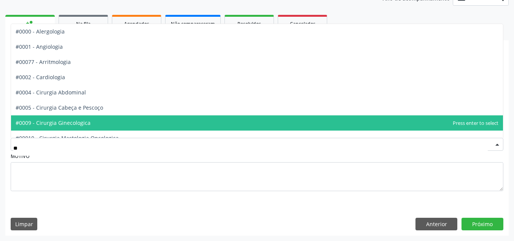
type input "***"
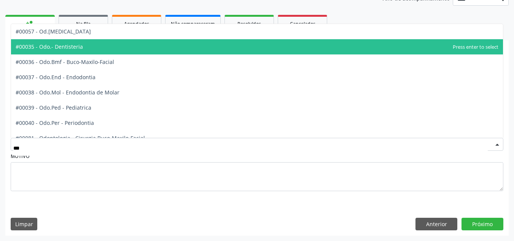
click at [94, 44] on span "#00035 - Odo.- Dentisteria" at bounding box center [257, 46] width 492 height 15
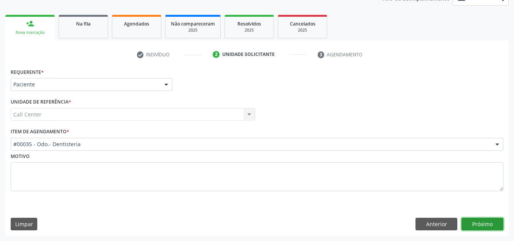
click at [481, 221] on button "Próximo" at bounding box center [483, 224] width 42 height 13
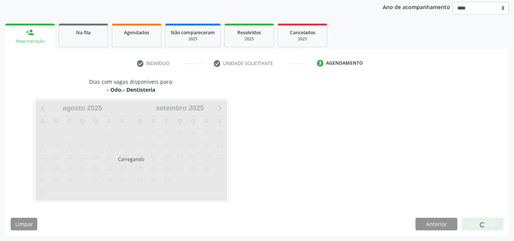
scroll to position [90, 0]
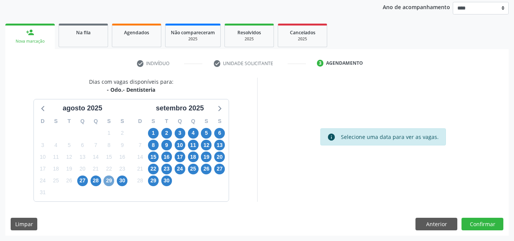
click at [105, 178] on span "29" at bounding box center [108, 180] width 11 height 11
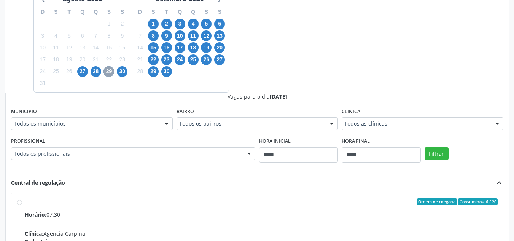
scroll to position [242, 0]
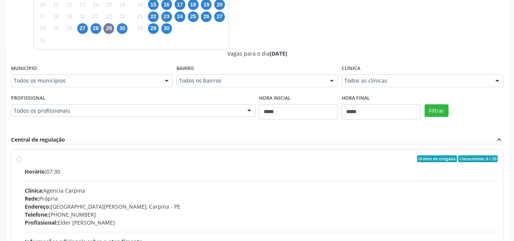
click at [389, 73] on div "Clínica Todos as clínicas Todos as clínicas Agencia Carpina Agencia de Ouricuri…" at bounding box center [423, 75] width 162 height 24
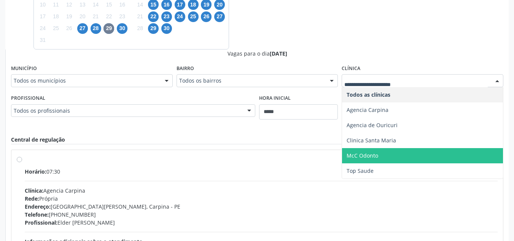
drag, startPoint x: 379, startPoint y: 155, endPoint x: 311, endPoint y: 126, distance: 74.3
click at [379, 155] on span "McC Odonto" at bounding box center [422, 155] width 161 height 15
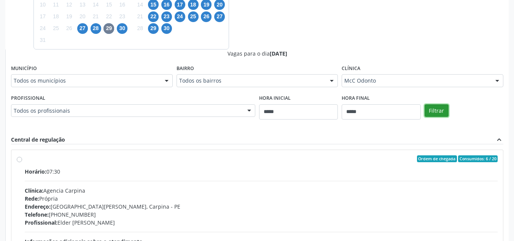
click at [428, 105] on button "Filtrar" at bounding box center [437, 110] width 24 height 13
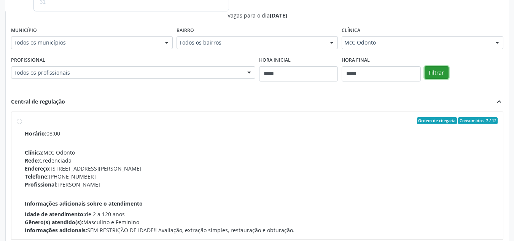
scroll to position [324, 0]
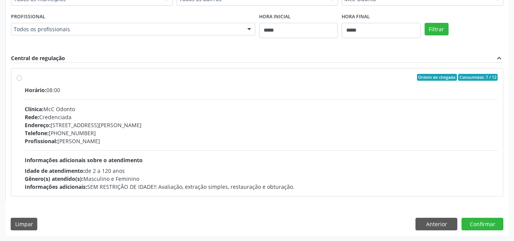
click at [152, 107] on div "Clínica: McC Odonto" at bounding box center [261, 109] width 473 height 8
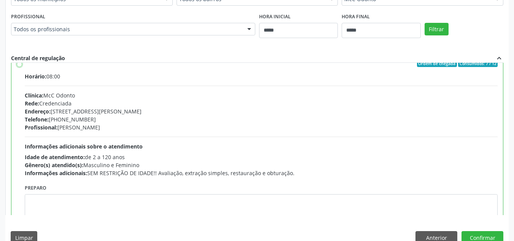
scroll to position [38, 0]
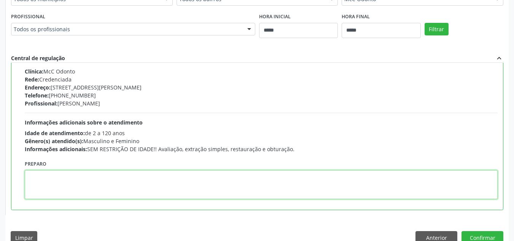
paste textarea "**********"
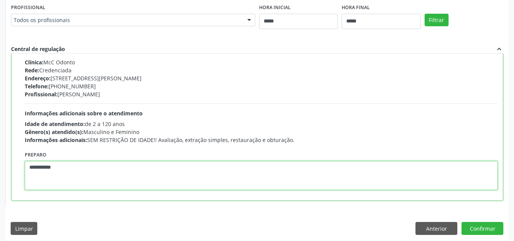
scroll to position [338, 0]
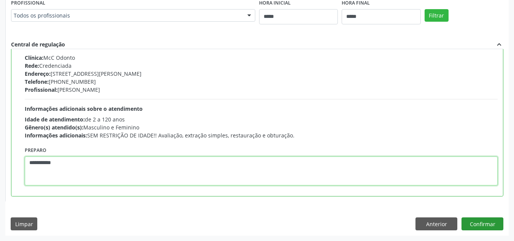
type textarea "**********"
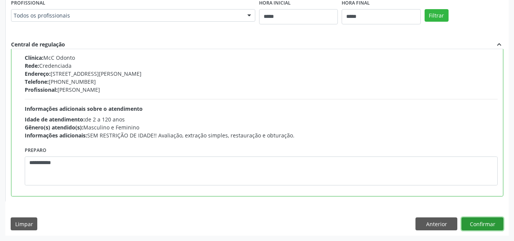
click at [494, 219] on button "Confirmar" at bounding box center [483, 223] width 42 height 13
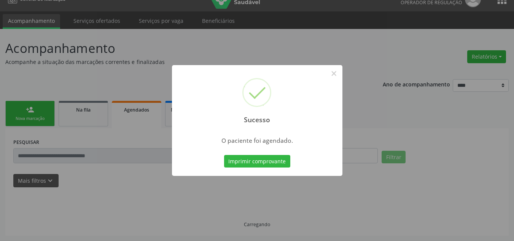
scroll to position [13, 0]
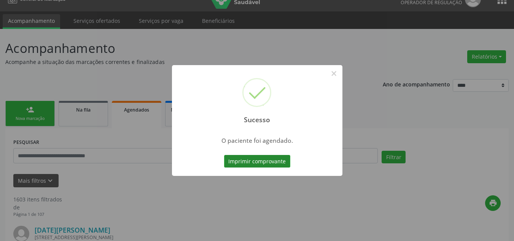
click at [270, 161] on button "Imprimir comprovante" at bounding box center [257, 161] width 66 height 13
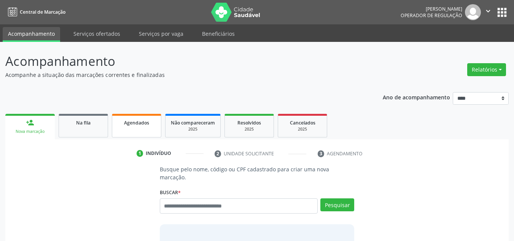
click at [132, 123] on span "Agendados" at bounding box center [136, 122] width 25 height 6
select select "*"
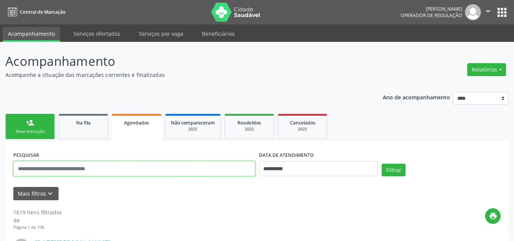
drag, startPoint x: 107, startPoint y: 167, endPoint x: 91, endPoint y: 167, distance: 15.6
paste input "**********"
type input "**********"
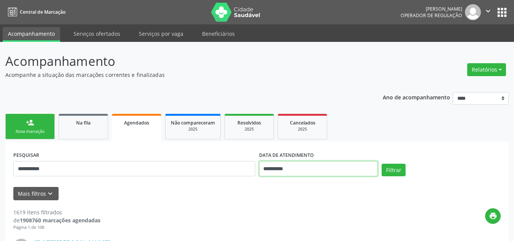
click at [290, 167] on input "**********" at bounding box center [318, 168] width 119 height 15
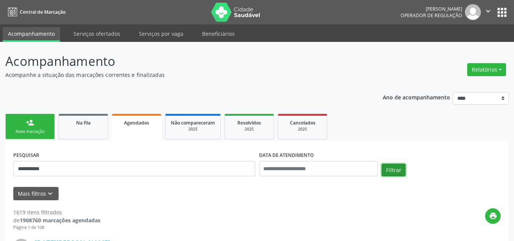
click at [395, 169] on button "Filtrar" at bounding box center [394, 170] width 24 height 13
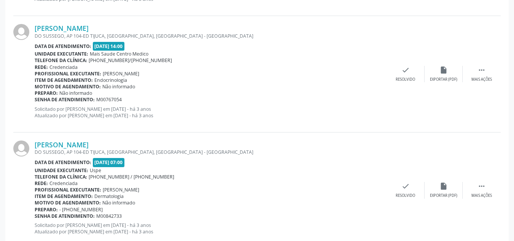
scroll to position [1767, 0]
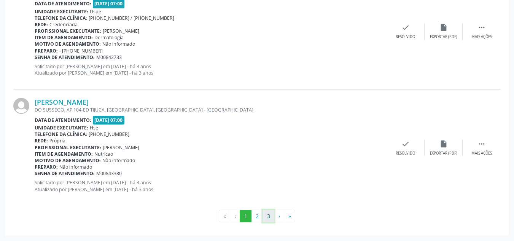
click at [269, 221] on button "3" at bounding box center [269, 216] width 12 height 13
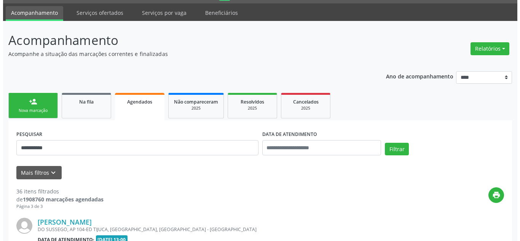
scroll to position [715, 0]
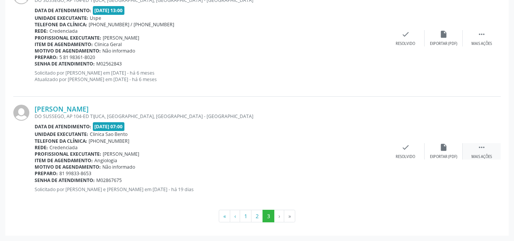
click at [487, 152] on div " Mais ações" at bounding box center [482, 151] width 38 height 16
click at [367, 153] on div "cancel Cancelar" at bounding box center [368, 151] width 38 height 16
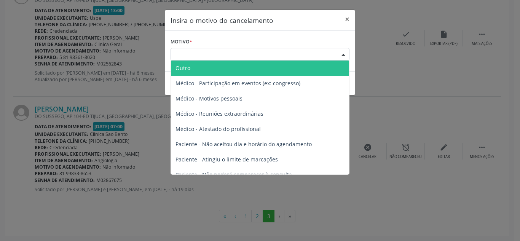
click at [227, 50] on div "Escolha o motivo" at bounding box center [259, 54] width 179 height 13
click at [215, 65] on span "Outro" at bounding box center [260, 68] width 178 height 15
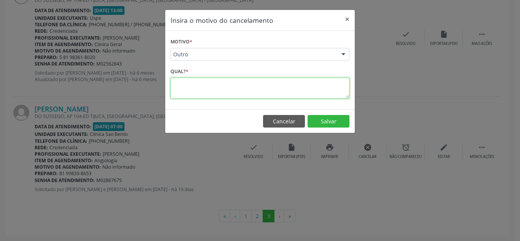
click at [207, 86] on textarea at bounding box center [259, 88] width 179 height 21
drag, startPoint x: 234, startPoint y: 73, endPoint x: 230, endPoint y: 88, distance: 14.9
click at [230, 86] on div "Qual? * *****" at bounding box center [259, 82] width 179 height 32
click at [231, 84] on textarea "*****" at bounding box center [259, 88] width 179 height 21
paste textarea "**********"
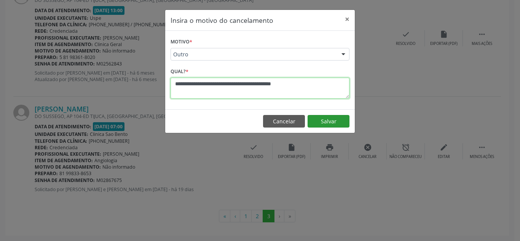
type textarea "**********"
click at [330, 117] on button "Salvar" at bounding box center [328, 121] width 42 height 13
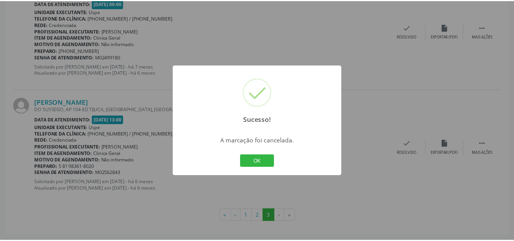
scroll to position [605, 0]
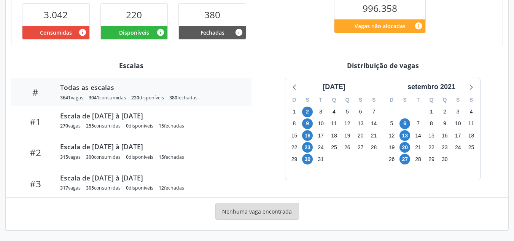
scroll to position [202, 0]
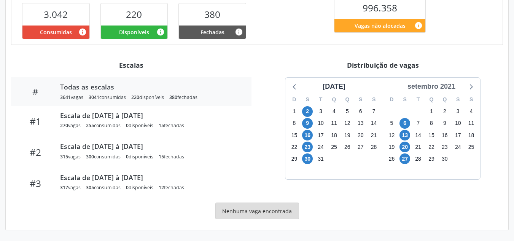
click at [443, 88] on div "setembro 2021" at bounding box center [431, 86] width 54 height 10
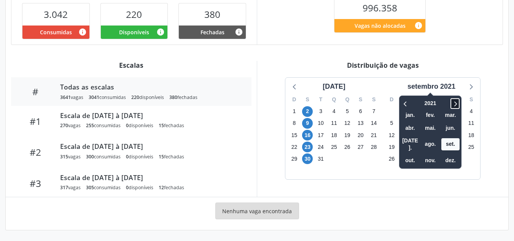
click at [453, 102] on icon at bounding box center [455, 103] width 8 height 9
click at [454, 102] on icon at bounding box center [455, 103] width 8 height 9
click at [435, 139] on span "ago." at bounding box center [430, 144] width 18 height 12
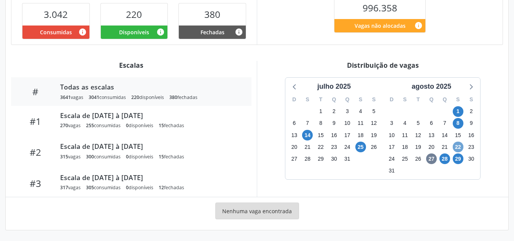
click at [455, 147] on span "22" at bounding box center [458, 147] width 11 height 11
click at [456, 146] on span "22" at bounding box center [458, 147] width 11 height 11
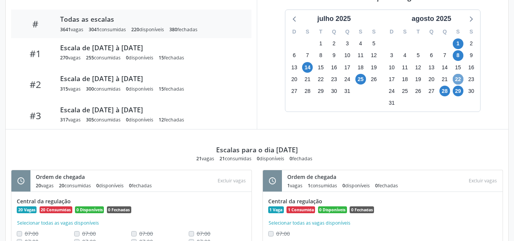
scroll to position [278, 0]
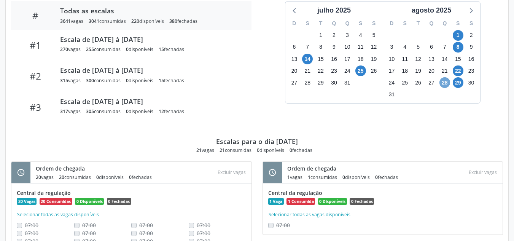
click at [446, 84] on span "28" at bounding box center [444, 82] width 11 height 11
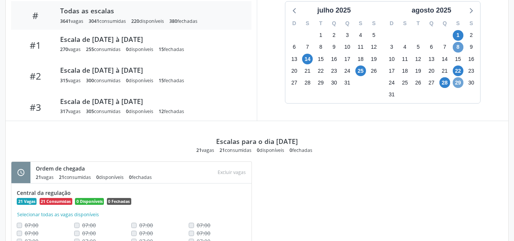
click at [459, 81] on span "29" at bounding box center [458, 82] width 11 height 11
click at [461, 79] on span "29" at bounding box center [458, 82] width 11 height 11
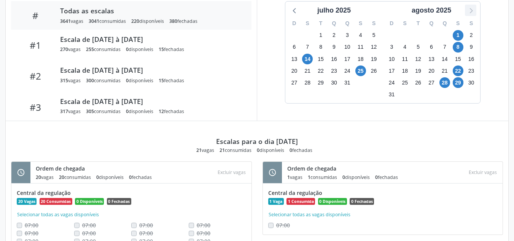
click at [470, 8] on icon at bounding box center [471, 10] width 10 height 10
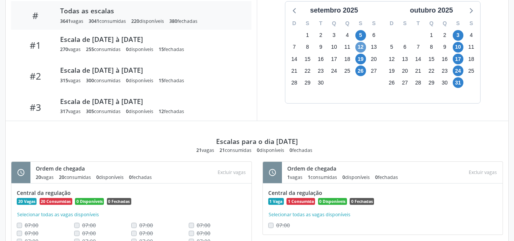
drag, startPoint x: 366, startPoint y: 54, endPoint x: 363, endPoint y: 49, distance: 5.0
click at [366, 53] on div "D S T Q Q S S 31 1 2 3 4 5 6 7 8 9 10 11 12 13 14 15 16 17 18 19 20 21 22 23 24…" at bounding box center [333, 60] width 97 height 88
click at [363, 49] on span "12" at bounding box center [360, 47] width 11 height 11
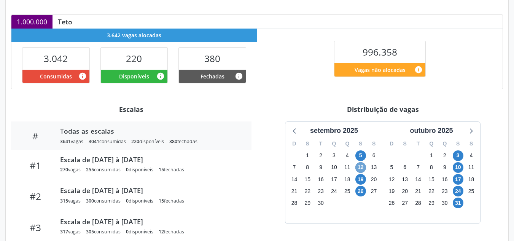
scroll to position [202, 0]
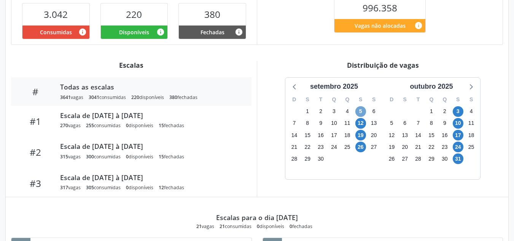
click at [364, 112] on span "5" at bounding box center [360, 111] width 11 height 11
click at [362, 127] on span "12" at bounding box center [360, 123] width 11 height 11
click at [360, 126] on span "12" at bounding box center [360, 123] width 11 height 11
click at [362, 136] on span "19" at bounding box center [360, 135] width 11 height 11
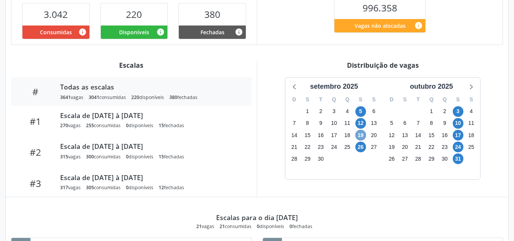
click at [362, 136] on span "19" at bounding box center [360, 135] width 11 height 11
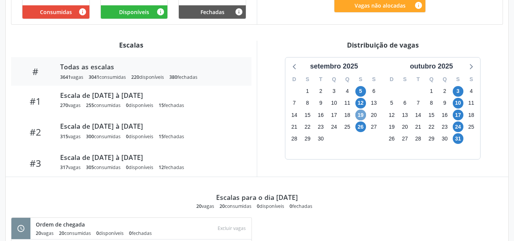
scroll to position [241, 0]
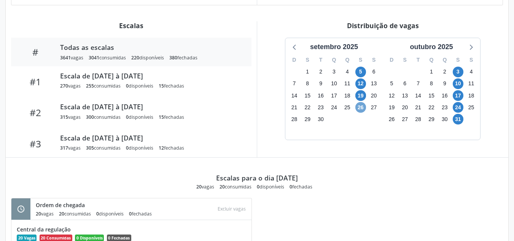
click at [363, 103] on span "26" at bounding box center [360, 107] width 11 height 11
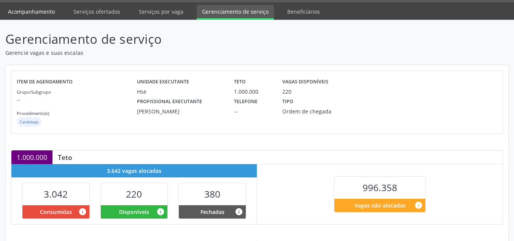
scroll to position [0, 0]
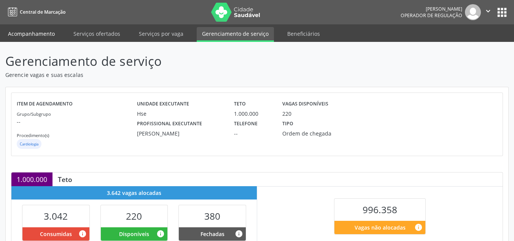
click at [35, 34] on link "Acompanhamento" at bounding box center [31, 33] width 57 height 13
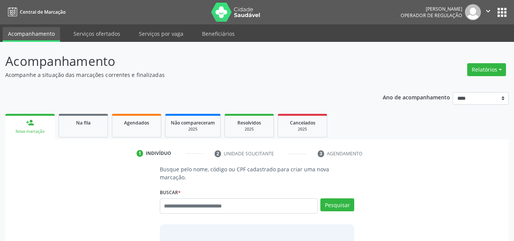
click at [204, 198] on input "text" at bounding box center [239, 205] width 158 height 15
type input "****"
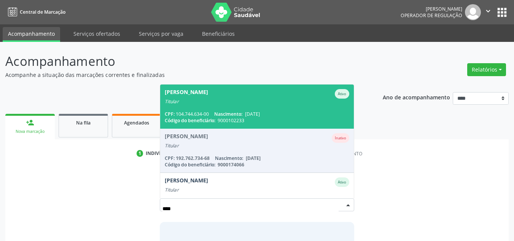
click at [264, 99] on div "Titular" at bounding box center [257, 102] width 185 height 6
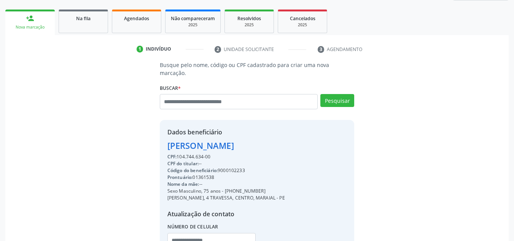
scroll to position [161, 0]
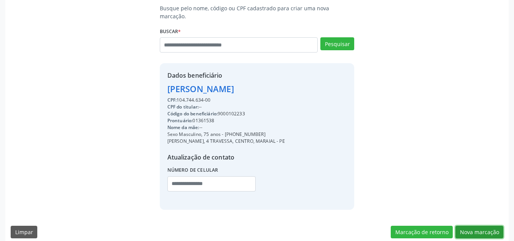
drag, startPoint x: 469, startPoint y: 219, endPoint x: 104, endPoint y: 106, distance: 382.1
click at [468, 226] on button "Nova marcação" at bounding box center [479, 232] width 48 height 13
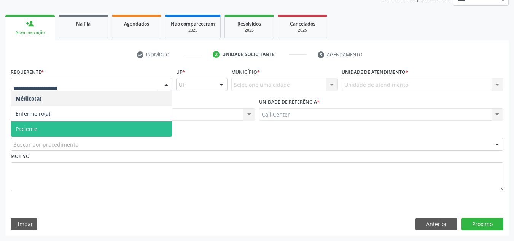
drag, startPoint x: 62, startPoint y: 128, endPoint x: 63, endPoint y: 137, distance: 9.5
click at [63, 130] on span "Paciente" at bounding box center [91, 128] width 161 height 15
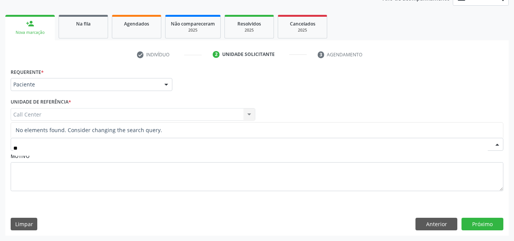
type input "*"
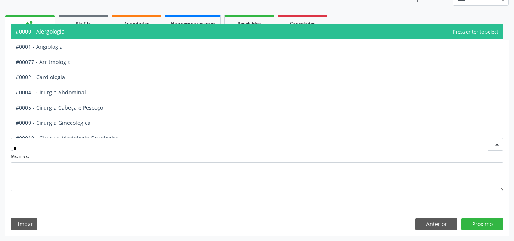
type input "**"
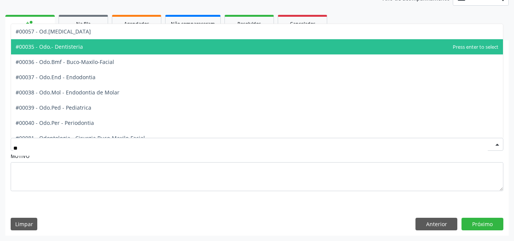
click at [47, 48] on span "#00035 - Odo.- Dentisteria" at bounding box center [49, 46] width 67 height 7
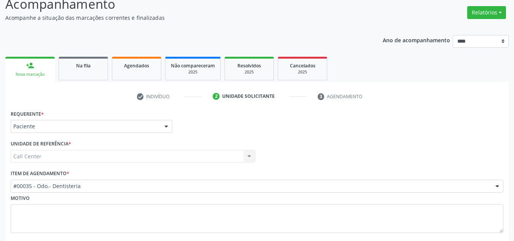
scroll to position [0, 0]
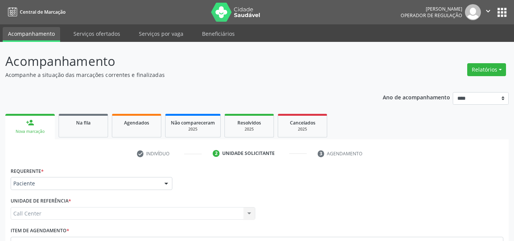
drag, startPoint x: 133, startPoint y: 119, endPoint x: 108, endPoint y: 123, distance: 25.0
click at [133, 119] on div "Agendados" at bounding box center [137, 122] width 38 height 8
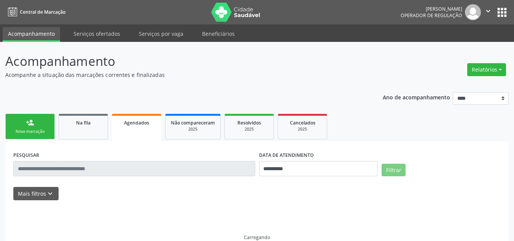
click at [44, 121] on link "person_add Nova marcação" at bounding box center [29, 126] width 49 height 25
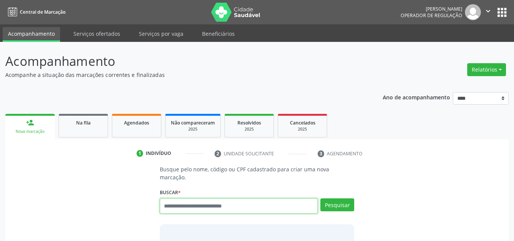
click at [221, 198] on input "text" at bounding box center [239, 205] width 158 height 15
click at [218, 199] on input "text" at bounding box center [239, 205] width 158 height 15
type input "******"
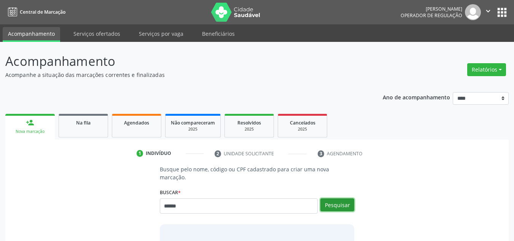
click at [331, 203] on button "Pesquisar" at bounding box center [337, 204] width 34 height 13
type input "******"
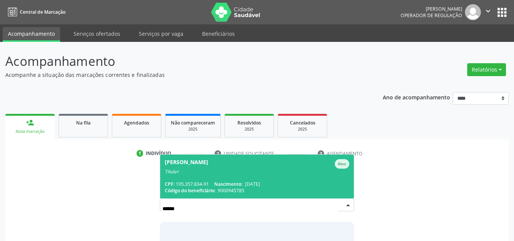
click at [252, 170] on span "Sonia Maria Oliveira de Carvalho Ativo Titular CPF: 195.357.834-91 Nascimento: …" at bounding box center [257, 176] width 194 height 44
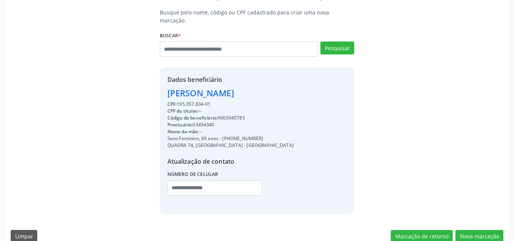
scroll to position [161, 0]
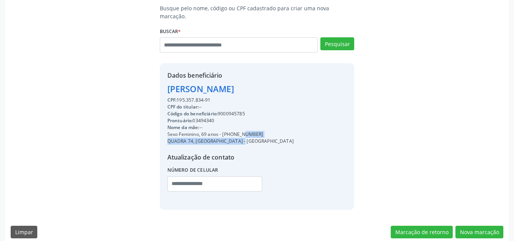
drag, startPoint x: 224, startPoint y: 126, endPoint x: 256, endPoint y: 127, distance: 31.6
click at [260, 131] on div "Sexo Feminino, 69 anos - (81) 98663-4506" at bounding box center [230, 134] width 126 height 7
copy div "(81) 98663-4506"
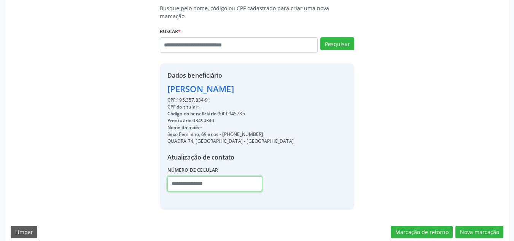
paste input "**********"
type input "**********"
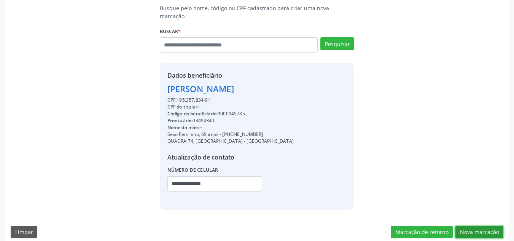
click at [480, 226] on button "Nova marcação" at bounding box center [479, 232] width 48 height 13
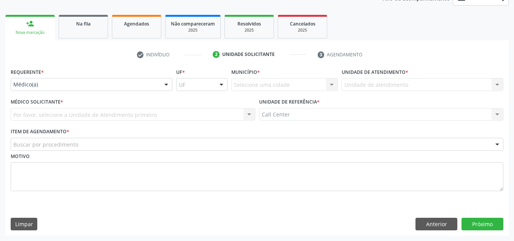
scroll to position [99, 0]
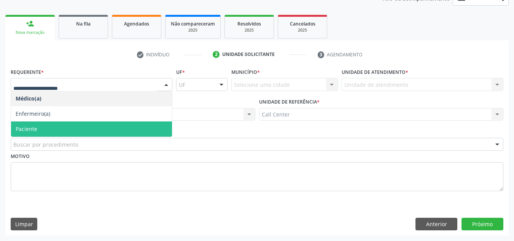
drag, startPoint x: 51, startPoint y: 128, endPoint x: 50, endPoint y: 134, distance: 5.8
click at [51, 129] on span "Paciente" at bounding box center [91, 128] width 161 height 15
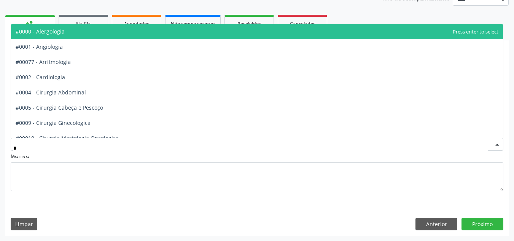
type input "**"
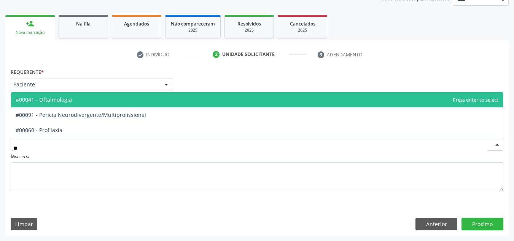
click at [51, 98] on span "#00041 - Oftalmologia" at bounding box center [44, 99] width 56 height 7
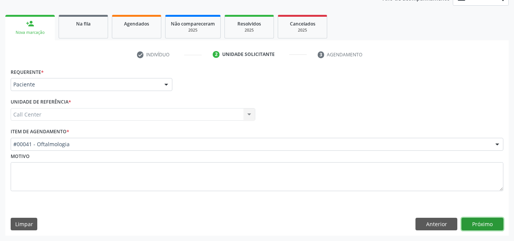
click at [476, 221] on button "Próximo" at bounding box center [483, 224] width 42 height 13
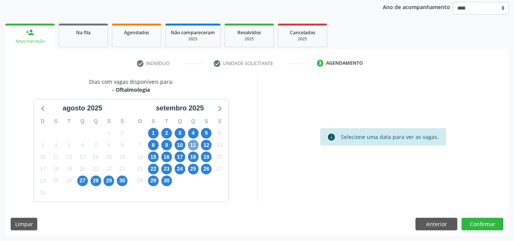
click at [193, 146] on span "11" at bounding box center [193, 145] width 11 height 11
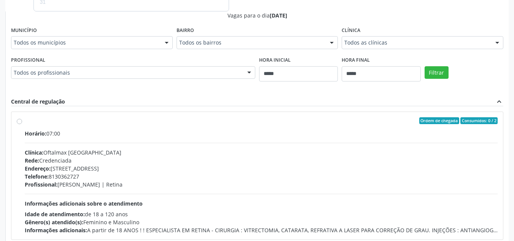
scroll to position [38, 0]
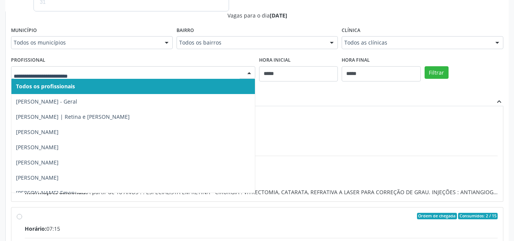
drag, startPoint x: 407, startPoint y: 45, endPoint x: 401, endPoint y: 78, distance: 32.8
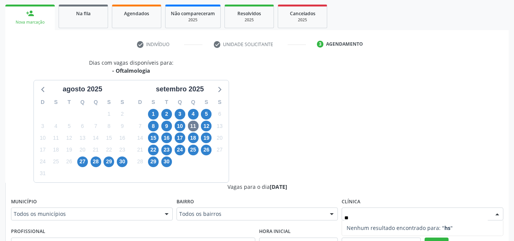
scroll to position [223, 0]
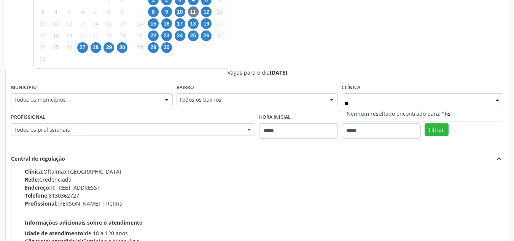
type input "*"
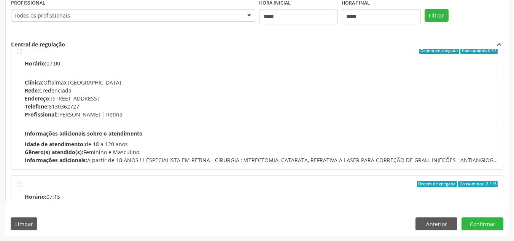
scroll to position [0, 0]
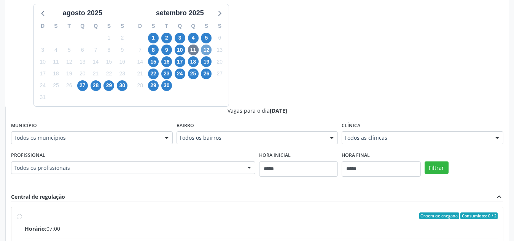
click at [207, 51] on span "12" at bounding box center [206, 50] width 11 height 11
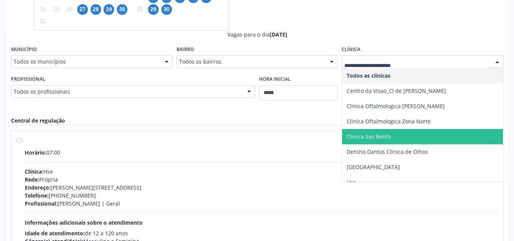
scroll to position [76, 0]
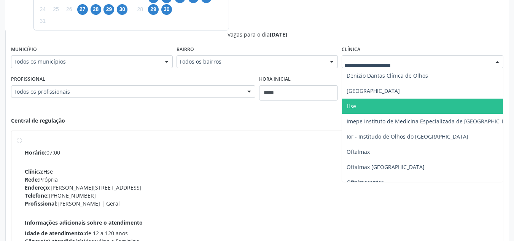
drag, startPoint x: 360, startPoint y: 102, endPoint x: 375, endPoint y: 99, distance: 15.2
click at [361, 102] on span "Hse" at bounding box center [432, 106] width 180 height 15
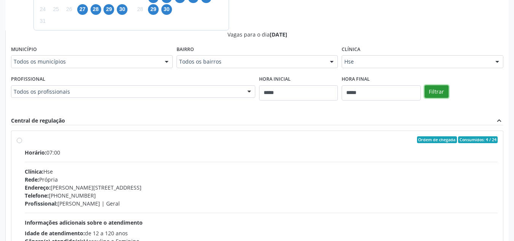
drag, startPoint x: 432, startPoint y: 89, endPoint x: 466, endPoint y: 89, distance: 34.6
click at [433, 89] on button "Filtrar" at bounding box center [437, 91] width 24 height 13
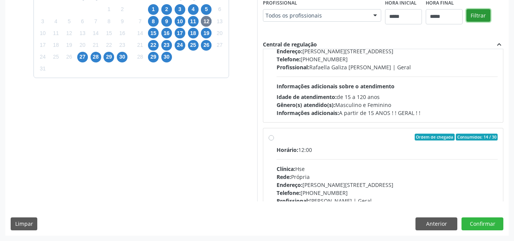
scroll to position [266, 0]
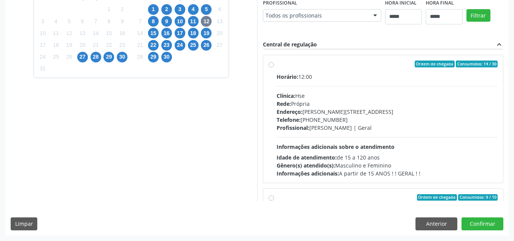
click at [363, 113] on div "Endereço: Av Rosa e Silva, nº 36, Espinheiro, Recife - PE" at bounding box center [387, 112] width 221 height 8
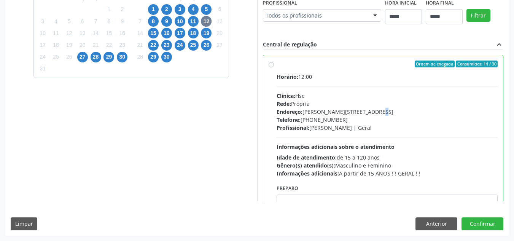
scroll to position [304, 0]
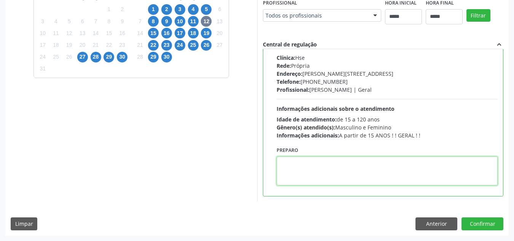
paste textarea "**********"
type textarea "**********"
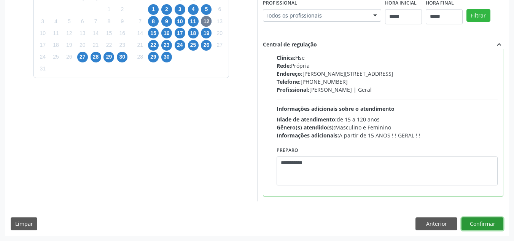
drag, startPoint x: 480, startPoint y: 220, endPoint x: 443, endPoint y: 156, distance: 73.6
click at [481, 219] on button "Confirmar" at bounding box center [483, 223] width 42 height 13
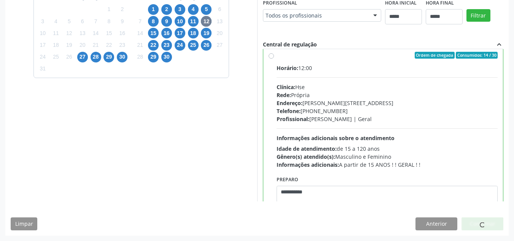
scroll to position [266, 0]
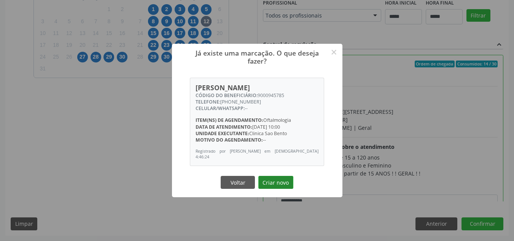
click at [280, 182] on button "Criar novo" at bounding box center [275, 182] width 35 height 13
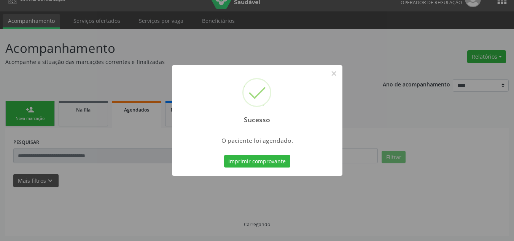
scroll to position [13, 0]
click at [261, 160] on button "Imprimir comprovante" at bounding box center [257, 161] width 66 height 13
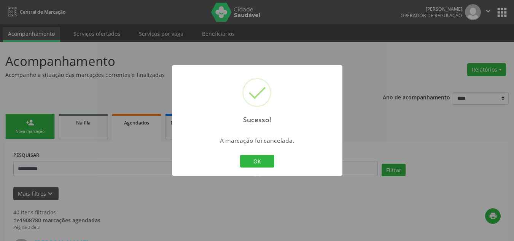
scroll to position [1167, 0]
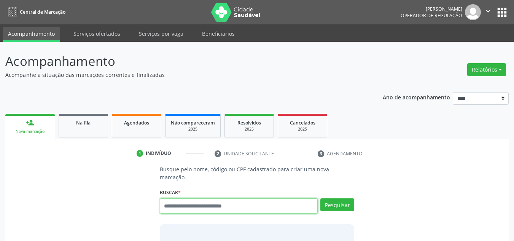
click at [234, 201] on input "text" at bounding box center [239, 205] width 158 height 15
click at [237, 198] on input "text" at bounding box center [239, 205] width 158 height 15
drag, startPoint x: 216, startPoint y: 201, endPoint x: 213, endPoint y: 193, distance: 7.8
click at [217, 201] on input "text" at bounding box center [239, 205] width 158 height 15
type input "*"
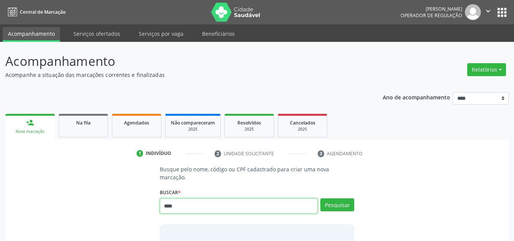
type input "****"
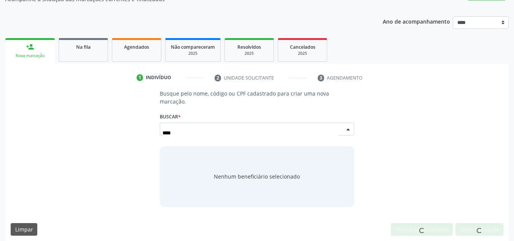
scroll to position [73, 0]
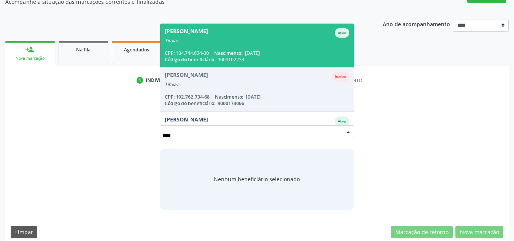
click at [222, 40] on span "Abelardo Luiz Freire Lopes Ativo Titular CPF: 104.744.634-00 Nascimento: 12/06/…" at bounding box center [257, 46] width 194 height 44
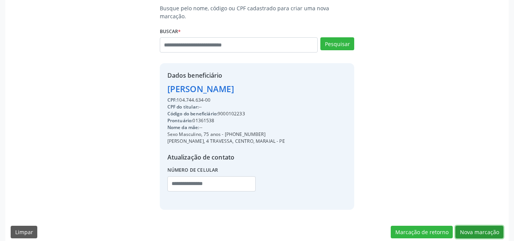
drag, startPoint x: 468, startPoint y: 219, endPoint x: 389, endPoint y: 187, distance: 85.5
click at [469, 226] on button "Nova marcação" at bounding box center [479, 232] width 48 height 13
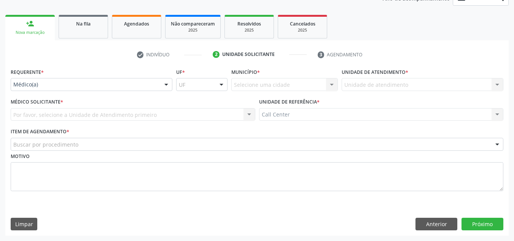
drag, startPoint x: 54, startPoint y: 82, endPoint x: 53, endPoint y: 108, distance: 26.3
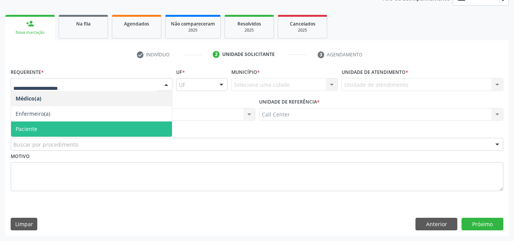
click at [50, 132] on span "Paciente" at bounding box center [91, 128] width 161 height 15
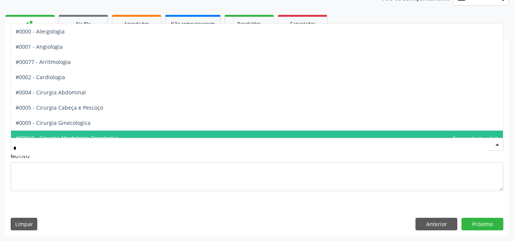
type input "**"
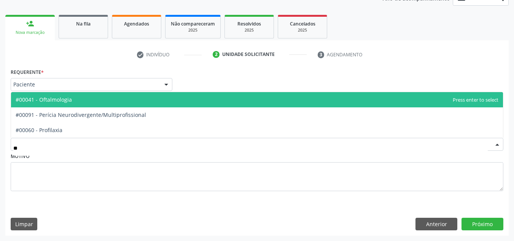
click at [56, 99] on span "#00041 - Oftalmologia" at bounding box center [44, 99] width 56 height 7
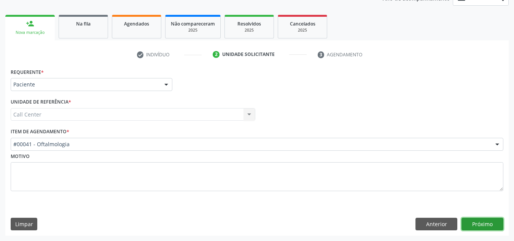
click at [490, 227] on button "Próximo" at bounding box center [483, 224] width 42 height 13
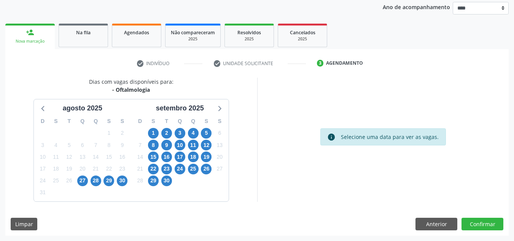
click at [187, 155] on div "18" at bounding box center [192, 157] width 13 height 12
click at [189, 156] on span "18" at bounding box center [193, 156] width 11 height 11
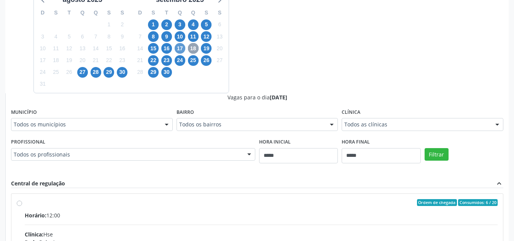
scroll to position [185, 0]
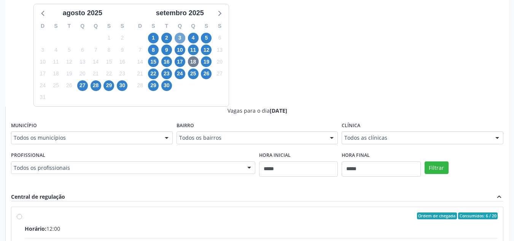
click at [180, 41] on span "3" at bounding box center [180, 38] width 11 height 11
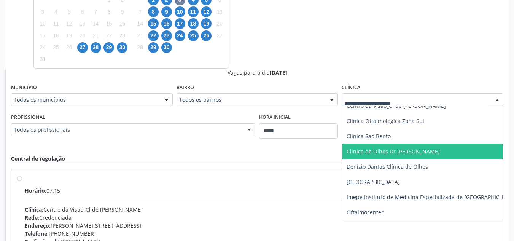
scroll to position [0, 0]
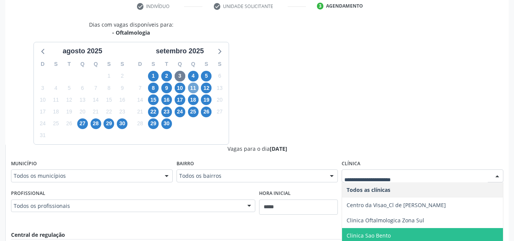
click at [193, 86] on span "11" at bounding box center [193, 88] width 11 height 11
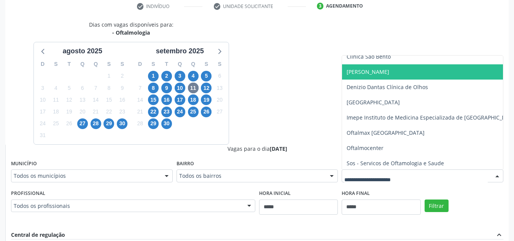
scroll to position [99, 0]
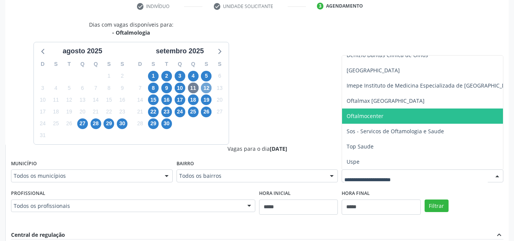
click at [209, 87] on span "12" at bounding box center [206, 88] width 11 height 11
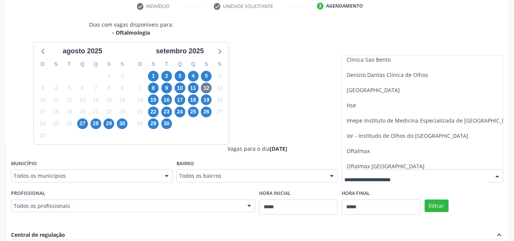
scroll to position [115, 0]
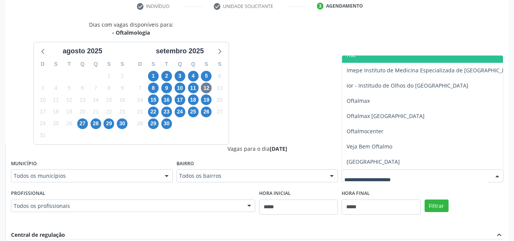
click at [357, 59] on span "Hse" at bounding box center [432, 55] width 180 height 15
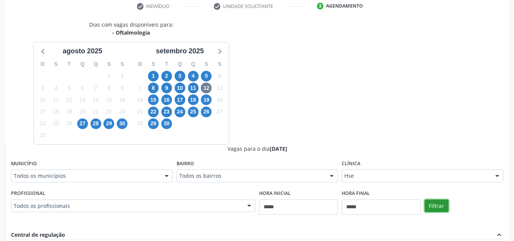
click at [428, 206] on button "Filtrar" at bounding box center [437, 205] width 24 height 13
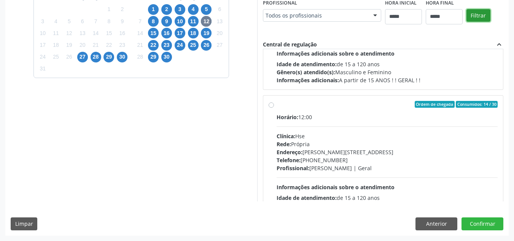
scroll to position [266, 0]
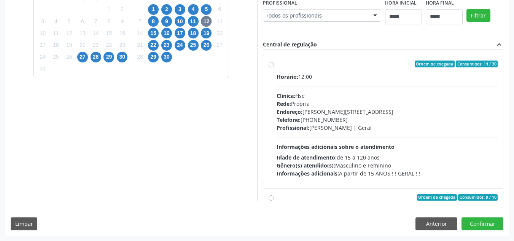
click at [351, 108] on div "Endereço: Av Rosa e Silva, nº 36, Espinheiro, Recife - PE" at bounding box center [387, 112] width 221 height 8
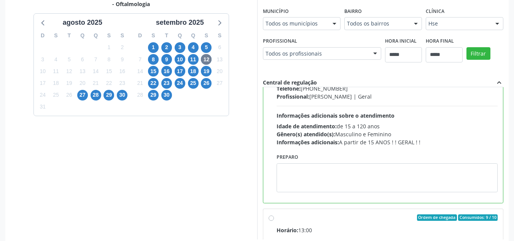
scroll to position [342, 0]
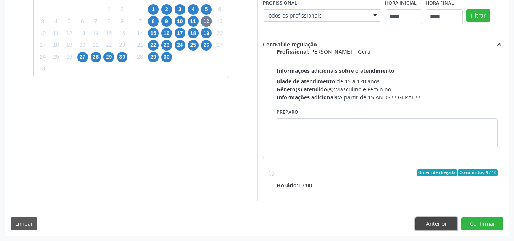
click at [433, 222] on button "Anterior" at bounding box center [437, 223] width 42 height 13
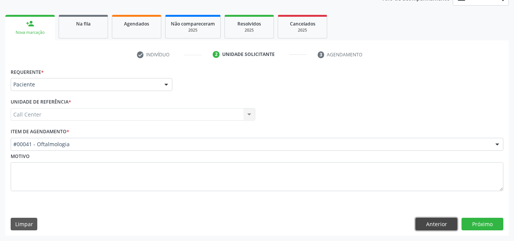
click at [433, 222] on button "Anterior" at bounding box center [437, 224] width 42 height 13
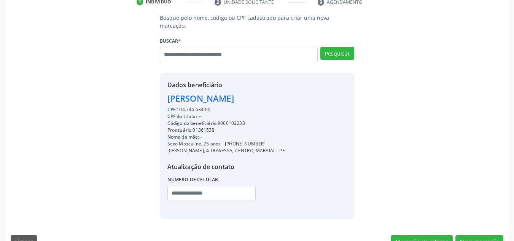
scroll to position [161, 0]
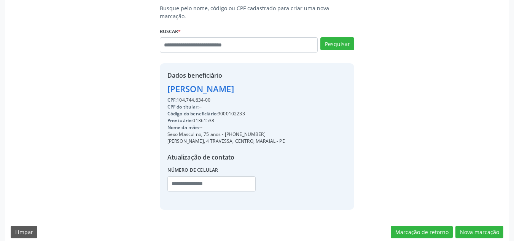
click at [471, 214] on div "Busque pelo nome, código ou CPF cadastrado para criar uma nova marcação. Buscar…" at bounding box center [256, 123] width 503 height 239
click at [472, 226] on button "Nova marcação" at bounding box center [479, 232] width 48 height 13
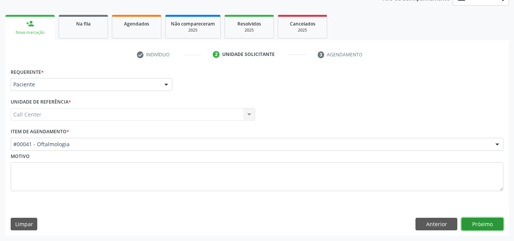
click at [471, 223] on button "Próximo" at bounding box center [483, 224] width 42 height 13
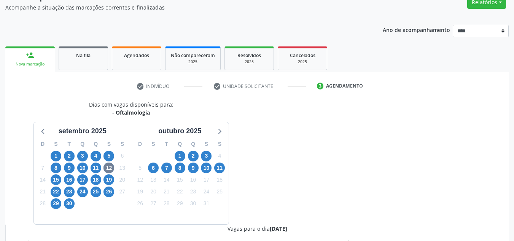
scroll to position [0, 0]
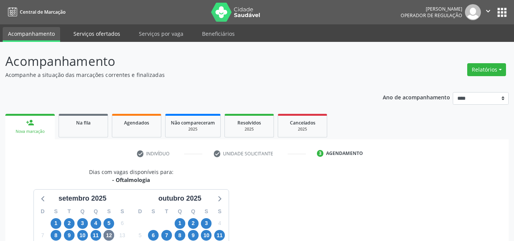
click at [96, 34] on link "Serviços ofertados" at bounding box center [96, 33] width 57 height 13
select select "*"
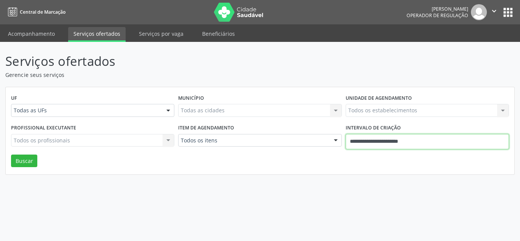
drag, startPoint x: 406, startPoint y: 142, endPoint x: 410, endPoint y: 141, distance: 4.1
click at [410, 139] on input "**********" at bounding box center [426, 141] width 163 height 15
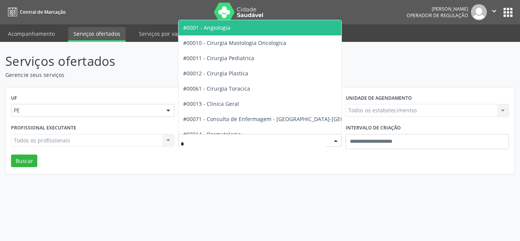
type input "**"
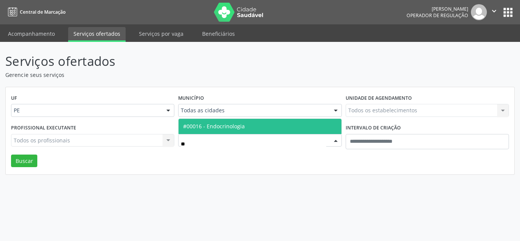
click at [298, 123] on span "#00016 - Endocrinologia" at bounding box center [259, 126] width 162 height 15
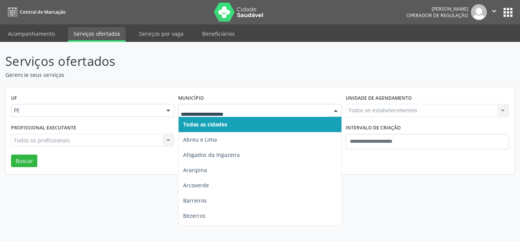
type input "*"
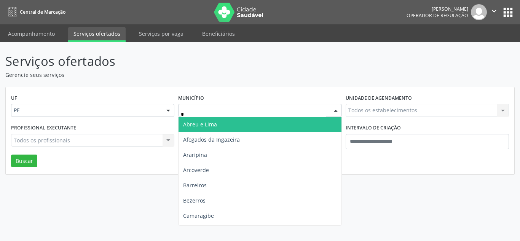
type input "**"
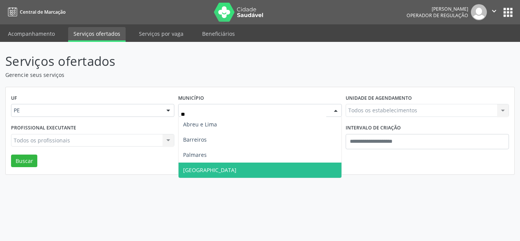
click at [204, 172] on span "[GEOGRAPHIC_DATA]" at bounding box center [259, 169] width 162 height 15
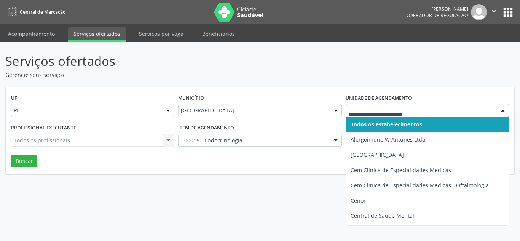
drag, startPoint x: 375, startPoint y: 112, endPoint x: 374, endPoint y: 116, distance: 4.2
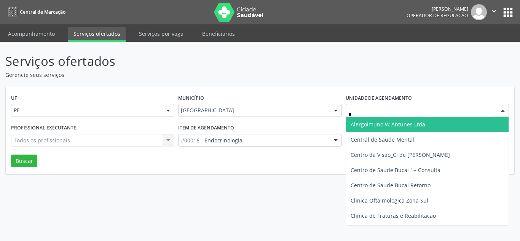
type input "**"
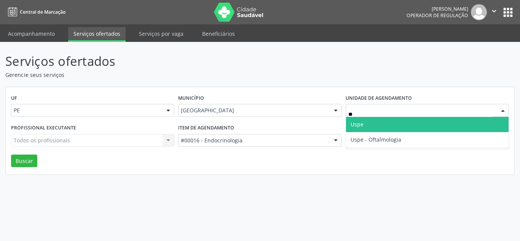
drag, startPoint x: 358, startPoint y: 122, endPoint x: 47, endPoint y: 107, distance: 311.6
click at [357, 122] on span "Uspe" at bounding box center [356, 124] width 13 height 7
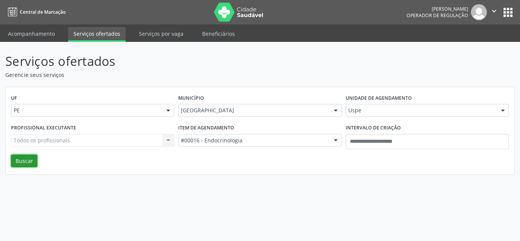
click at [31, 156] on button "Buscar" at bounding box center [24, 160] width 26 height 13
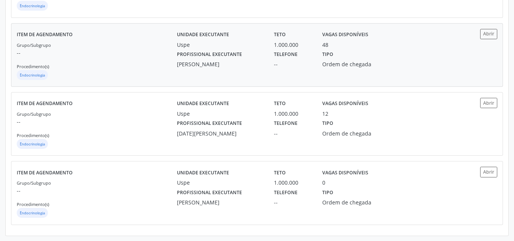
scroll to position [253, 0]
click at [305, 128] on div "Telefone --" at bounding box center [293, 127] width 48 height 20
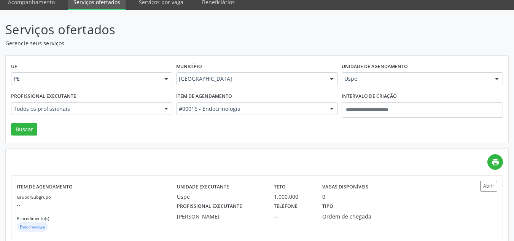
scroll to position [0, 0]
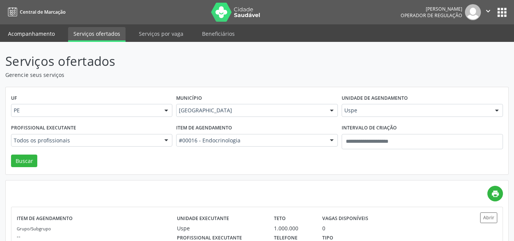
click at [38, 34] on link "Acompanhamento" at bounding box center [31, 33] width 57 height 13
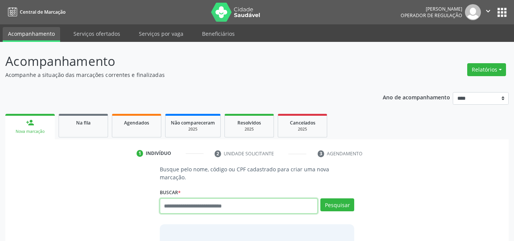
click at [219, 198] on input "text" at bounding box center [239, 205] width 158 height 15
click at [218, 198] on input "text" at bounding box center [239, 205] width 158 height 15
drag, startPoint x: 219, startPoint y: 197, endPoint x: 217, endPoint y: 189, distance: 8.1
click at [220, 198] on input "text" at bounding box center [239, 205] width 158 height 15
type input "******"
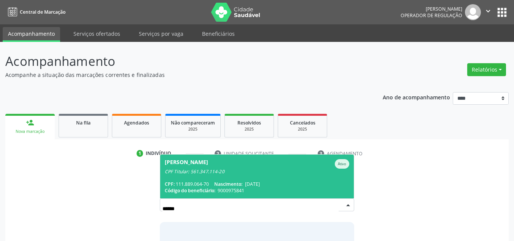
type input "*******"
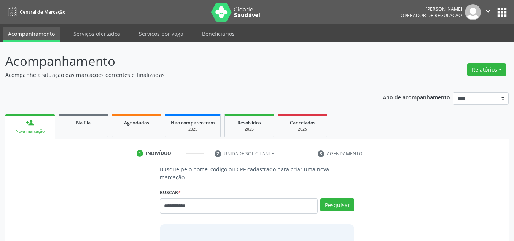
type input "**********"
type input "******"
drag, startPoint x: 191, startPoint y: 196, endPoint x: 121, endPoint y: 189, distance: 70.8
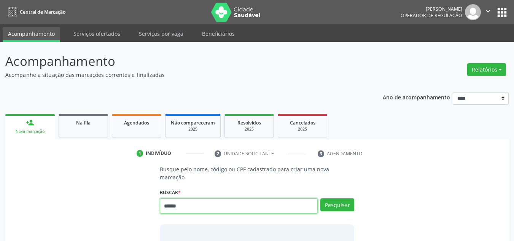
click at [121, 189] on div "Busque pelo nome, código ou CPF cadastrado para criar uma nova marcação. Buscar…" at bounding box center [257, 225] width 493 height 120
click at [141, 127] on link "Agendados" at bounding box center [136, 126] width 49 height 24
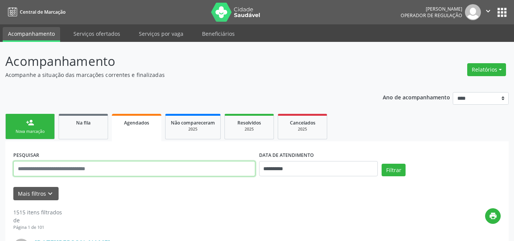
drag, startPoint x: 110, startPoint y: 160, endPoint x: 93, endPoint y: 170, distance: 20.2
paste input "**********"
type input "**********"
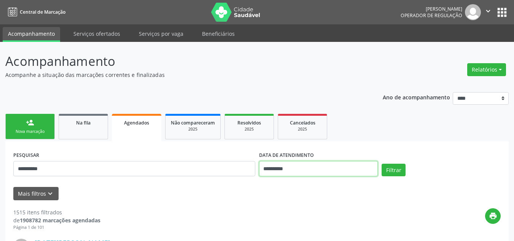
click at [277, 169] on input "**********" at bounding box center [318, 168] width 119 height 15
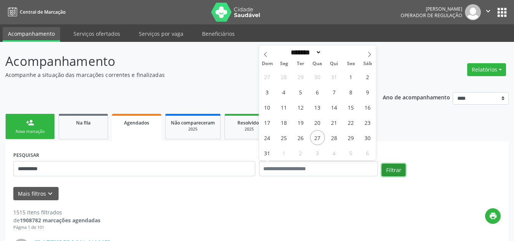
click at [400, 167] on button "Filtrar" at bounding box center [394, 170] width 24 height 13
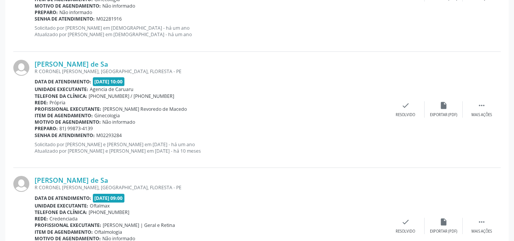
scroll to position [1767, 0]
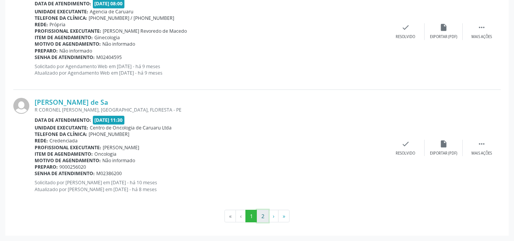
click at [266, 216] on button "2" at bounding box center [263, 216] width 12 height 13
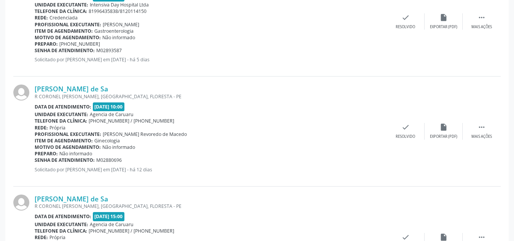
scroll to position [818, 0]
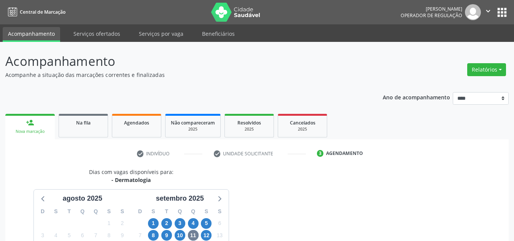
scroll to position [166, 0]
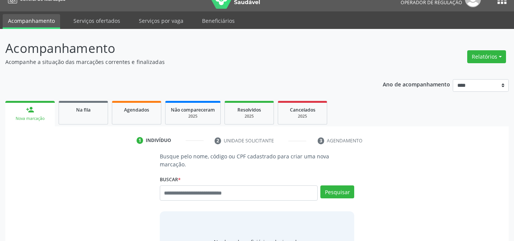
scroll to position [13, 0]
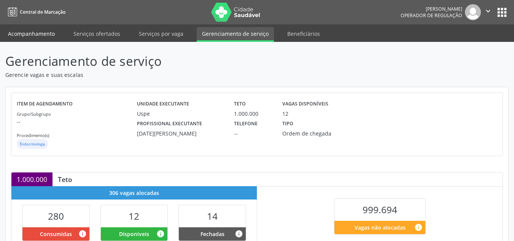
click at [47, 32] on link "Acompanhamento" at bounding box center [31, 33] width 57 height 13
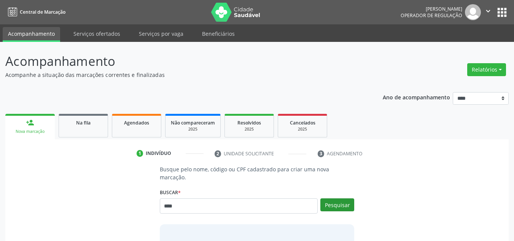
type input "****"
click at [329, 198] on button "Pesquisar" at bounding box center [337, 204] width 34 height 13
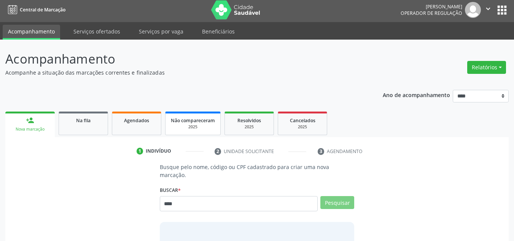
scroll to position [73, 0]
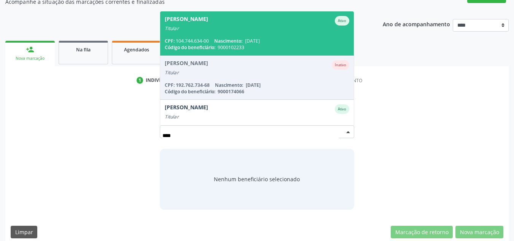
click at [212, 38] on div "CPF: 104.744.634-00 Nascimento: [DATE]" at bounding box center [257, 41] width 185 height 6
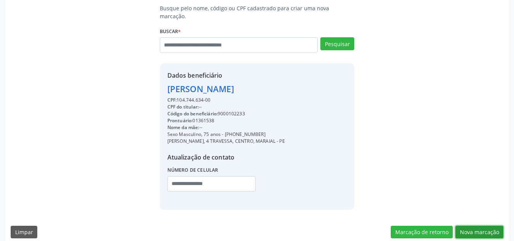
click at [476, 226] on button "Nova marcação" at bounding box center [479, 232] width 48 height 13
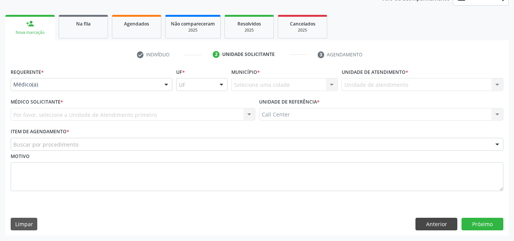
scroll to position [99, 0]
click at [119, 81] on div "Médico(a)" at bounding box center [92, 84] width 162 height 13
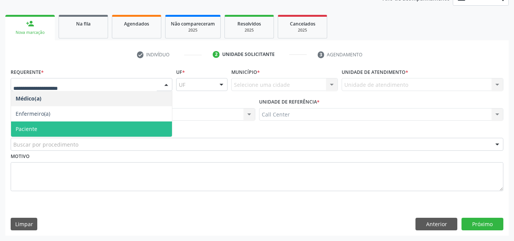
drag, startPoint x: 95, startPoint y: 126, endPoint x: 96, endPoint y: 138, distance: 11.9
click at [94, 126] on span "Paciente" at bounding box center [91, 128] width 161 height 15
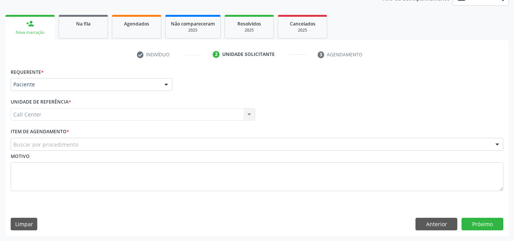
click at [96, 143] on div "Buscar por procedimento" at bounding box center [257, 144] width 493 height 13
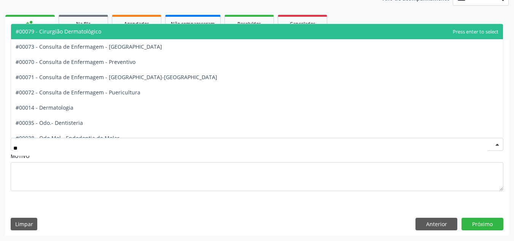
type input "***"
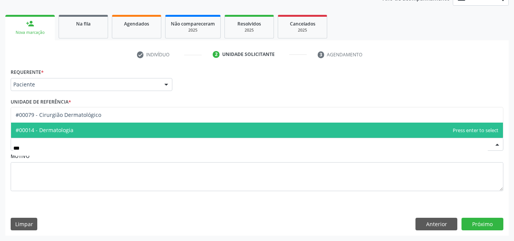
click at [76, 123] on span "#00014 - Dermatologia" at bounding box center [257, 130] width 492 height 15
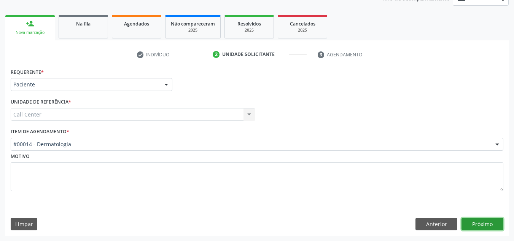
click at [487, 221] on button "Próximo" at bounding box center [483, 224] width 42 height 13
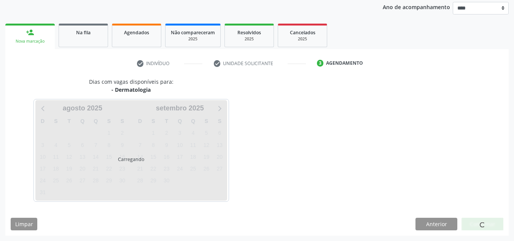
scroll to position [90, 0]
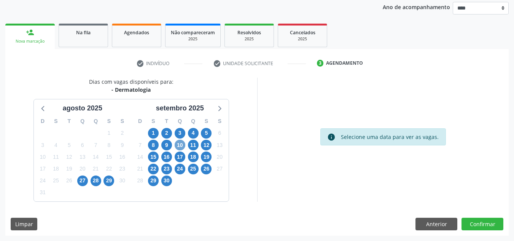
click at [177, 146] on span "10" at bounding box center [180, 145] width 11 height 11
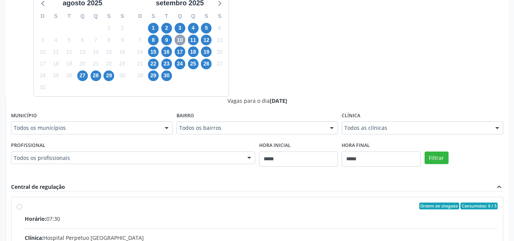
scroll to position [204, 0]
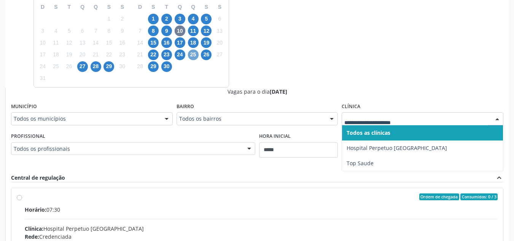
click at [194, 56] on span "25" at bounding box center [193, 54] width 11 height 11
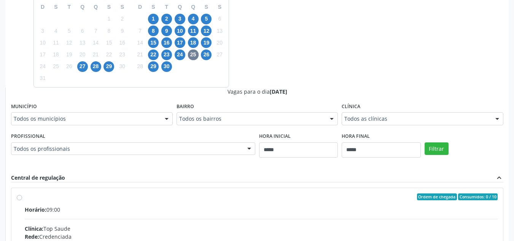
click at [439, 124] on div "Todos as clínicas" at bounding box center [423, 118] width 162 height 13
click at [210, 43] on span "19" at bounding box center [206, 42] width 11 height 11
click at [155, 44] on span "15" at bounding box center [153, 42] width 11 height 11
drag, startPoint x: 411, startPoint y: 122, endPoint x: 404, endPoint y: 119, distance: 6.6
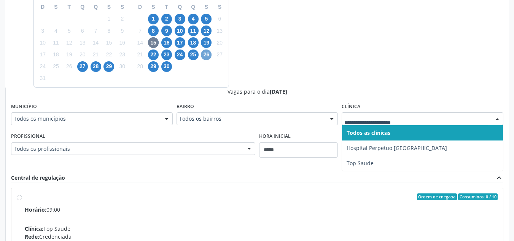
click at [208, 57] on span "26" at bounding box center [206, 54] width 11 height 11
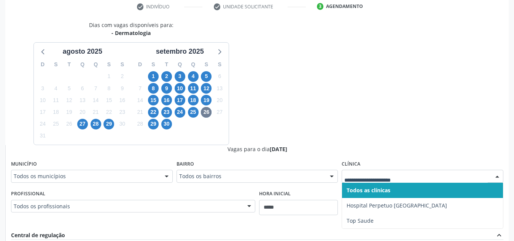
scroll to position [128, 0]
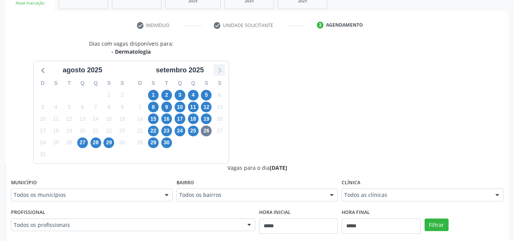
click at [223, 69] on icon at bounding box center [219, 70] width 10 height 10
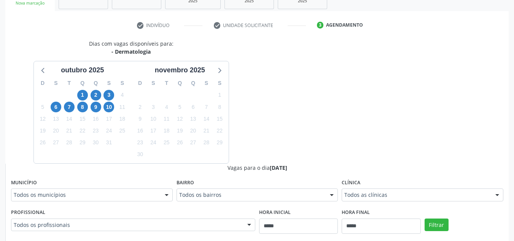
click at [115, 105] on div "10" at bounding box center [108, 107] width 13 height 12
click at [112, 106] on span "10" at bounding box center [108, 107] width 11 height 11
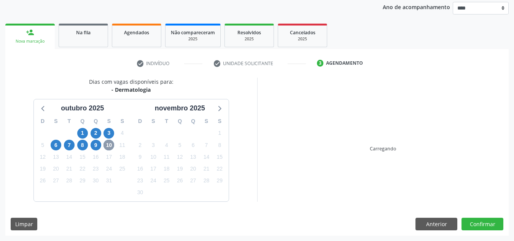
click at [112, 106] on div "outubro 2025" at bounding box center [83, 108] width 90 height 10
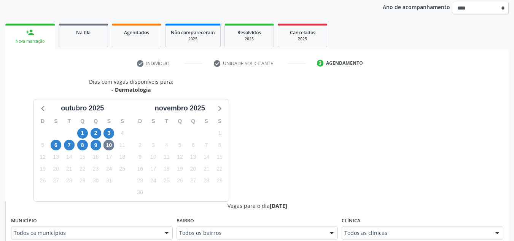
click at [135, 39] on link "Agendados" at bounding box center [136, 36] width 49 height 24
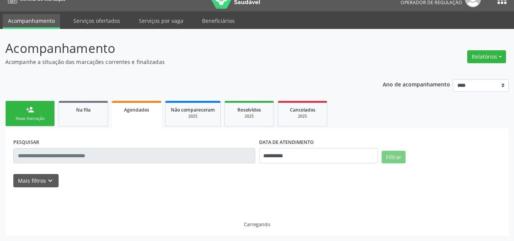
scroll to position [13, 0]
click at [40, 112] on link "person_add Nova marcação" at bounding box center [29, 113] width 49 height 25
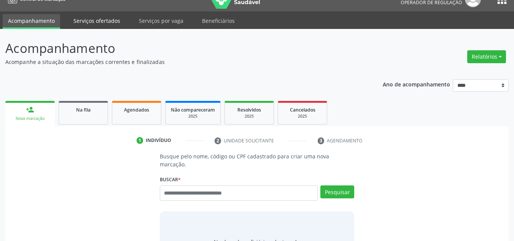
click at [97, 21] on link "Serviços ofertados" at bounding box center [96, 20] width 57 height 13
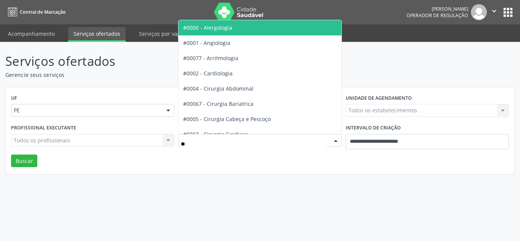
type input "***"
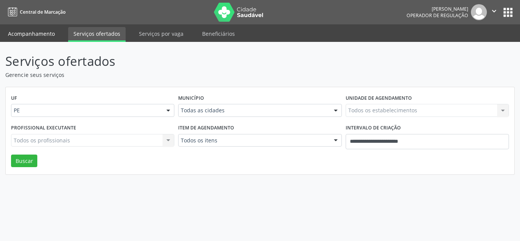
click at [48, 30] on link "Acompanhamento" at bounding box center [31, 33] width 57 height 13
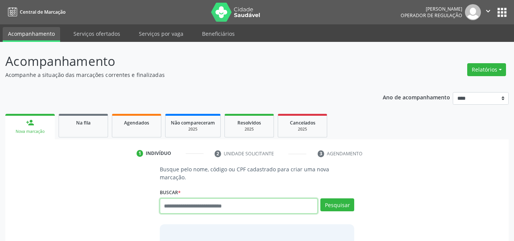
drag, startPoint x: 232, startPoint y: 196, endPoint x: 227, endPoint y: 190, distance: 7.5
click at [231, 198] on input "text" at bounding box center [239, 205] width 158 height 15
drag, startPoint x: 188, startPoint y: 201, endPoint x: 197, endPoint y: 192, distance: 12.9
click at [193, 201] on input "text" at bounding box center [239, 205] width 158 height 15
click at [201, 198] on input "text" at bounding box center [239, 205] width 158 height 15
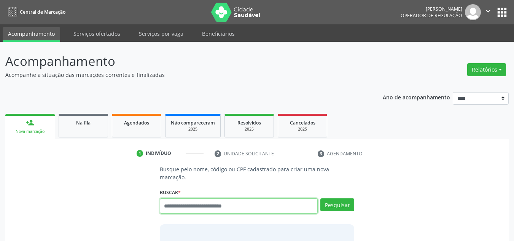
drag, startPoint x: 202, startPoint y: 203, endPoint x: 207, endPoint y: 201, distance: 5.4
click at [207, 201] on input "text" at bounding box center [239, 205] width 158 height 15
click at [219, 199] on input "text" at bounding box center [239, 205] width 158 height 15
type input "******"
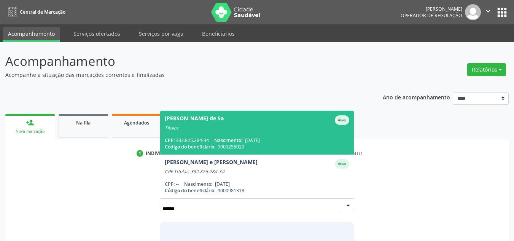
click at [261, 127] on span "[PERSON_NAME] de Sa Ativo Titular CPF: 332.825.284-34 Nascimento: [DATE] Código…" at bounding box center [257, 133] width 194 height 44
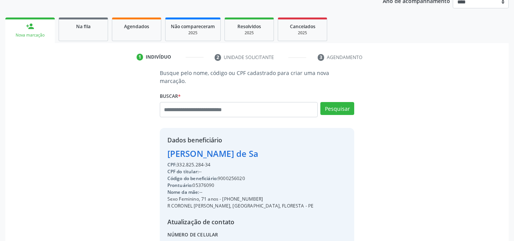
scroll to position [152, 0]
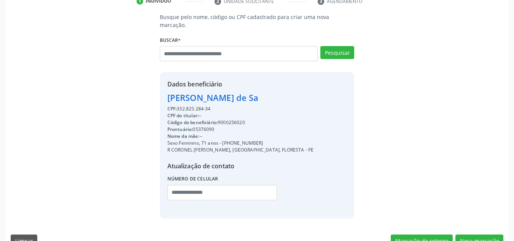
drag, startPoint x: 254, startPoint y: 112, endPoint x: 221, endPoint y: 113, distance: 33.1
click at [221, 119] on div "Código do beneficiário: 9000256020" at bounding box center [240, 122] width 146 height 7
copy div "9000256020"
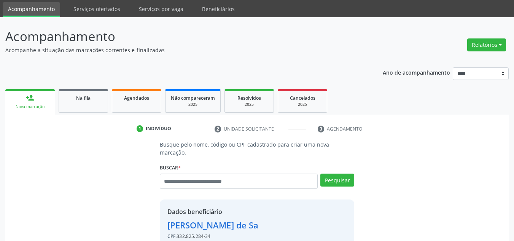
scroll to position [0, 0]
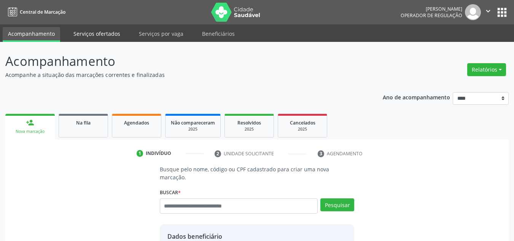
click at [89, 33] on link "Serviços ofertados" at bounding box center [96, 33] width 57 height 13
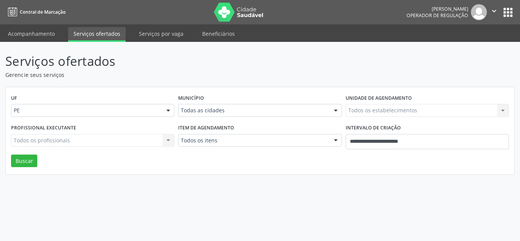
click at [384, 132] on label "Intervalo de criação" at bounding box center [372, 128] width 55 height 12
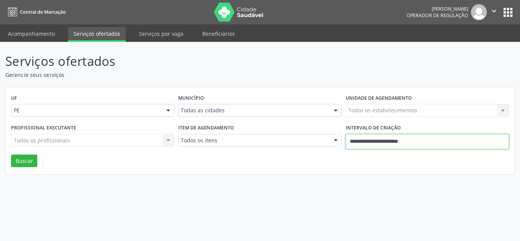
click at [369, 141] on input "**********" at bounding box center [426, 141] width 163 height 15
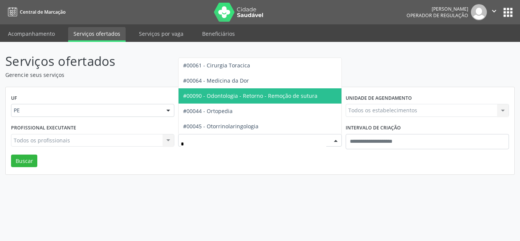
type input "**"
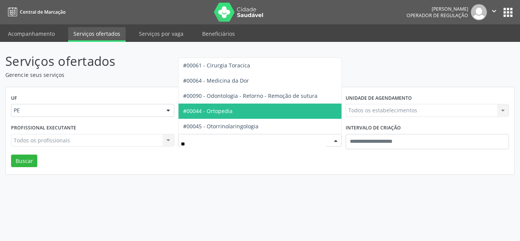
click at [214, 109] on span "#00044 - Ortopedia" at bounding box center [207, 110] width 49 height 7
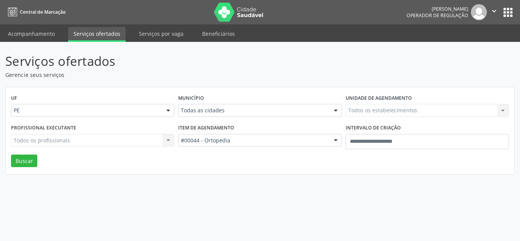
click at [218, 103] on div "Município Todas as cidades Todas as cidades [GEOGRAPHIC_DATA] e [GEOGRAPHIC_DAT…" at bounding box center [259, 107] width 167 height 30
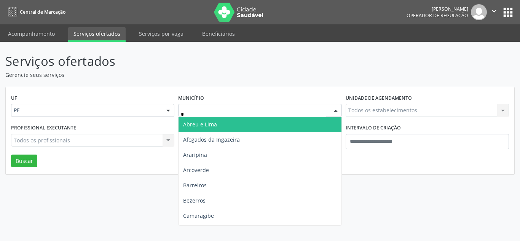
type input "**"
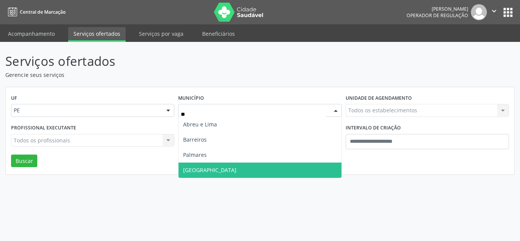
drag, startPoint x: 218, startPoint y: 167, endPoint x: 384, endPoint y: 150, distance: 166.7
click at [224, 166] on span "[GEOGRAPHIC_DATA]" at bounding box center [259, 169] width 162 height 15
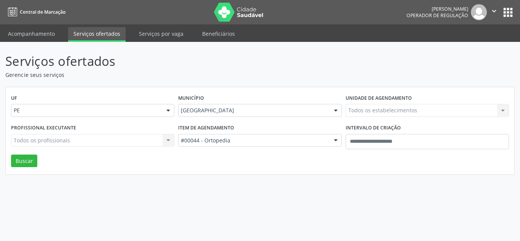
drag, startPoint x: 386, startPoint y: 112, endPoint x: 383, endPoint y: 108, distance: 5.0
click at [384, 110] on div "Todos os estabelecimentos Todos os estabelecimentos Nenhum resultado encontrado…" at bounding box center [426, 110] width 163 height 13
click at [383, 107] on div "Todos os estabelecimentos Todos os estabelecimentos Nenhum resultado encontrado…" at bounding box center [426, 110] width 163 height 13
drag, startPoint x: 380, startPoint y: 110, endPoint x: 373, endPoint y: 111, distance: 7.4
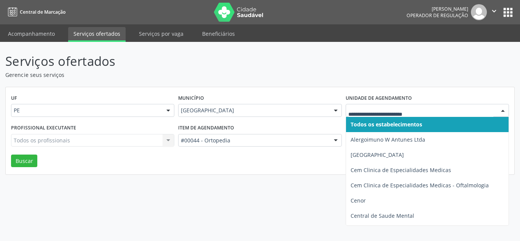
click at [369, 111] on input "text" at bounding box center [420, 114] width 145 height 15
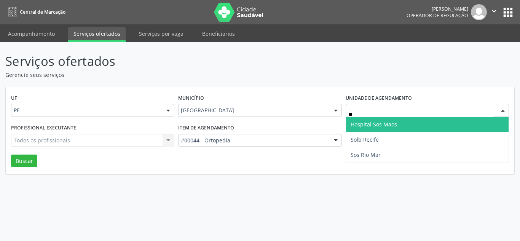
type input "***"
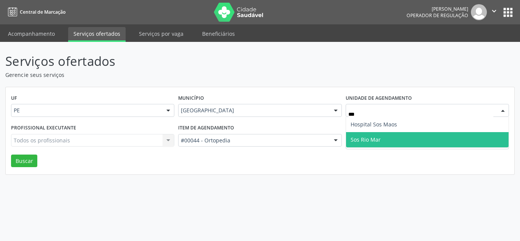
click at [357, 144] on span "Sos Rio Mar" at bounding box center [427, 139] width 162 height 15
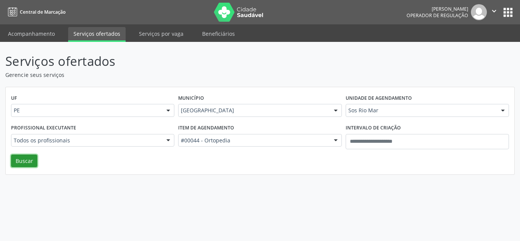
click at [19, 161] on button "Buscar" at bounding box center [24, 160] width 26 height 13
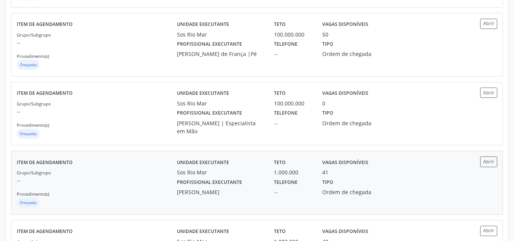
scroll to position [41, 0]
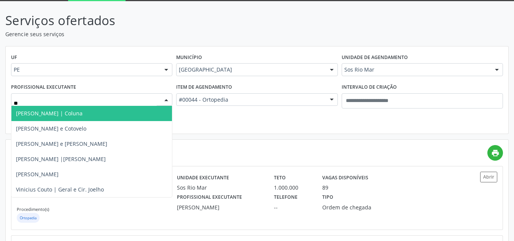
type input "*"
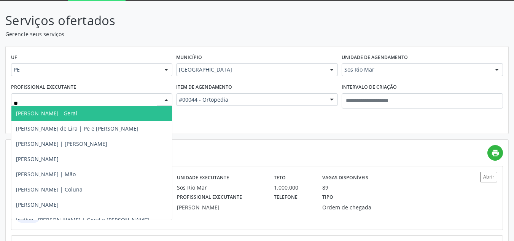
type input "***"
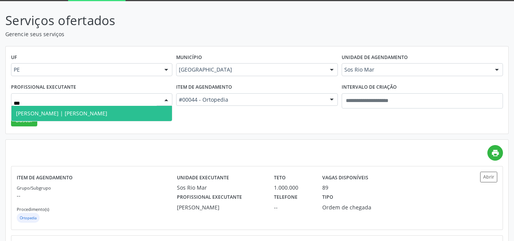
click at [67, 115] on span "[PERSON_NAME] | [PERSON_NAME]" at bounding box center [61, 113] width 91 height 7
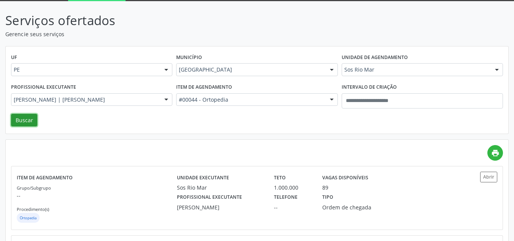
click at [33, 120] on button "Buscar" at bounding box center [24, 120] width 26 height 13
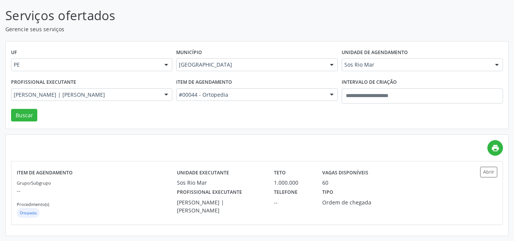
scroll to position [46, 0]
click at [300, 199] on div "--" at bounding box center [293, 202] width 38 height 8
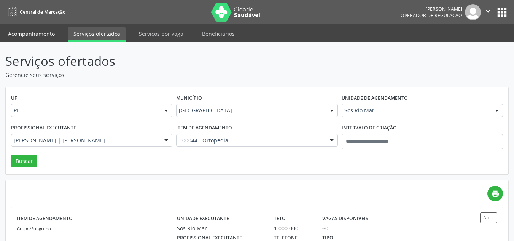
click at [31, 38] on link "Acompanhamento" at bounding box center [31, 33] width 57 height 13
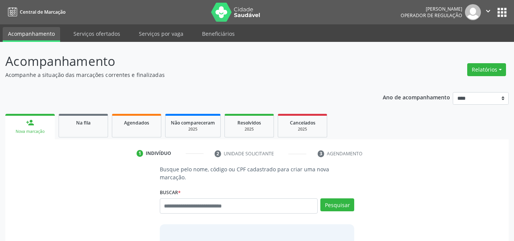
click at [204, 177] on div "Busque pelo nome, código ou CPF cadastrado para criar uma nova marcação. [GEOGR…" at bounding box center [256, 225] width 205 height 120
click at [206, 198] on input "text" at bounding box center [239, 205] width 158 height 15
type input "****"
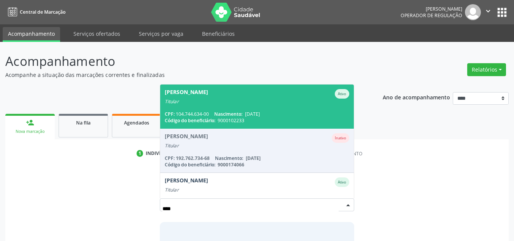
drag, startPoint x: 253, startPoint y: 94, endPoint x: 302, endPoint y: 103, distance: 49.3
click at [254, 99] on div "Titular" at bounding box center [257, 102] width 185 height 6
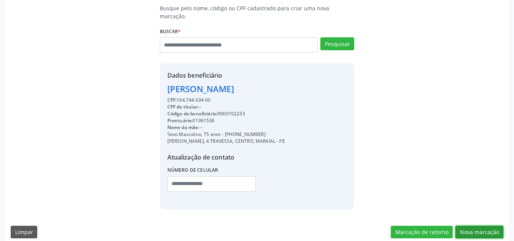
click at [476, 226] on button "Nova marcação" at bounding box center [479, 232] width 48 height 13
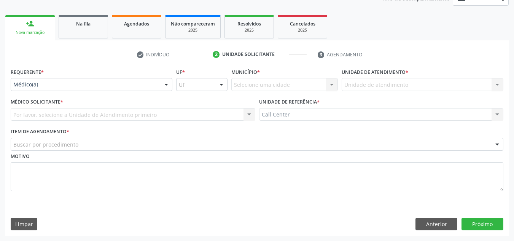
scroll to position [99, 0]
click at [78, 89] on div "Médico(a)" at bounding box center [92, 84] width 162 height 13
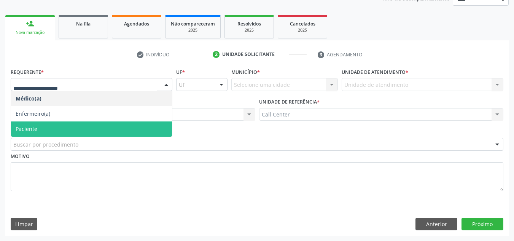
click at [62, 129] on span "Paciente" at bounding box center [91, 128] width 161 height 15
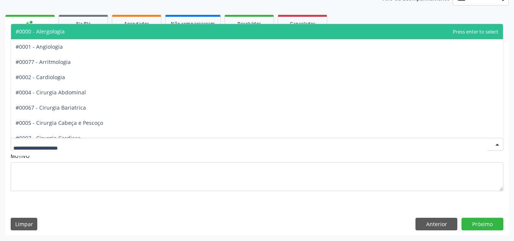
click at [62, 149] on div at bounding box center [257, 144] width 493 height 13
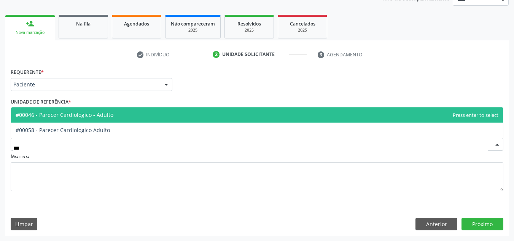
type input "****"
click at [86, 116] on span "#00046 - Parecer Cardiologico - Adulto" at bounding box center [65, 114] width 98 height 7
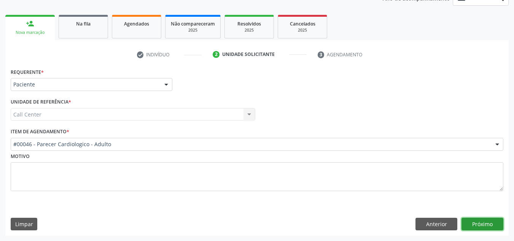
click at [476, 222] on button "Próximo" at bounding box center [483, 224] width 42 height 13
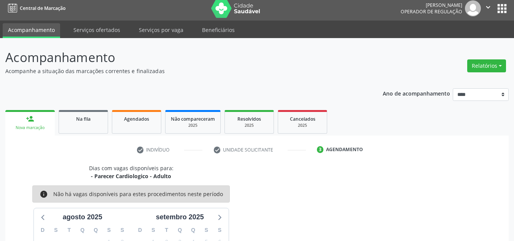
scroll to position [0, 0]
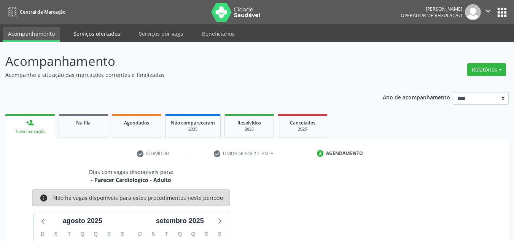
click at [108, 32] on link "Serviços ofertados" at bounding box center [96, 33] width 57 height 13
select select "*"
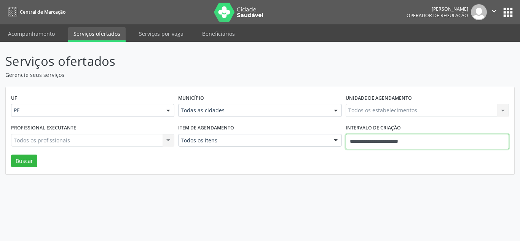
click at [358, 144] on input "**********" at bounding box center [426, 141] width 163 height 15
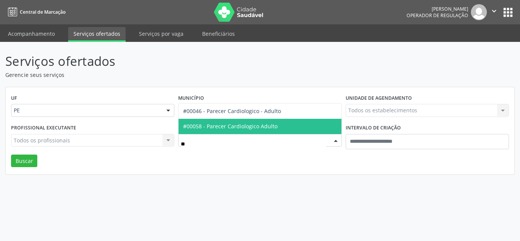
type input "*"
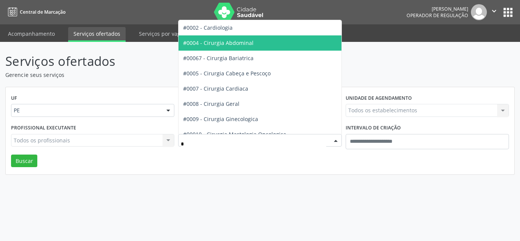
type input "**"
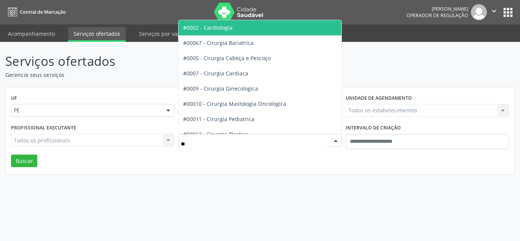
click at [239, 31] on span "#0002 - Cardiologia" at bounding box center [259, 27] width 162 height 15
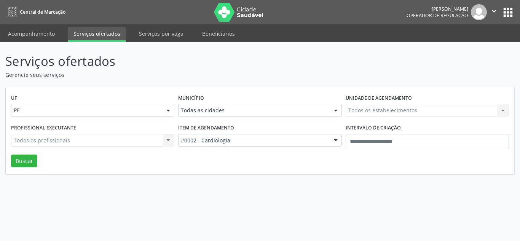
drag, startPoint x: 203, startPoint y: 110, endPoint x: 199, endPoint y: 111, distance: 4.6
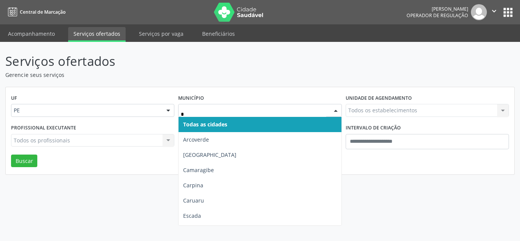
type input "**"
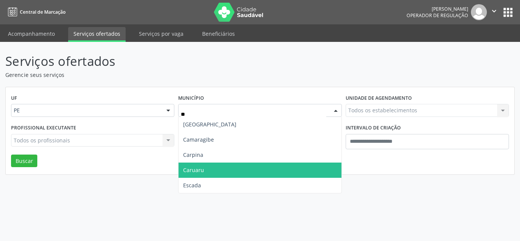
drag, startPoint x: 211, startPoint y: 173, endPoint x: 174, endPoint y: 166, distance: 37.5
click at [206, 172] on span "Caruaru" at bounding box center [259, 169] width 162 height 15
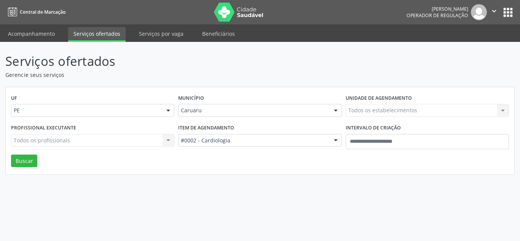
click at [27, 153] on div "Profissional executante Todos os profissionais Todos os profissionais Nenhum re…" at bounding box center [92, 138] width 167 height 32
click at [26, 162] on button "Buscar" at bounding box center [24, 160] width 26 height 13
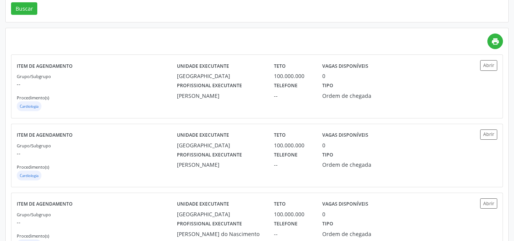
scroll to position [76, 0]
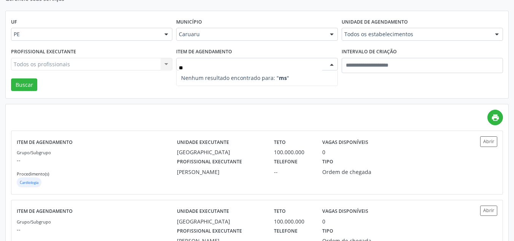
type input "*"
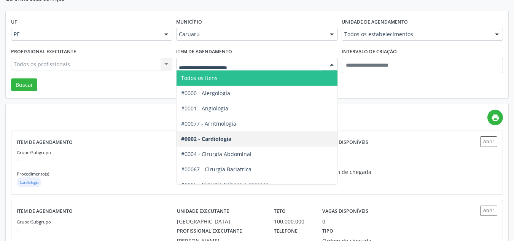
type input "*"
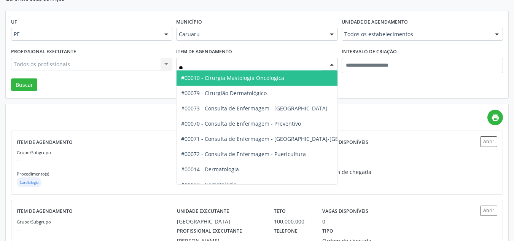
type input "***"
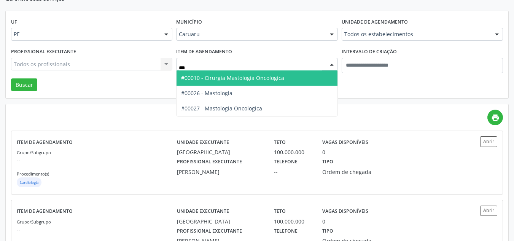
drag, startPoint x: 217, startPoint y: 79, endPoint x: 230, endPoint y: 68, distance: 16.2
click at [218, 78] on span "#00010 - Cirurgia Mastologia Oncologica" at bounding box center [232, 77] width 103 height 7
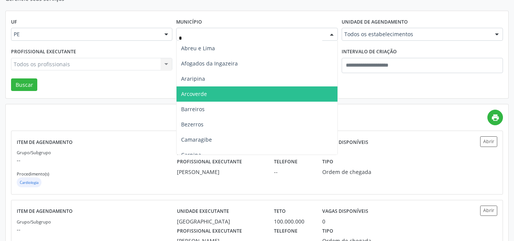
type input "**"
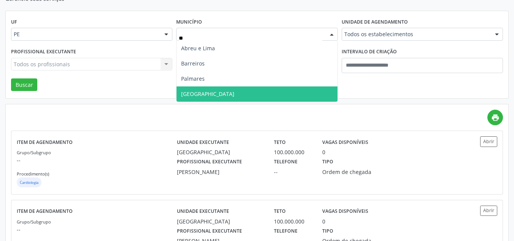
drag, startPoint x: 214, startPoint y: 91, endPoint x: 24, endPoint y: 75, distance: 190.2
click at [213, 92] on span "[GEOGRAPHIC_DATA]" at bounding box center [257, 93] width 161 height 15
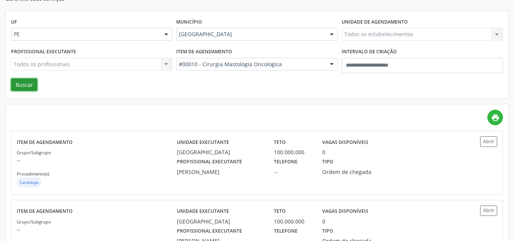
click at [18, 81] on button "Buscar" at bounding box center [24, 84] width 26 height 13
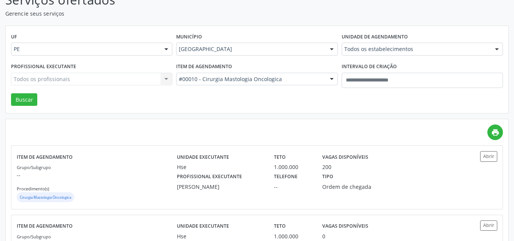
scroll to position [115, 0]
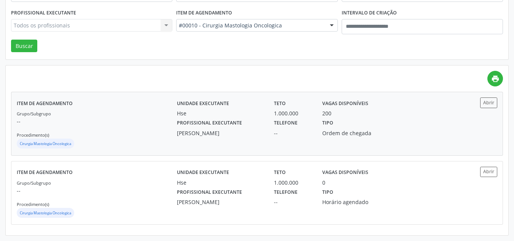
click at [301, 127] on div "Telefone --" at bounding box center [293, 127] width 48 height 20
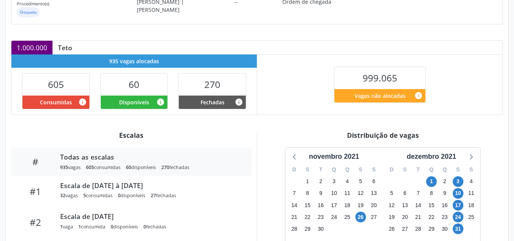
scroll to position [152, 0]
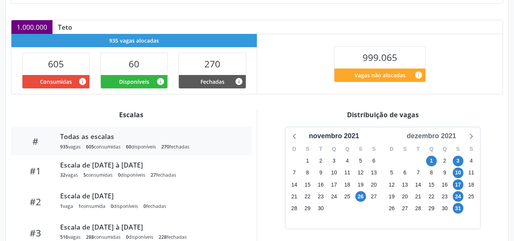
click at [435, 137] on div "dezembro 2021" at bounding box center [432, 136] width 56 height 10
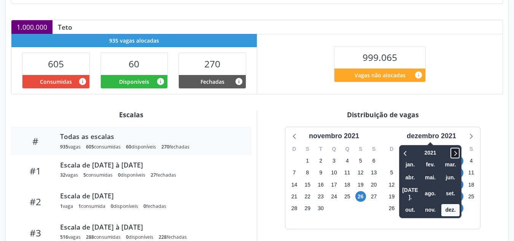
click at [455, 153] on icon at bounding box center [455, 152] width 8 height 9
click at [455, 152] on icon at bounding box center [455, 152] width 8 height 9
click at [454, 190] on span "set." at bounding box center [450, 194] width 18 height 12
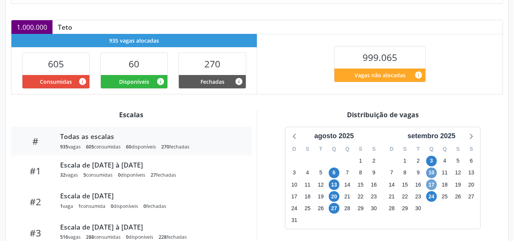
click at [433, 178] on div "D S T Q Q S S 31 1 2 3 4 5 6 7 8 9 10 11 12 13 14 15 16 17 18 19 20 21 22 23 24…" at bounding box center [431, 185] width 97 height 88
click at [433, 177] on span "10" at bounding box center [431, 172] width 11 height 11
click at [432, 174] on span "10" at bounding box center [431, 172] width 11 height 11
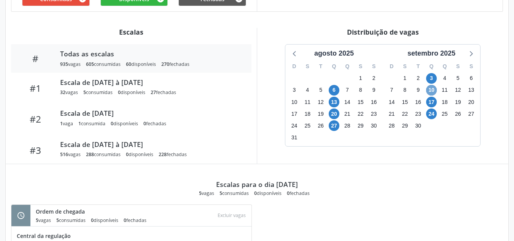
scroll to position [266, 0]
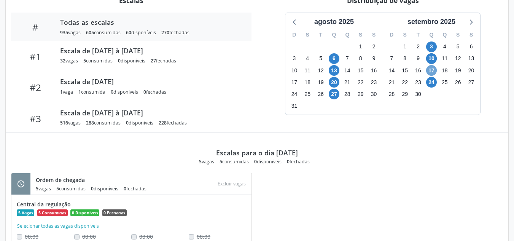
click at [430, 75] on span "17" at bounding box center [431, 70] width 11 height 11
click at [430, 73] on span "17" at bounding box center [431, 70] width 11 height 11
click at [435, 84] on span "24" at bounding box center [431, 82] width 11 height 11
click at [435, 83] on span "24" at bounding box center [431, 82] width 11 height 11
click at [470, 21] on icon at bounding box center [471, 22] width 10 height 10
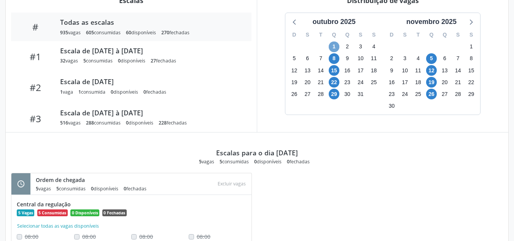
click at [337, 46] on span "1" at bounding box center [334, 46] width 11 height 11
drag, startPoint x: 337, startPoint y: 46, endPoint x: 330, endPoint y: 49, distance: 7.5
click at [336, 46] on span "1" at bounding box center [334, 46] width 11 height 11
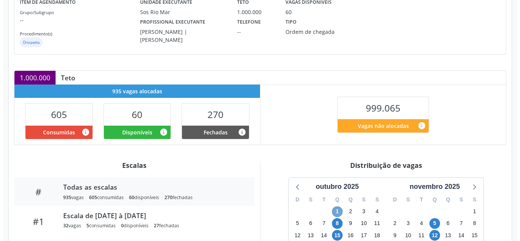
scroll to position [0, 0]
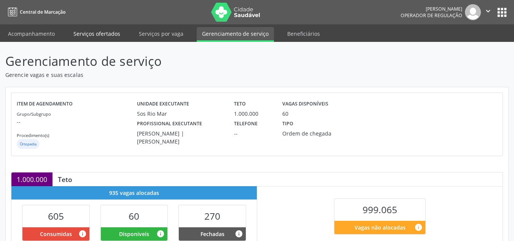
click at [94, 33] on link "Serviços ofertados" at bounding box center [96, 33] width 57 height 13
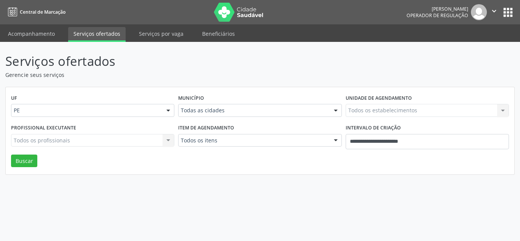
drag, startPoint x: 400, startPoint y: 129, endPoint x: 399, endPoint y: 135, distance: 6.3
click at [400, 130] on div "Intervalo de criação" at bounding box center [426, 128] width 163 height 12
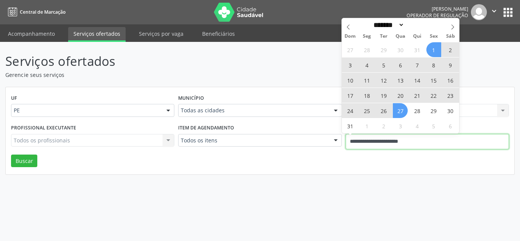
click at [399, 135] on input "**********" at bounding box center [426, 141] width 163 height 15
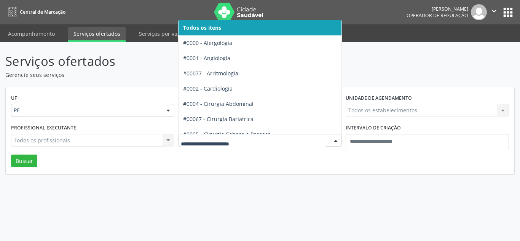
drag, startPoint x: 296, startPoint y: 135, endPoint x: 301, endPoint y: 139, distance: 6.2
click at [297, 135] on div at bounding box center [259, 140] width 163 height 13
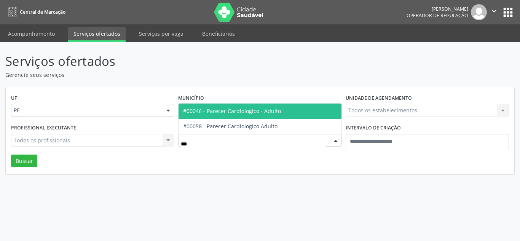
type input "****"
click at [280, 115] on span "#00046 - Parecer Cardiologico - Adulto" at bounding box center [259, 110] width 162 height 15
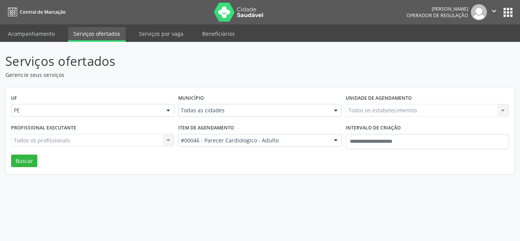
drag, startPoint x: 256, startPoint y: 115, endPoint x: 249, endPoint y: 105, distance: 11.8
click at [253, 110] on div "Todas as cidades" at bounding box center [259, 110] width 163 height 13
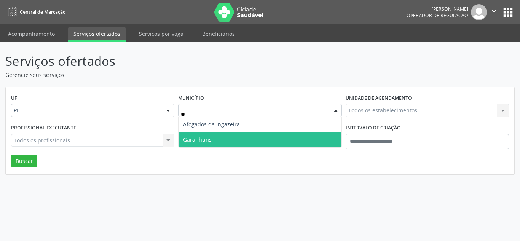
drag, startPoint x: 201, startPoint y: 142, endPoint x: 9, endPoint y: 144, distance: 191.4
click at [199, 141] on span "Garanhuns" at bounding box center [197, 139] width 29 height 7
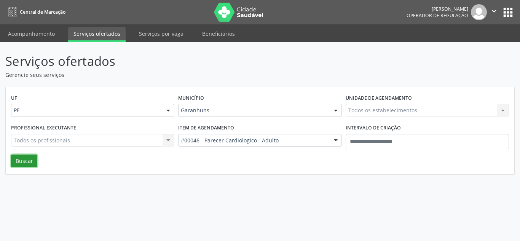
click at [21, 162] on button "Buscar" at bounding box center [24, 160] width 26 height 13
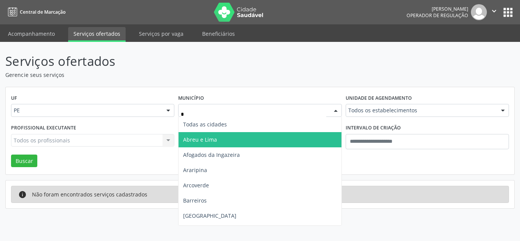
type input "**"
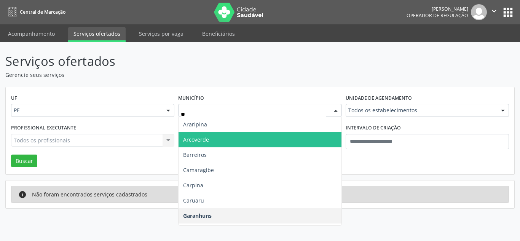
drag, startPoint x: 210, startPoint y: 140, endPoint x: 4, endPoint y: 142, distance: 206.6
click at [209, 140] on span "Arcoverde" at bounding box center [259, 139] width 162 height 15
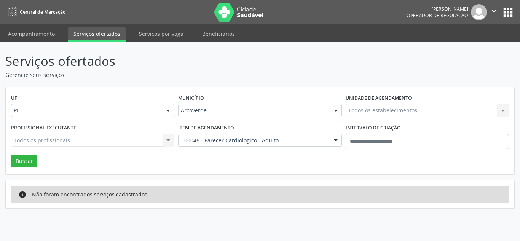
click at [16, 154] on div "Profissional executante Todos os profissionais Todos os profissionais Nenhum re…" at bounding box center [92, 138] width 167 height 32
click at [16, 161] on button "Buscar" at bounding box center [24, 160] width 26 height 13
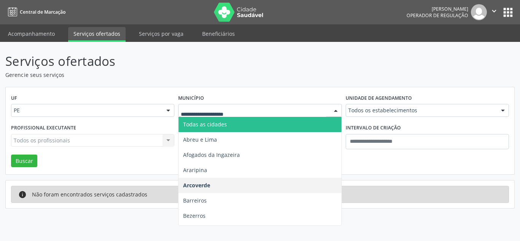
drag, startPoint x: 195, startPoint y: 126, endPoint x: 157, endPoint y: 132, distance: 38.6
click at [195, 123] on span "Todas as cidades" at bounding box center [205, 124] width 44 height 7
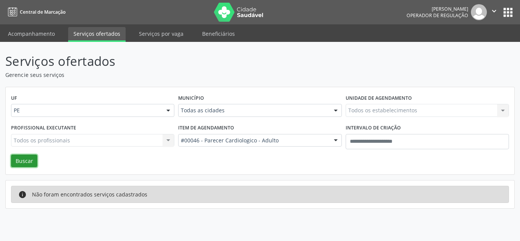
click at [32, 160] on button "Buscar" at bounding box center [24, 160] width 26 height 13
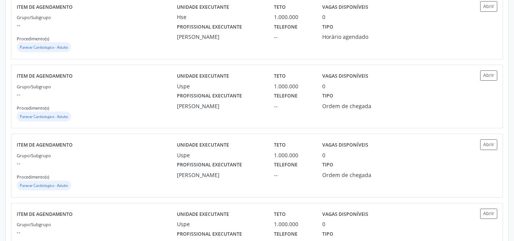
scroll to position [1030, 0]
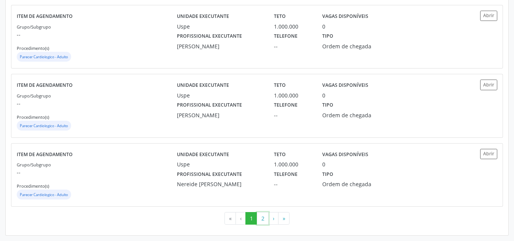
click at [264, 220] on button "2" at bounding box center [263, 218] width 12 height 13
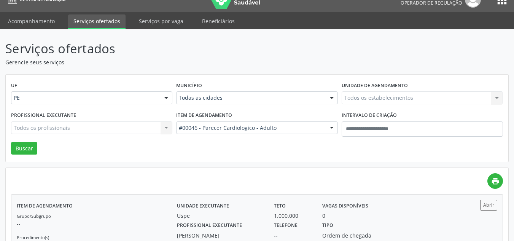
scroll to position [12, 0]
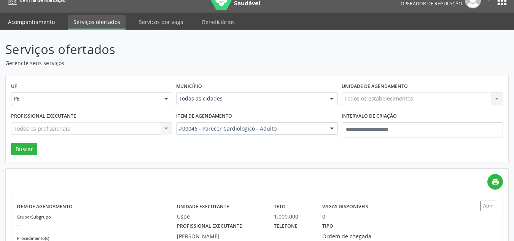
click at [41, 23] on link "Acompanhamento" at bounding box center [31, 21] width 57 height 13
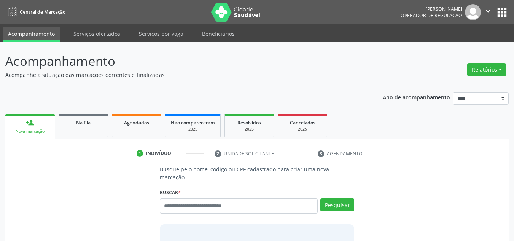
click at [215, 198] on input "text" at bounding box center [239, 205] width 158 height 15
type input "****"
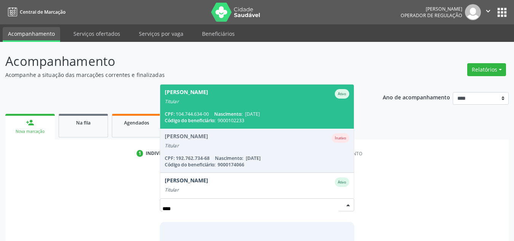
click at [202, 89] on div "[PERSON_NAME]" at bounding box center [186, 94] width 43 height 10
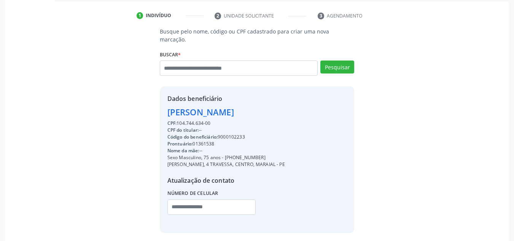
scroll to position [161, 0]
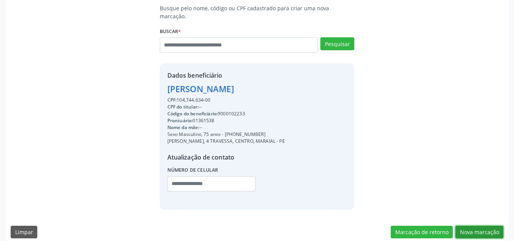
click at [472, 226] on button "Nova marcação" at bounding box center [479, 232] width 48 height 13
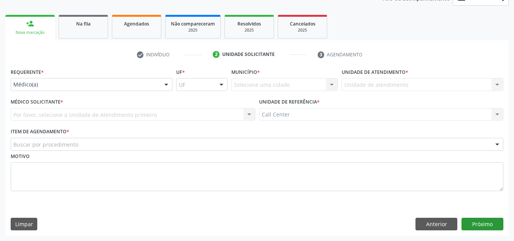
scroll to position [99, 0]
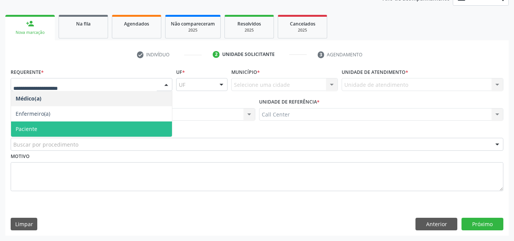
drag, startPoint x: 55, startPoint y: 130, endPoint x: 45, endPoint y: 142, distance: 15.1
click at [55, 130] on span "Paciente" at bounding box center [91, 128] width 161 height 15
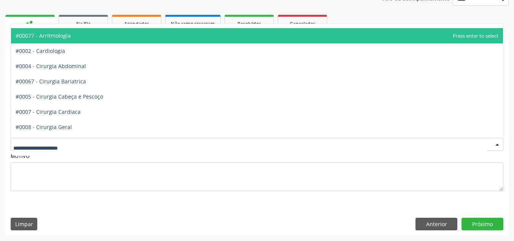
scroll to position [38, 0]
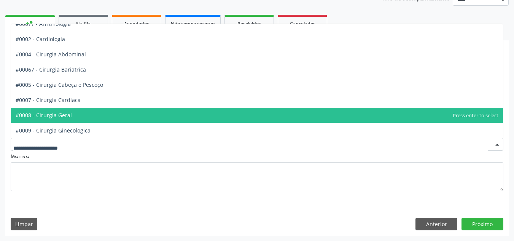
click at [64, 116] on span "#0008 - Cirurgia Geral" at bounding box center [44, 114] width 56 height 7
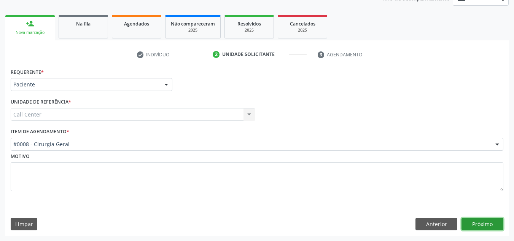
click at [474, 224] on button "Próximo" at bounding box center [483, 224] width 42 height 13
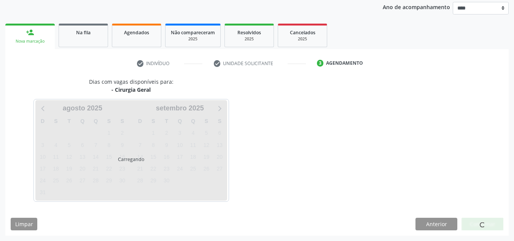
scroll to position [90, 0]
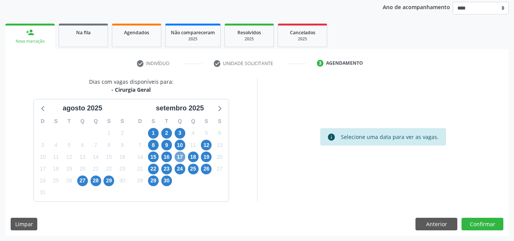
click at [180, 156] on span "17" at bounding box center [180, 156] width 11 height 11
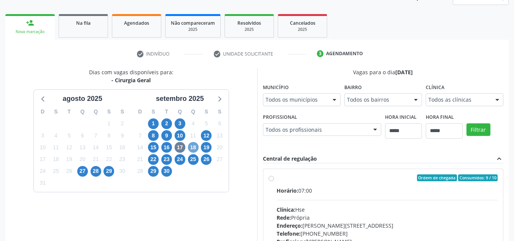
click at [192, 147] on span "18" at bounding box center [193, 147] width 11 height 11
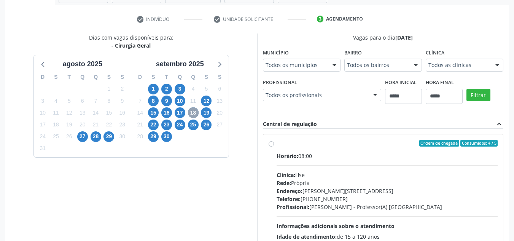
scroll to position [176, 0]
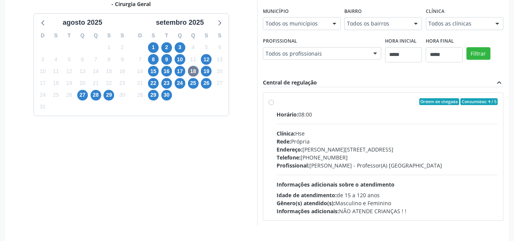
click at [345, 151] on div "Endereço: Av Rosa e Silva, nº 36, Espinheiro, Recife - PE" at bounding box center [387, 149] width 221 height 8
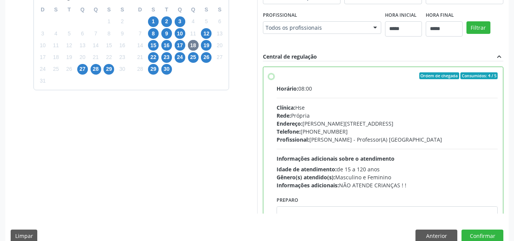
scroll to position [214, 0]
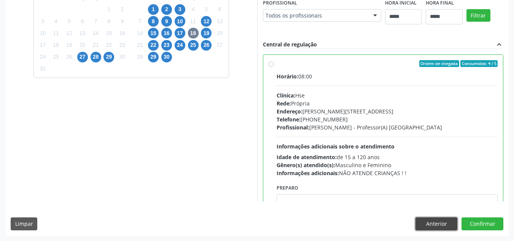
click at [422, 219] on button "Anterior" at bounding box center [437, 223] width 42 height 13
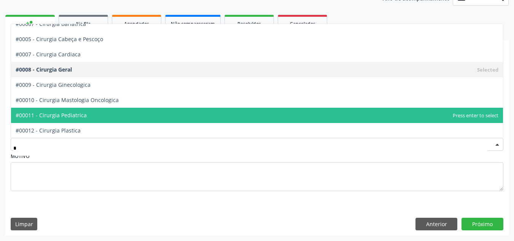
type input "**"
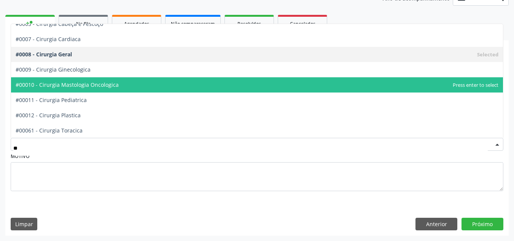
scroll to position [0, 0]
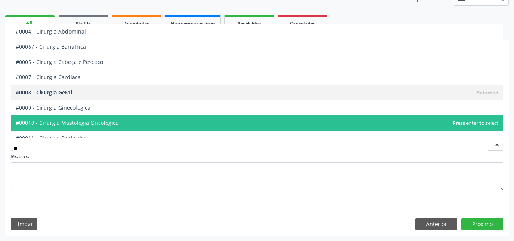
click at [169, 120] on span "#00010 - Cirurgia Mastologia Oncologica" at bounding box center [257, 122] width 492 height 15
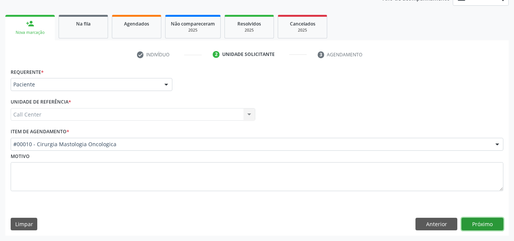
click at [487, 222] on button "Próximo" at bounding box center [483, 224] width 42 height 13
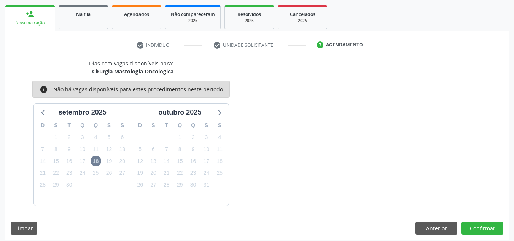
scroll to position [113, 0]
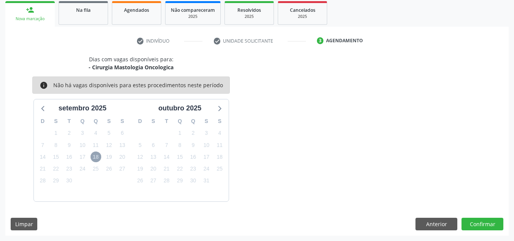
click at [94, 154] on span "18" at bounding box center [96, 156] width 11 height 11
drag, startPoint x: 97, startPoint y: 67, endPoint x: 143, endPoint y: 70, distance: 46.2
click at [143, 70] on div "- Cirurgia Mastologia Oncologica" at bounding box center [131, 67] width 85 height 8
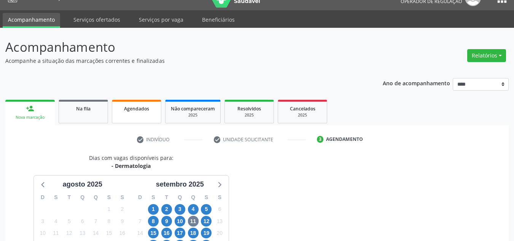
drag, startPoint x: 138, startPoint y: 110, endPoint x: 113, endPoint y: 113, distance: 25.6
click at [138, 110] on span "Agendados" at bounding box center [136, 108] width 25 height 6
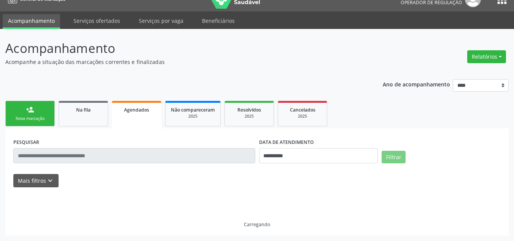
click at [36, 116] on div "Nova marcação" at bounding box center [30, 119] width 38 height 6
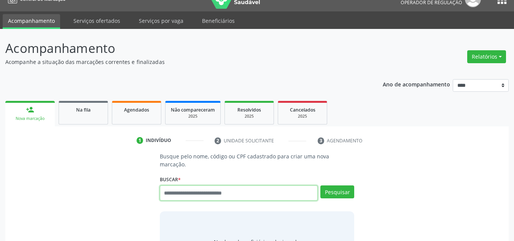
click at [234, 185] on input "text" at bounding box center [239, 192] width 158 height 15
type input "******"
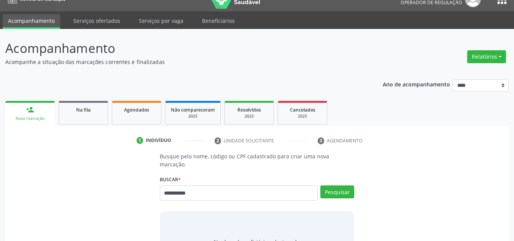
click at [169, 186] on input "**********" at bounding box center [239, 192] width 158 height 15
click at [201, 191] on input "**********" at bounding box center [239, 192] width 158 height 15
type input "**********"
drag, startPoint x: 336, startPoint y: 185, endPoint x: 314, endPoint y: 186, distance: 21.4
click at [336, 185] on button "Pesquisar" at bounding box center [337, 191] width 34 height 13
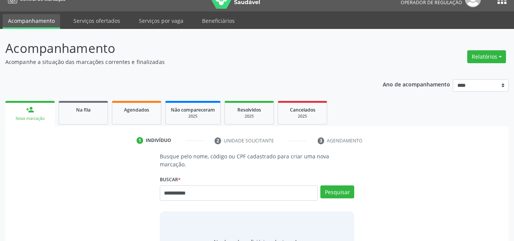
type input "**********"
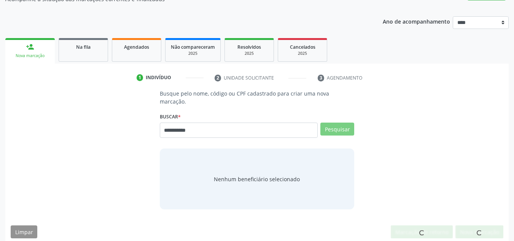
scroll to position [73, 0]
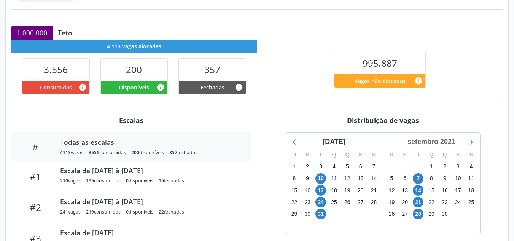
scroll to position [152, 0]
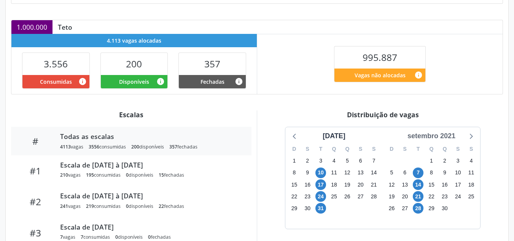
click at [440, 133] on div "setembro 2021" at bounding box center [431, 136] width 54 height 10
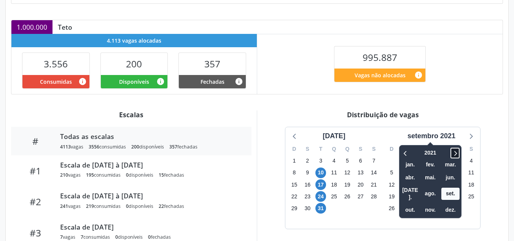
click at [453, 151] on icon at bounding box center [455, 152] width 8 height 9
click at [454, 151] on icon at bounding box center [455, 152] width 8 height 9
click at [455, 151] on icon at bounding box center [455, 152] width 8 height 9
click at [431, 191] on span "ago." at bounding box center [430, 194] width 18 height 12
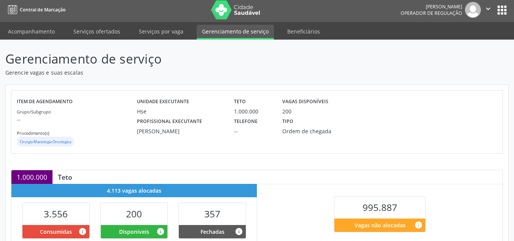
scroll to position [0, 0]
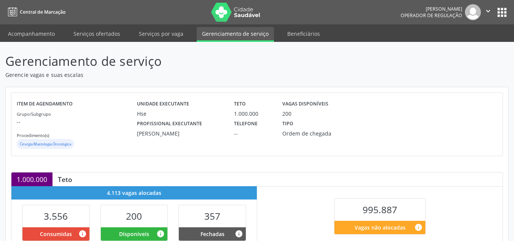
click at [27, 26] on ul "Acompanhamento Serviços ofertados Serviços por vaga Gerenciamento de serviço Be…" at bounding box center [257, 33] width 514 height 18
click at [27, 32] on link "Acompanhamento" at bounding box center [31, 33] width 57 height 13
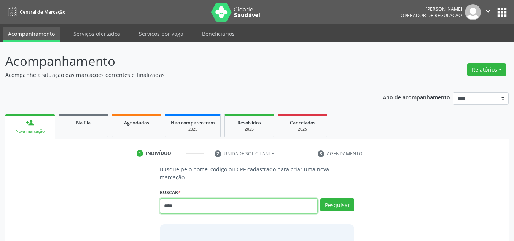
type input "****"
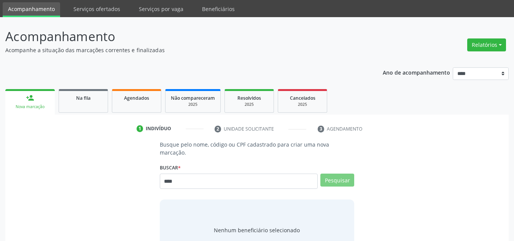
scroll to position [38, 0]
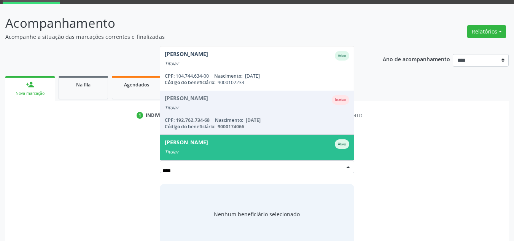
click at [253, 79] on div "Código do beneficiário: 9000102233" at bounding box center [257, 82] width 185 height 6
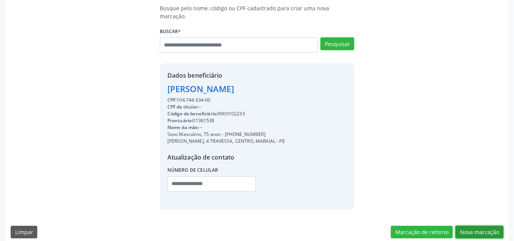
click at [472, 226] on button "Nova marcação" at bounding box center [479, 232] width 48 height 13
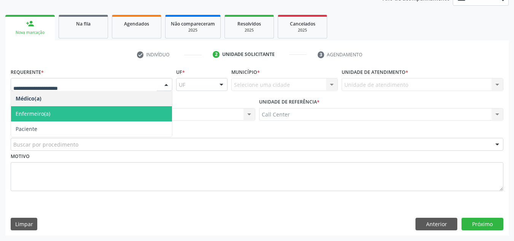
click at [60, 121] on span "Enfermeiro(a)" at bounding box center [91, 113] width 161 height 15
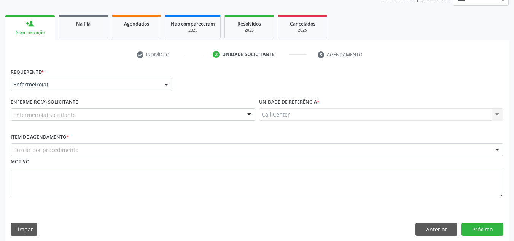
click at [62, 88] on div "Enfermeiro(a)" at bounding box center [92, 84] width 162 height 13
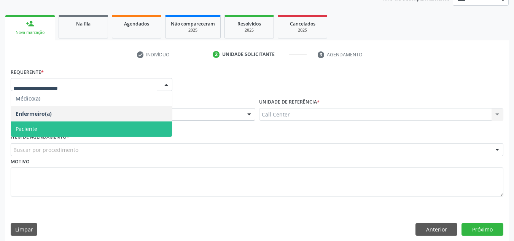
click at [47, 129] on span "Paciente" at bounding box center [91, 128] width 161 height 15
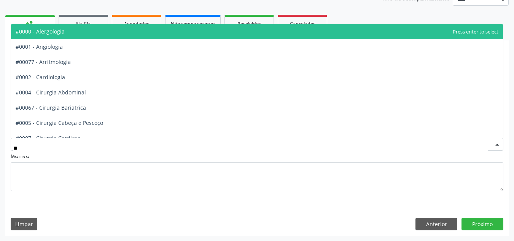
type input "***"
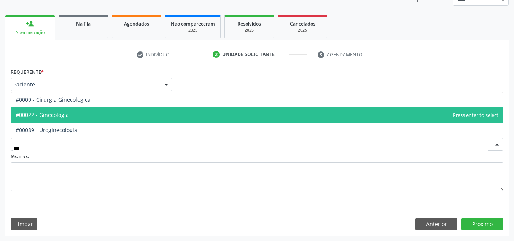
click at [50, 116] on span "#00022 - Ginecologia" at bounding box center [42, 114] width 53 height 7
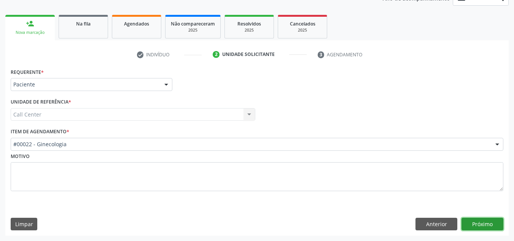
click at [488, 223] on button "Próximo" at bounding box center [483, 224] width 42 height 13
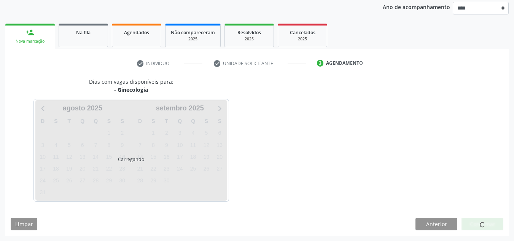
scroll to position [90, 0]
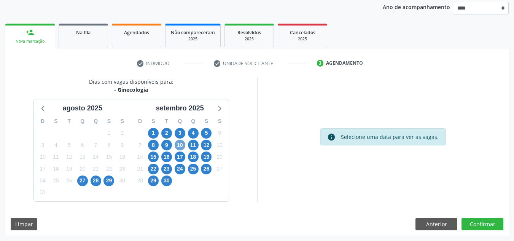
click at [182, 141] on span "10" at bounding box center [180, 145] width 11 height 11
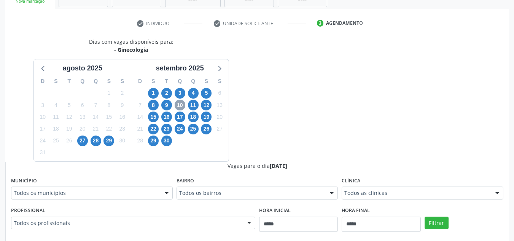
scroll to position [242, 0]
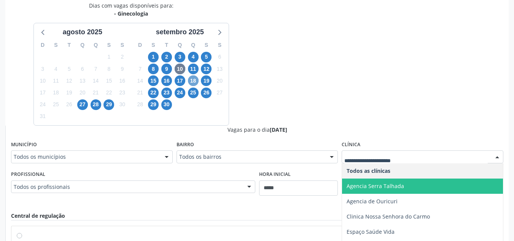
click at [194, 79] on span "18" at bounding box center [193, 80] width 11 height 11
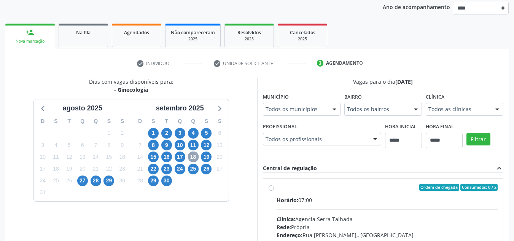
scroll to position [166, 0]
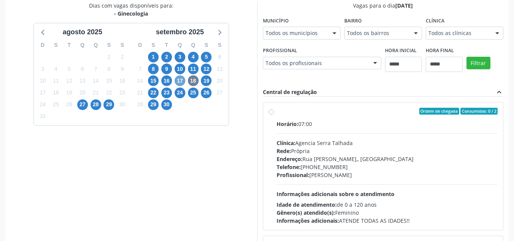
click at [175, 82] on span "17" at bounding box center [180, 80] width 11 height 11
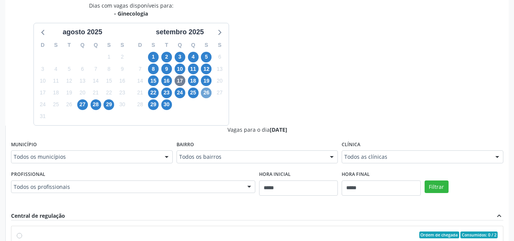
click at [202, 94] on span "26" at bounding box center [206, 93] width 11 height 11
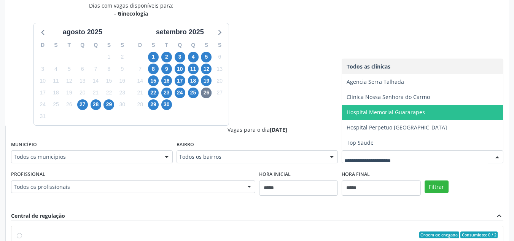
click at [172, 93] on div "23" at bounding box center [166, 93] width 13 height 12
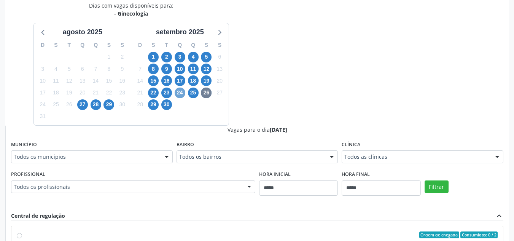
click at [180, 94] on span "24" at bounding box center [180, 93] width 11 height 11
click at [395, 146] on div "Clínica Todos as clínicas Todos as clínicas Agencia Serra Talhada Agencia de Ou…" at bounding box center [423, 151] width 162 height 24
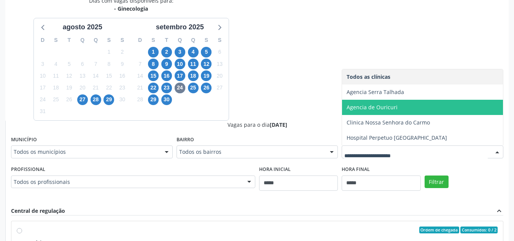
scroll to position [128, 0]
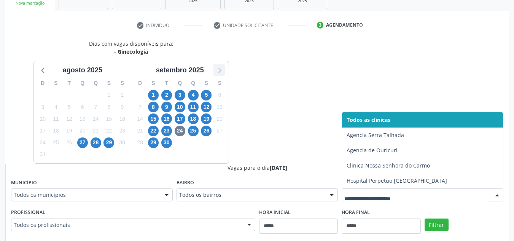
click at [219, 73] on icon at bounding box center [219, 70] width 3 height 5
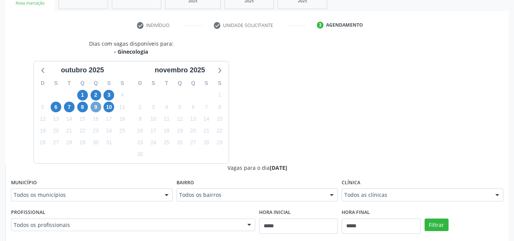
click at [97, 106] on span "9" at bounding box center [96, 107] width 11 height 11
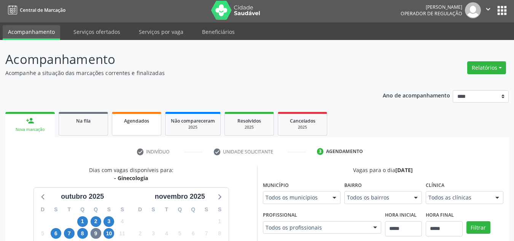
scroll to position [0, 0]
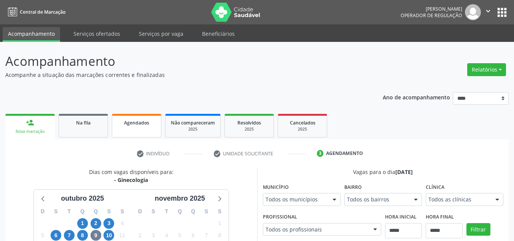
click at [135, 118] on link "Agendados" at bounding box center [136, 126] width 49 height 24
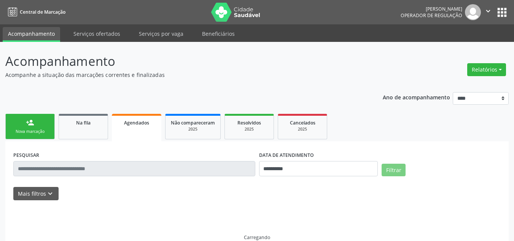
click at [41, 129] on div "Nova marcação" at bounding box center [30, 132] width 38 height 6
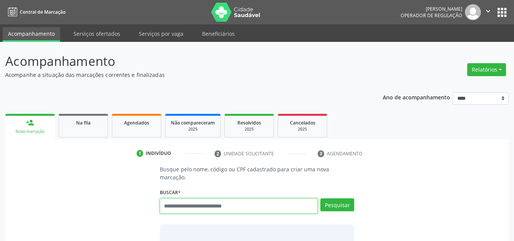
drag, startPoint x: 215, startPoint y: 197, endPoint x: 220, endPoint y: 195, distance: 5.8
click at [219, 198] on input "text" at bounding box center [239, 205] width 158 height 15
click at [220, 198] on input "text" at bounding box center [239, 205] width 158 height 15
type input "******"
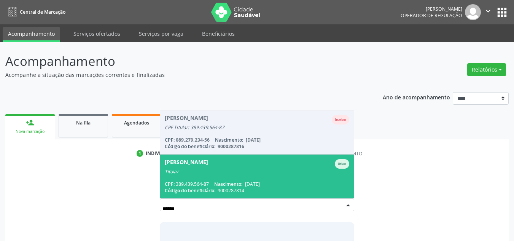
click at [267, 167] on span "Maria Jose Barbosa Ativo Titular CPF: 389.439.564-87 Nascimento: 29/07/1957 Cód…" at bounding box center [257, 176] width 194 height 44
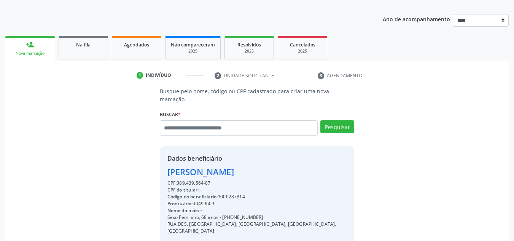
scroll to position [152, 0]
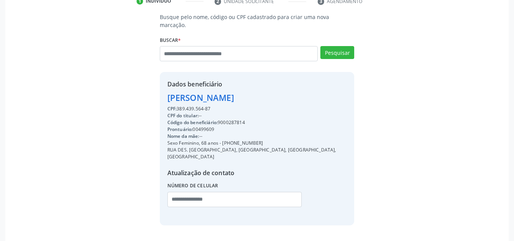
drag, startPoint x: 223, startPoint y: 135, endPoint x: 262, endPoint y: 135, distance: 38.8
click at [263, 140] on div "Sexo Feminino, 68 anos - (81) 99634-5329" at bounding box center [257, 143] width 180 height 7
copy div "(81) 99634-5329"
paste input "**********"
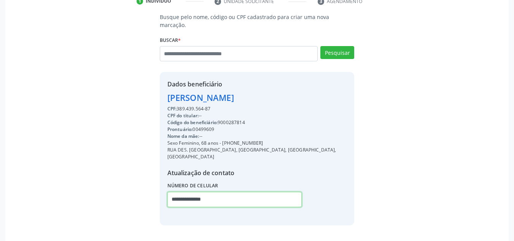
type input "**********"
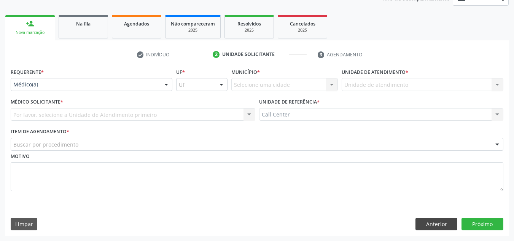
scroll to position [99, 0]
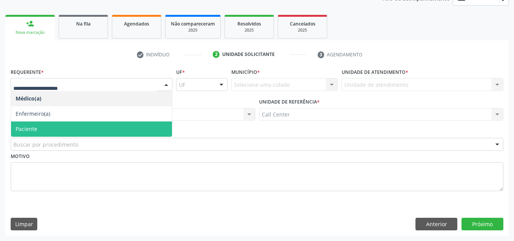
click at [118, 128] on span "Paciente" at bounding box center [91, 128] width 161 height 15
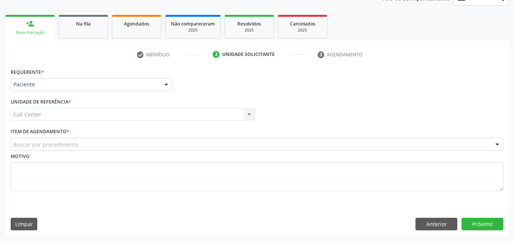
click at [124, 143] on div "Buscar por procedimento" at bounding box center [257, 144] width 493 height 13
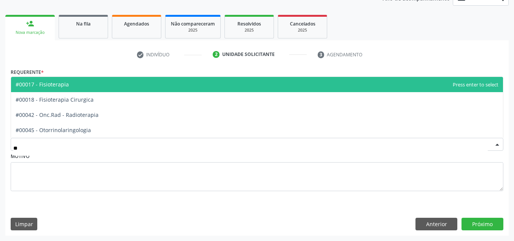
type input "***"
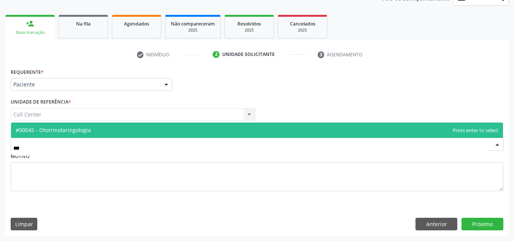
click at [141, 128] on span "#00045 - Otorrinolaringologia" at bounding box center [257, 130] width 492 height 15
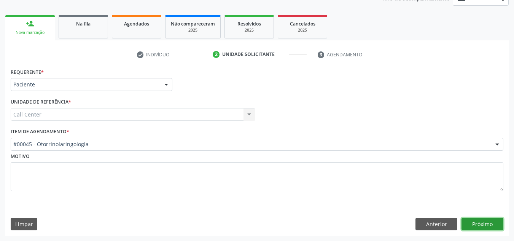
click at [494, 223] on button "Próximo" at bounding box center [483, 224] width 42 height 13
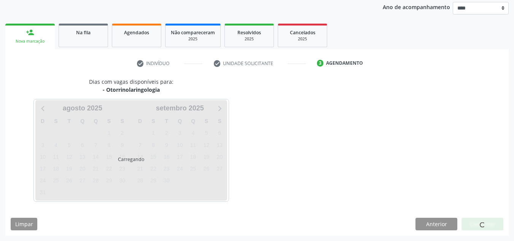
scroll to position [90, 0]
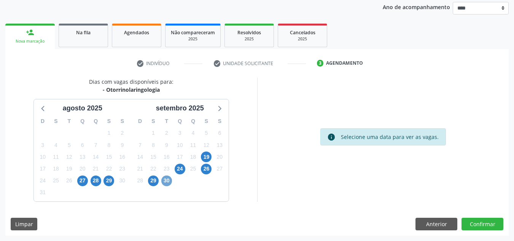
click at [167, 180] on span "30" at bounding box center [166, 180] width 11 height 11
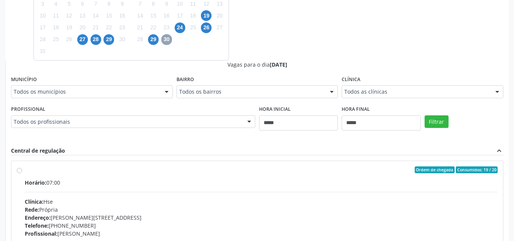
scroll to position [338, 0]
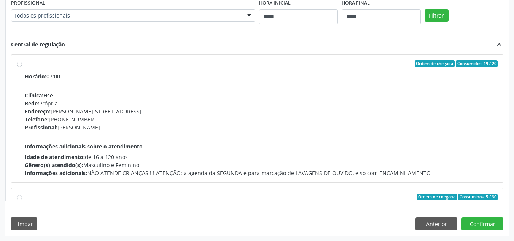
click at [162, 94] on div "Clínica: Hse" at bounding box center [261, 95] width 473 height 8
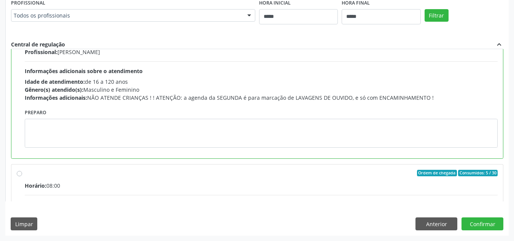
scroll to position [76, 0]
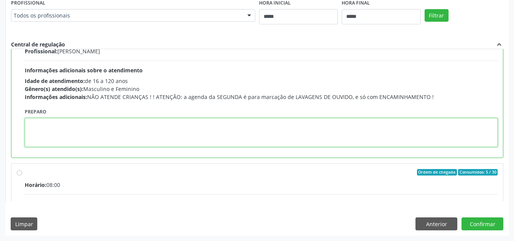
paste textarea "**********"
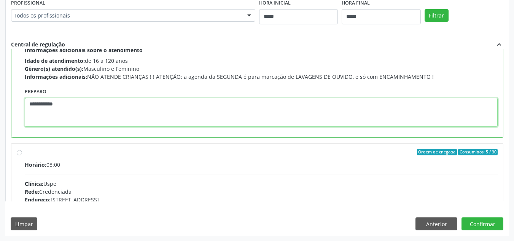
scroll to position [114, 0]
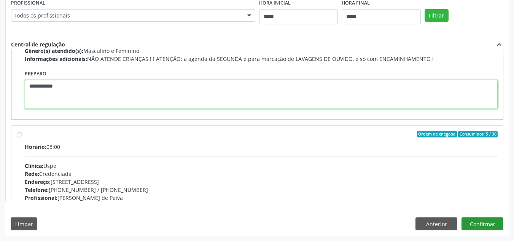
type textarea "**********"
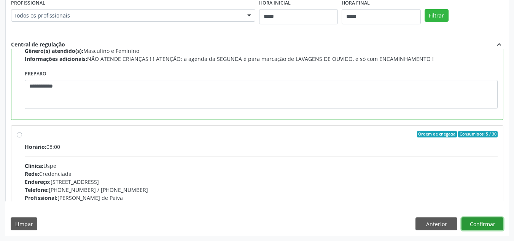
click at [470, 220] on button "Confirmar" at bounding box center [483, 223] width 42 height 13
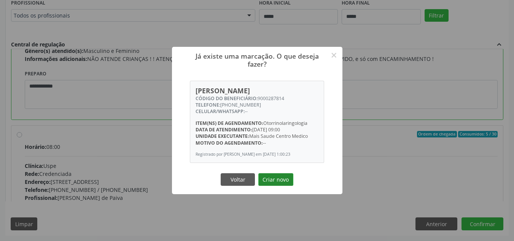
click at [283, 184] on button "Criar novo" at bounding box center [275, 179] width 35 height 13
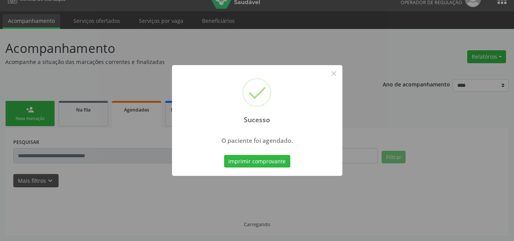
scroll to position [13, 0]
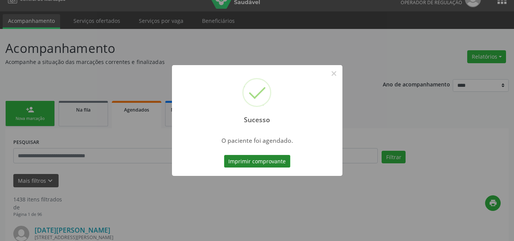
click at [272, 160] on button "Imprimir comprovante" at bounding box center [257, 161] width 66 height 13
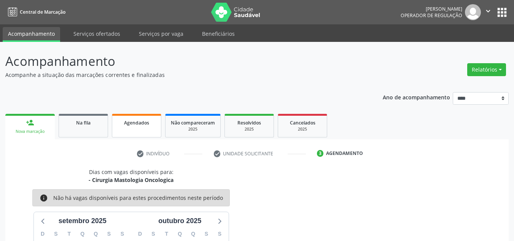
scroll to position [113, 0]
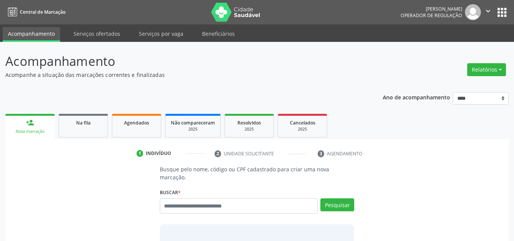
click at [193, 198] on input "text" at bounding box center [239, 205] width 158 height 15
click at [194, 198] on input "text" at bounding box center [239, 205] width 158 height 15
click at [193, 198] on input "text" at bounding box center [239, 205] width 158 height 15
type input "****"
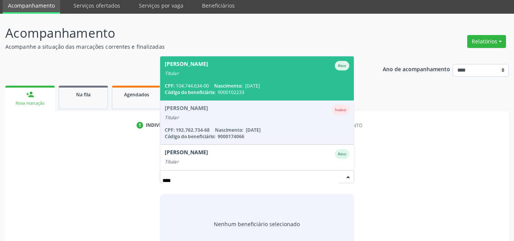
scroll to position [73, 0]
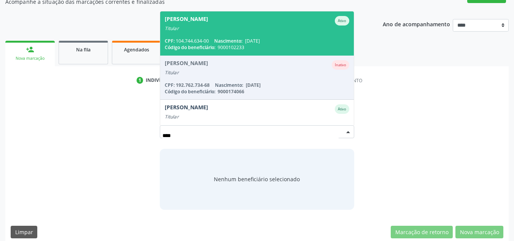
click at [269, 25] on div "Titular" at bounding box center [257, 28] width 185 height 6
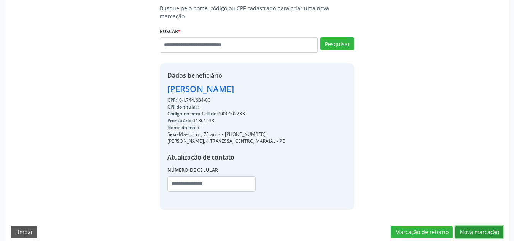
drag, startPoint x: 482, startPoint y: 225, endPoint x: 479, endPoint y: 222, distance: 4.3
click at [481, 226] on button "Nova marcação" at bounding box center [479, 232] width 48 height 13
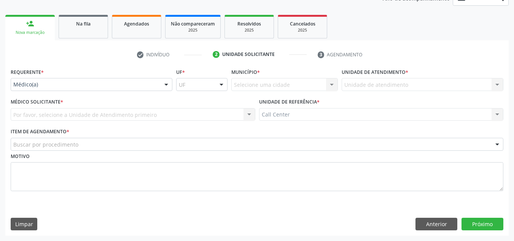
click at [89, 94] on div "Requerente * Médico(a) Médico(a) Enfermeiro(a) Paciente Nenhum resultado encont…" at bounding box center [92, 81] width 166 height 30
click at [94, 80] on div "Médico(a)" at bounding box center [92, 84] width 162 height 13
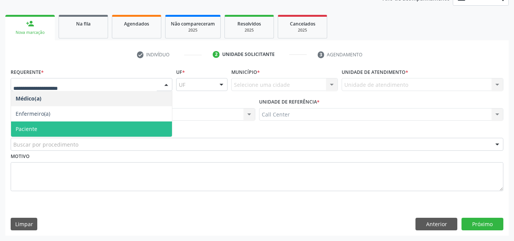
click at [53, 131] on span "Paciente" at bounding box center [91, 128] width 161 height 15
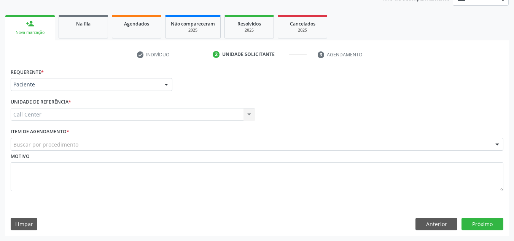
drag, startPoint x: 54, startPoint y: 143, endPoint x: 61, endPoint y: 156, distance: 14.8
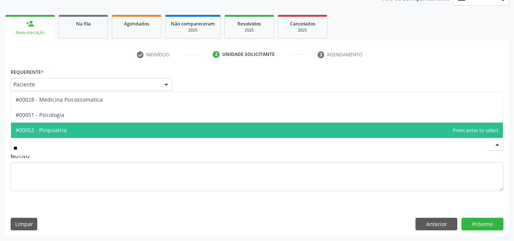
click at [58, 124] on span "#00052 - Psiquiatria" at bounding box center [257, 130] width 492 height 15
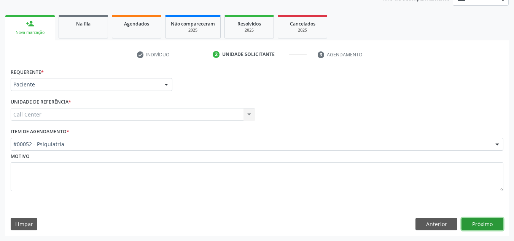
click at [476, 223] on button "Próximo" at bounding box center [483, 224] width 42 height 13
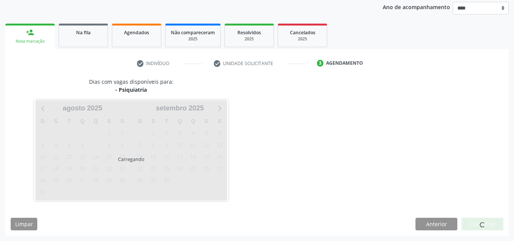
scroll to position [90, 0]
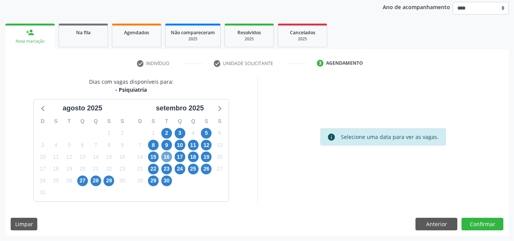
click at [172, 158] on span "16" at bounding box center [166, 156] width 11 height 11
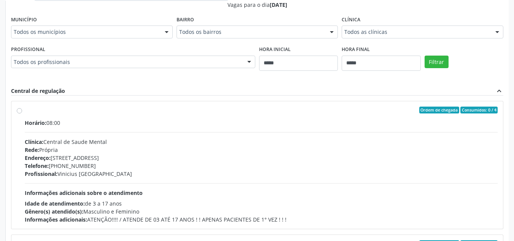
scroll to position [318, 0]
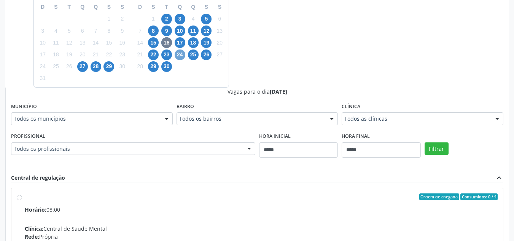
click at [181, 54] on span "24" at bounding box center [180, 54] width 11 height 11
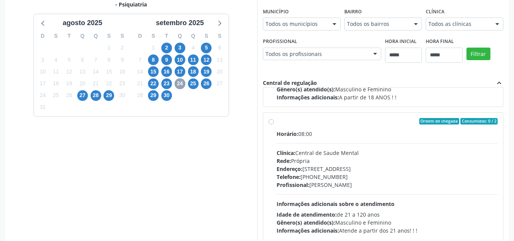
scroll to position [214, 0]
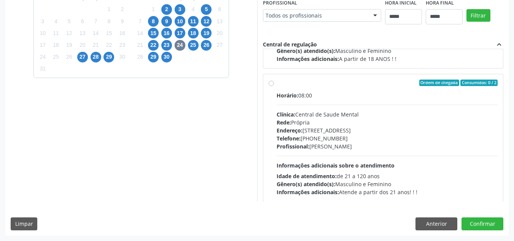
click at [438, 231] on div "Dias com vagas disponíveis para: - [GEOGRAPHIC_DATA] [DATE] D S T Q Q S S 27 28…" at bounding box center [256, 94] width 503 height 281
drag, startPoint x: 436, startPoint y: 226, endPoint x: 310, endPoint y: 195, distance: 129.8
click at [435, 224] on button "Anterior" at bounding box center [437, 223] width 42 height 13
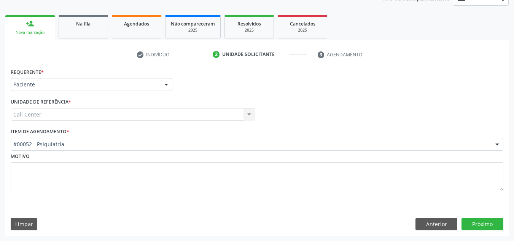
scroll to position [99, 0]
click at [98, 143] on div "#00052 - Psiquiatria" at bounding box center [257, 144] width 493 height 13
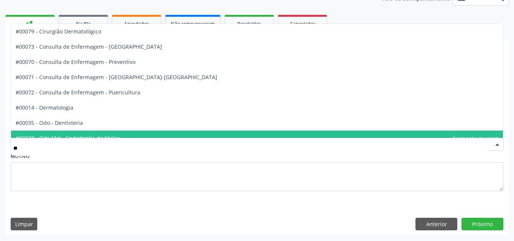
type input "***"
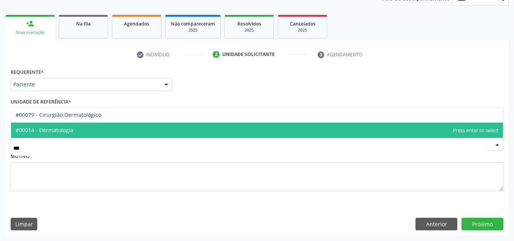
drag, startPoint x: 78, startPoint y: 126, endPoint x: 416, endPoint y: 199, distance: 345.2
click at [80, 127] on span "#00014 - Dermatologia" at bounding box center [257, 130] width 492 height 15
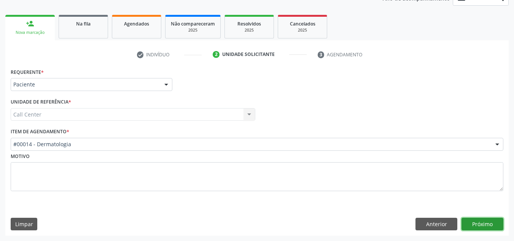
click at [479, 222] on button "Próximo" at bounding box center [483, 224] width 42 height 13
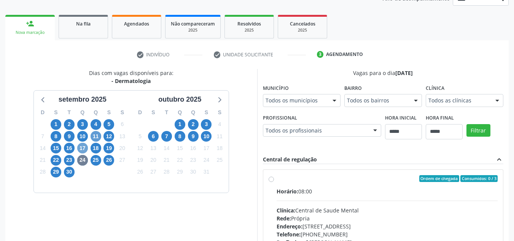
drag, startPoint x: 83, startPoint y: 149, endPoint x: 92, endPoint y: 143, distance: 11.0
click at [83, 146] on span "17" at bounding box center [82, 148] width 11 height 11
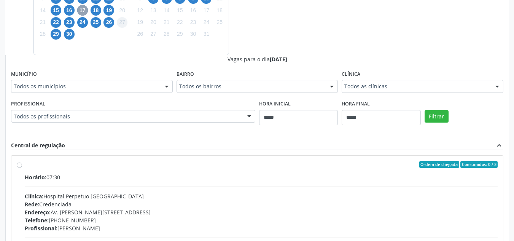
scroll to position [175, 0]
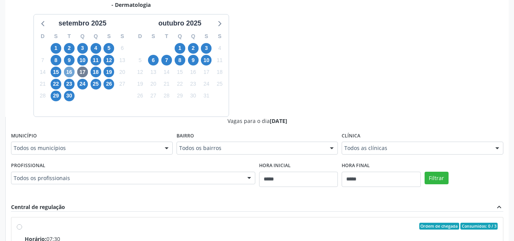
click at [67, 75] on span "16" at bounding box center [69, 72] width 11 height 11
click at [81, 73] on span "17" at bounding box center [82, 72] width 11 height 11
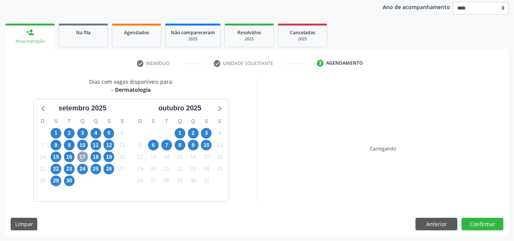
scroll to position [175, 0]
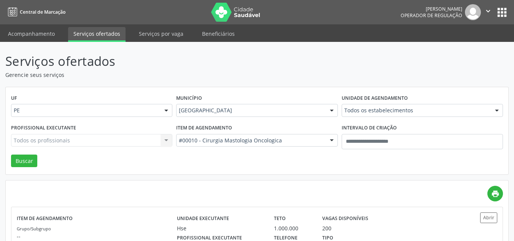
scroll to position [1, 0]
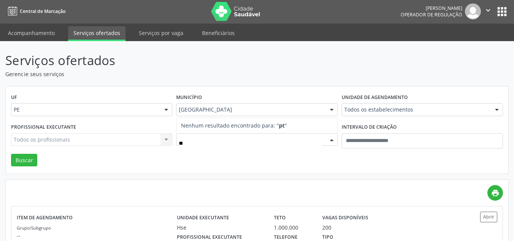
type input "*"
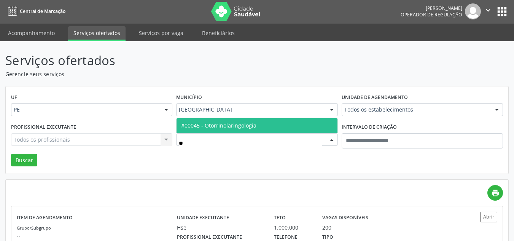
type input "***"
click at [227, 130] on span "#00045 - Otorrinolaringologia" at bounding box center [257, 125] width 161 height 15
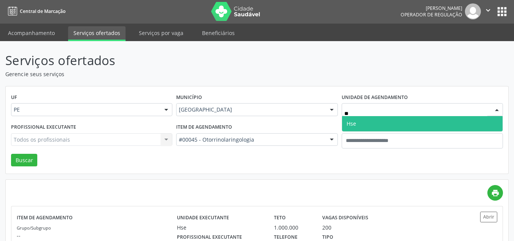
type input "***"
click at [385, 122] on span "Hse" at bounding box center [422, 123] width 161 height 15
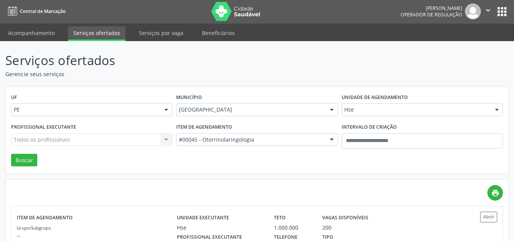
click at [37, 141] on div "Todos os profissionais Todos os profissionais Nenhum resultado encontrado para:…" at bounding box center [91, 139] width 161 height 13
click at [36, 140] on div "Todos os profissionais Todos os profissionais Nenhum resultado encontrado para:…" at bounding box center [91, 139] width 161 height 13
click at [34, 137] on div "Todos os profissionais Todos os profissionais Nenhum resultado encontrado para:…" at bounding box center [91, 139] width 161 height 13
click at [36, 134] on div "Todos os profissionais" at bounding box center [91, 139] width 161 height 13
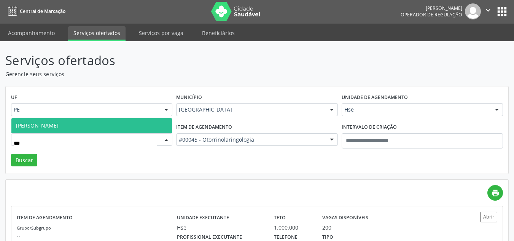
type input "****"
click at [59, 129] on span "Hebert Barbosa Ferreira" at bounding box center [37, 125] width 43 height 7
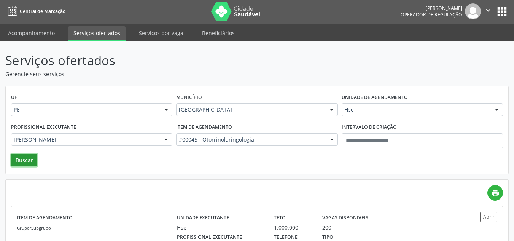
click at [35, 162] on button "Buscar" at bounding box center [24, 160] width 26 height 13
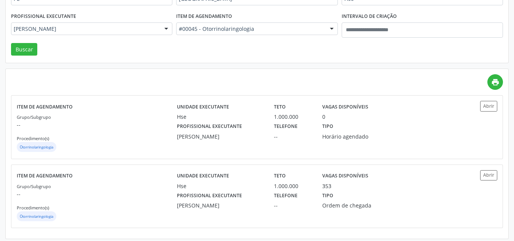
scroll to position [115, 0]
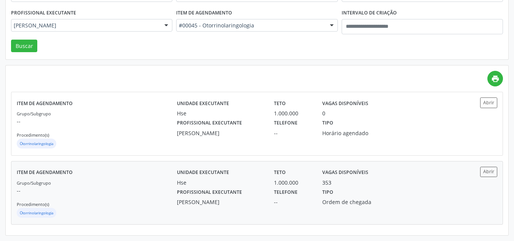
click at [259, 185] on div "Hse" at bounding box center [220, 182] width 86 height 8
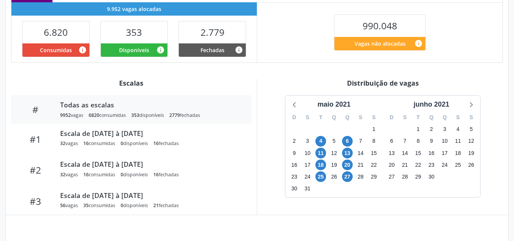
scroll to position [202, 0]
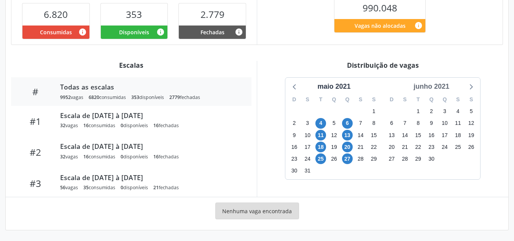
click at [419, 89] on div "junho 2021" at bounding box center [432, 86] width 42 height 10
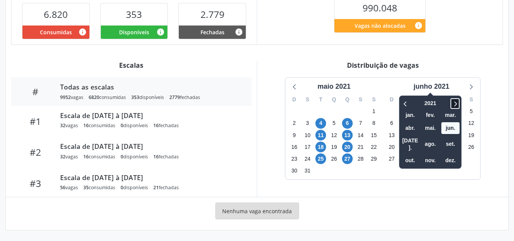
click at [457, 103] on icon at bounding box center [455, 103] width 8 height 9
click at [457, 102] on icon at bounding box center [455, 103] width 8 height 9
click at [432, 139] on span "ago." at bounding box center [430, 144] width 18 height 12
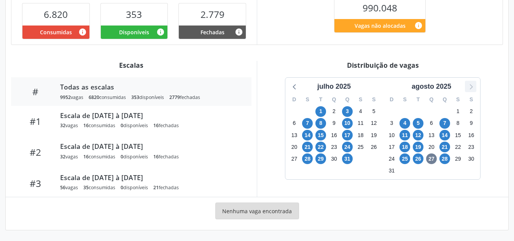
click at [470, 89] on icon at bounding box center [471, 86] width 10 height 10
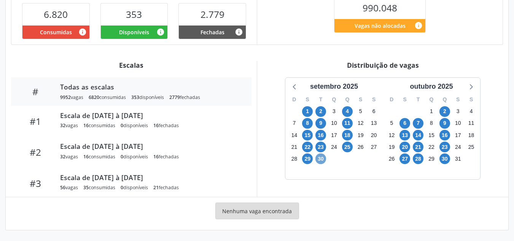
click at [322, 160] on span "30" at bounding box center [320, 158] width 11 height 11
click at [322, 158] on span "30" at bounding box center [320, 158] width 11 height 11
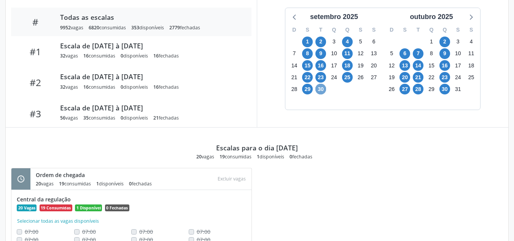
scroll to position [328, 0]
